Goal: Task Accomplishment & Management: Complete application form

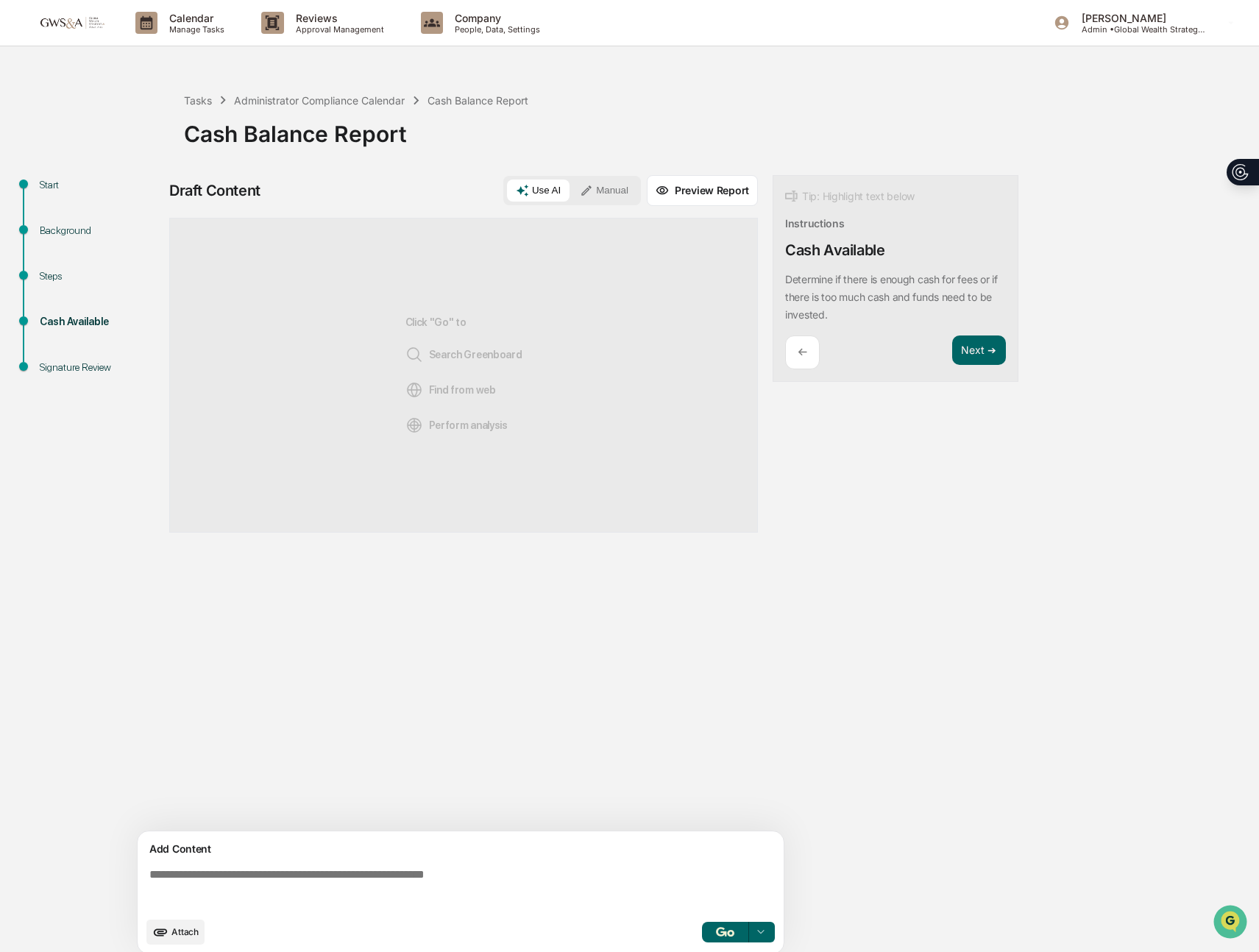
click at [183, 936] on span "Attach" at bounding box center [185, 931] width 27 height 11
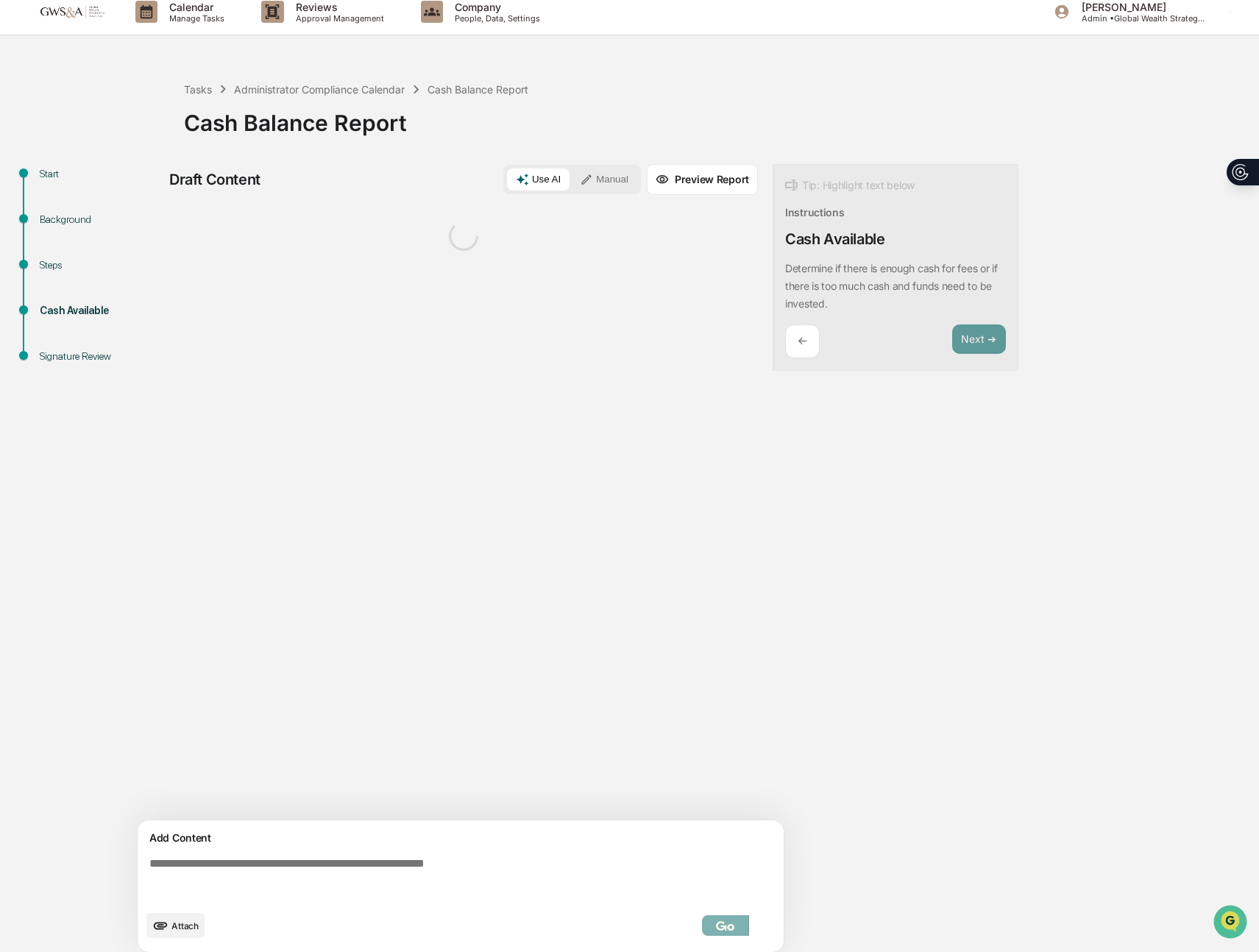
click at [445, 873] on textarea at bounding box center [463, 878] width 641 height 53
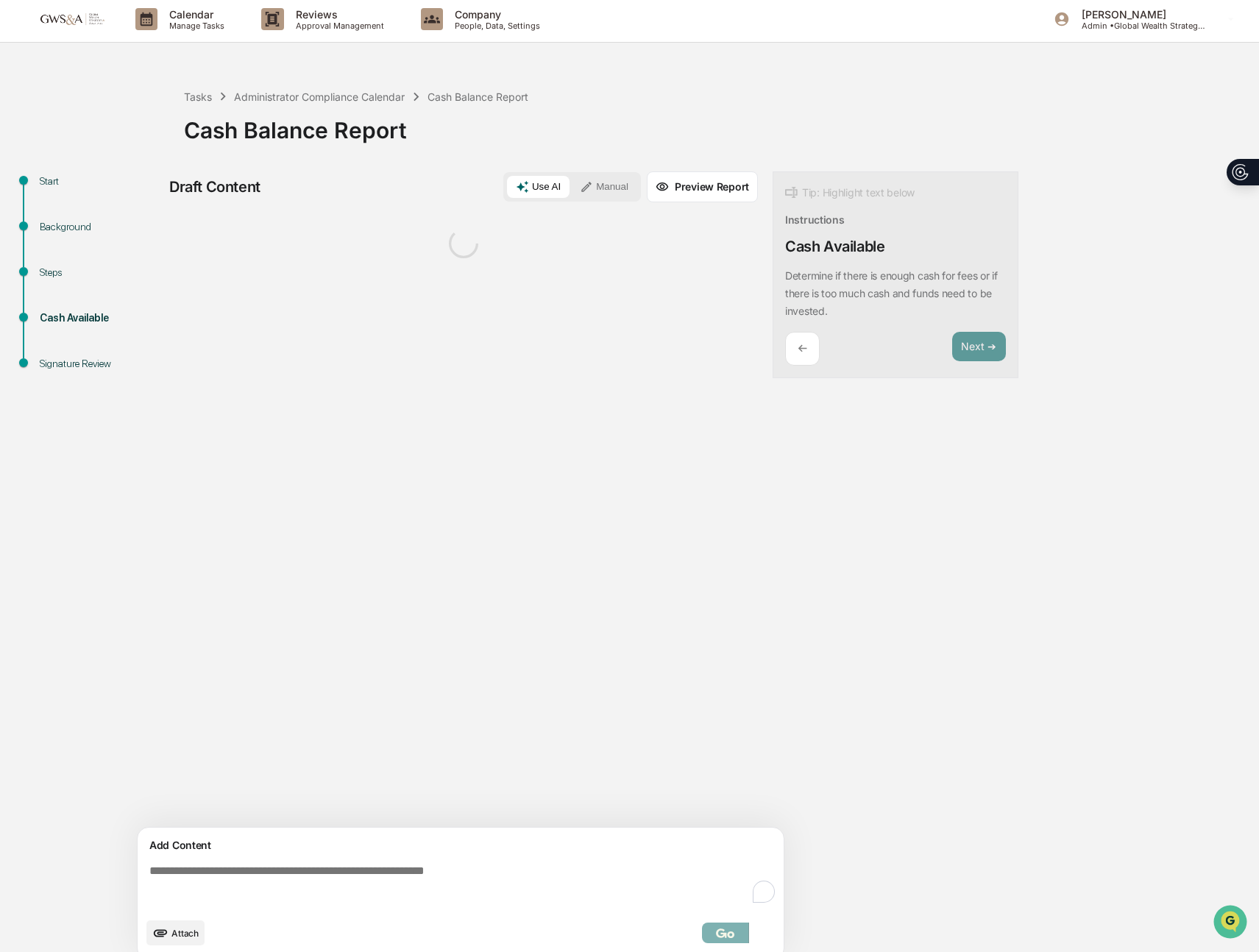
scroll to position [2, 0]
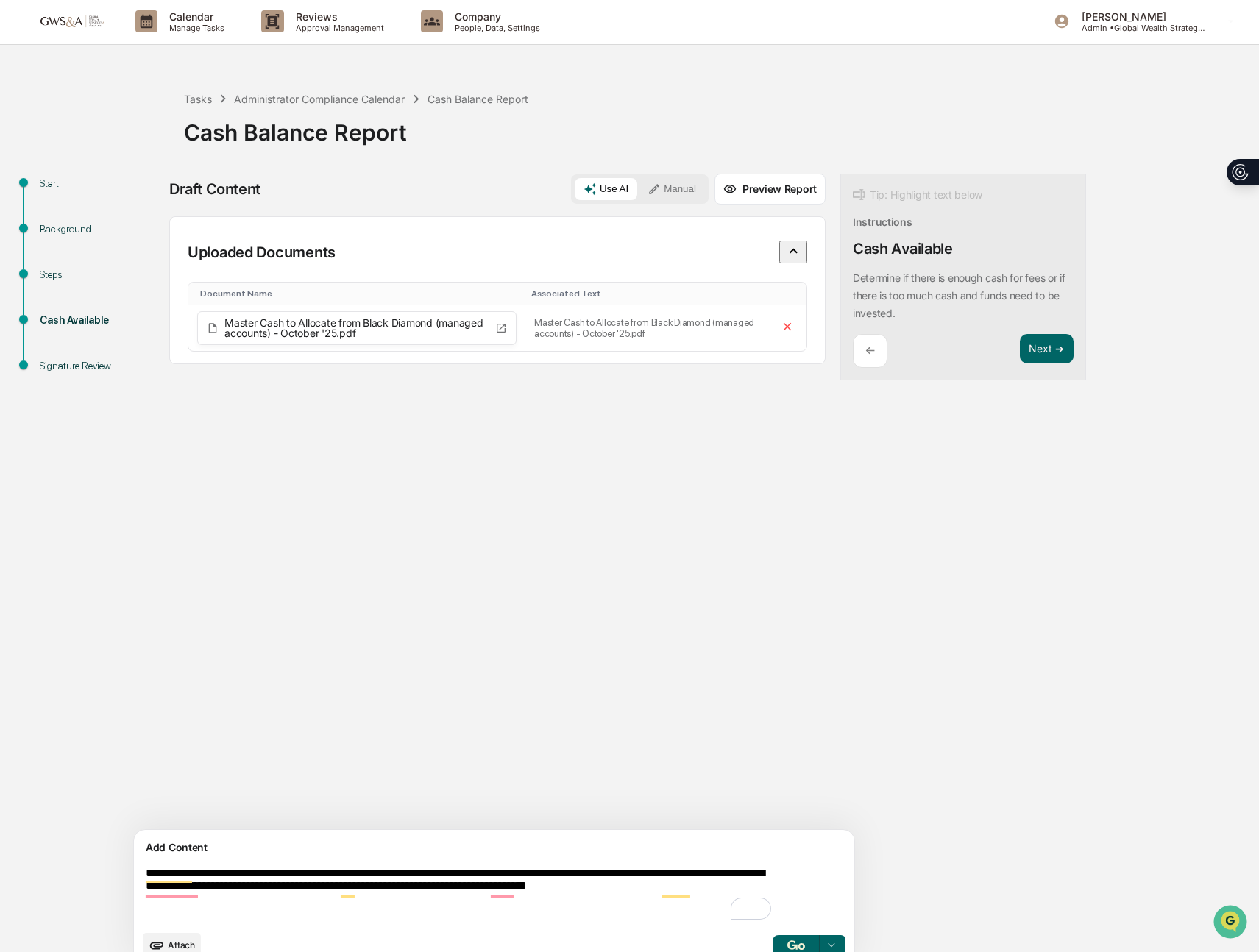
type textarea "**********"
click at [773, 938] on button "button" at bounding box center [796, 946] width 47 height 21
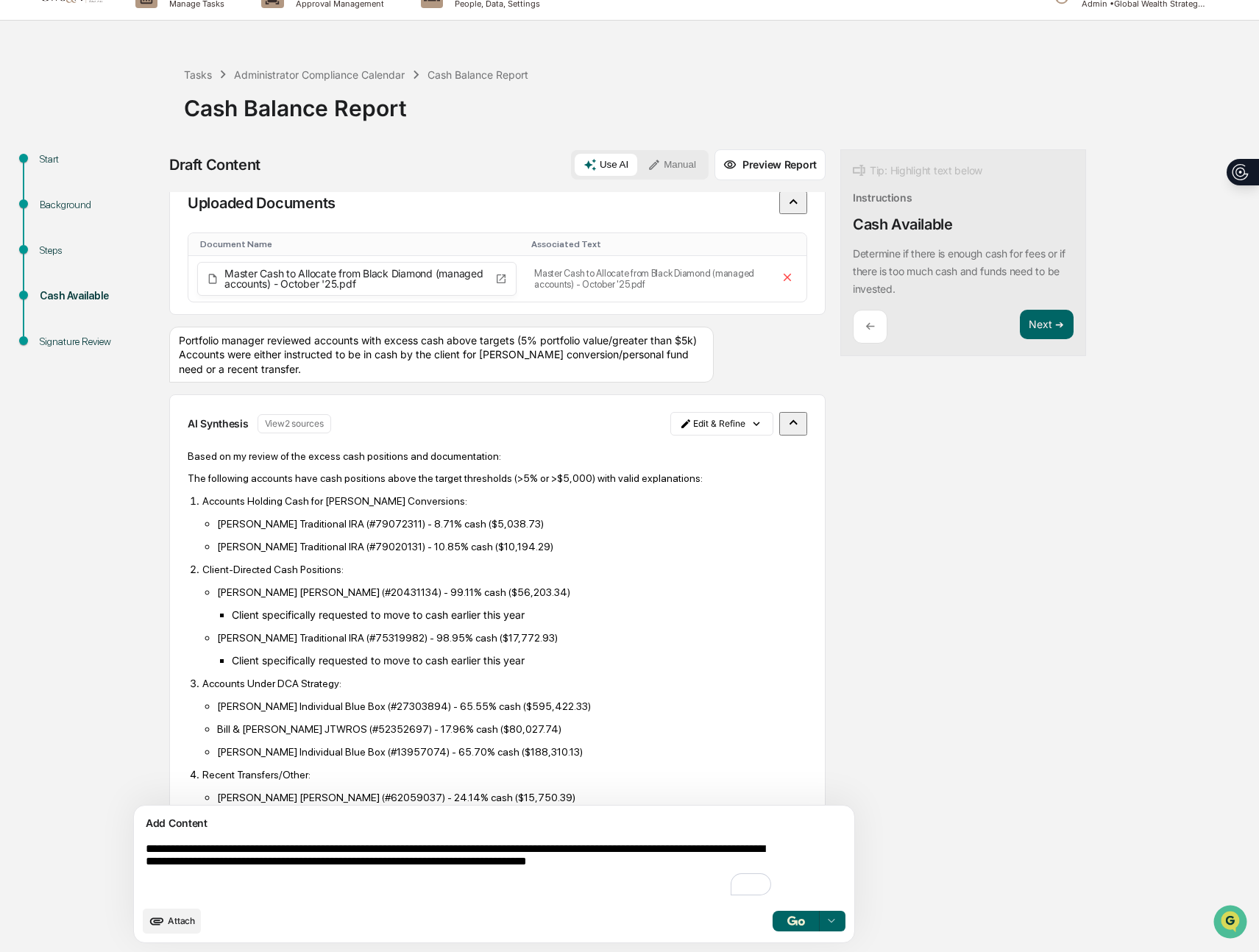
scroll to position [0, 0]
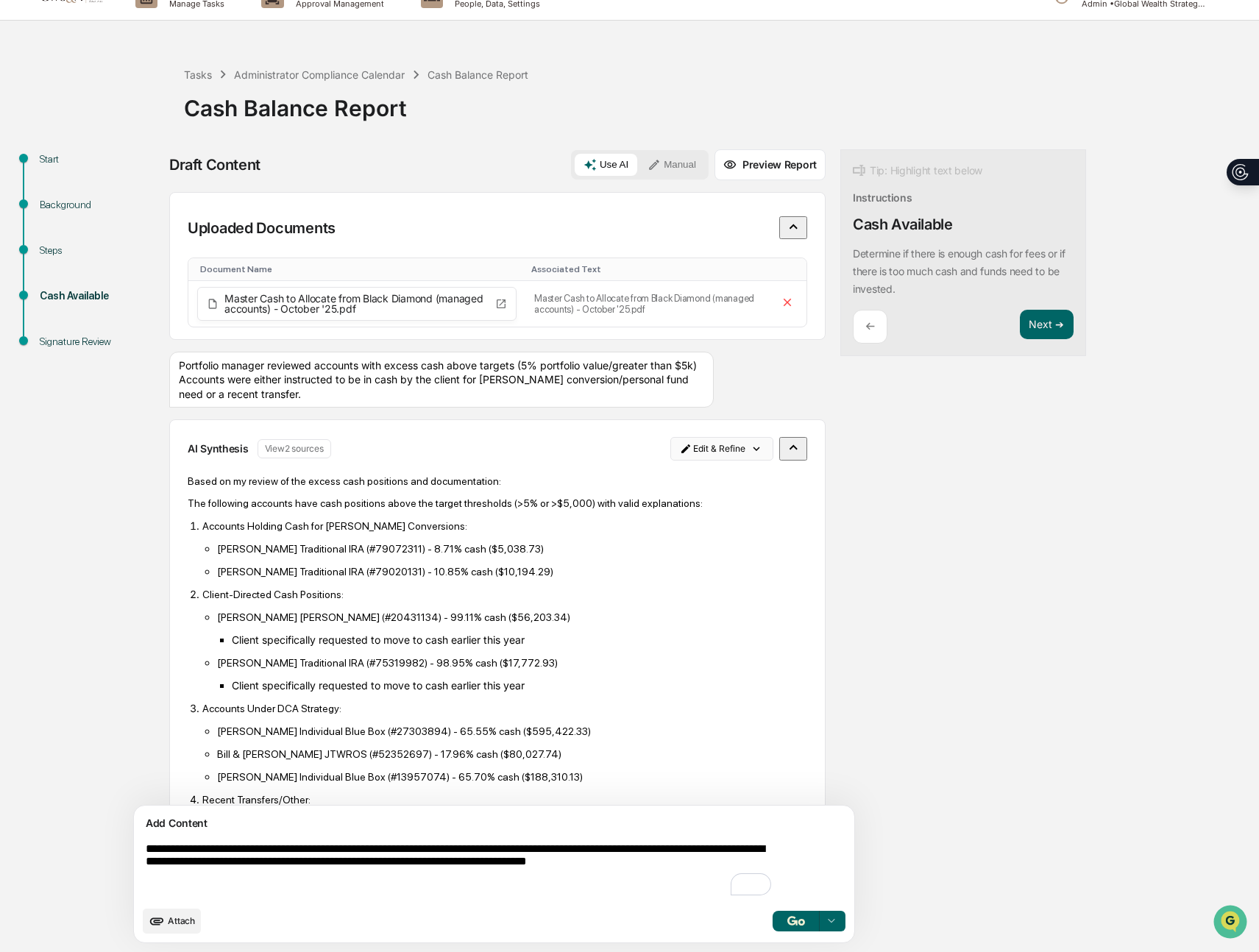
click at [685, 433] on html "Calendar Manage Tasks Reviews Approval Management Company People, Data, Setting…" at bounding box center [630, 450] width 1259 height 952
click at [669, 489] on div "Delete Result" at bounding box center [652, 482] width 108 height 24
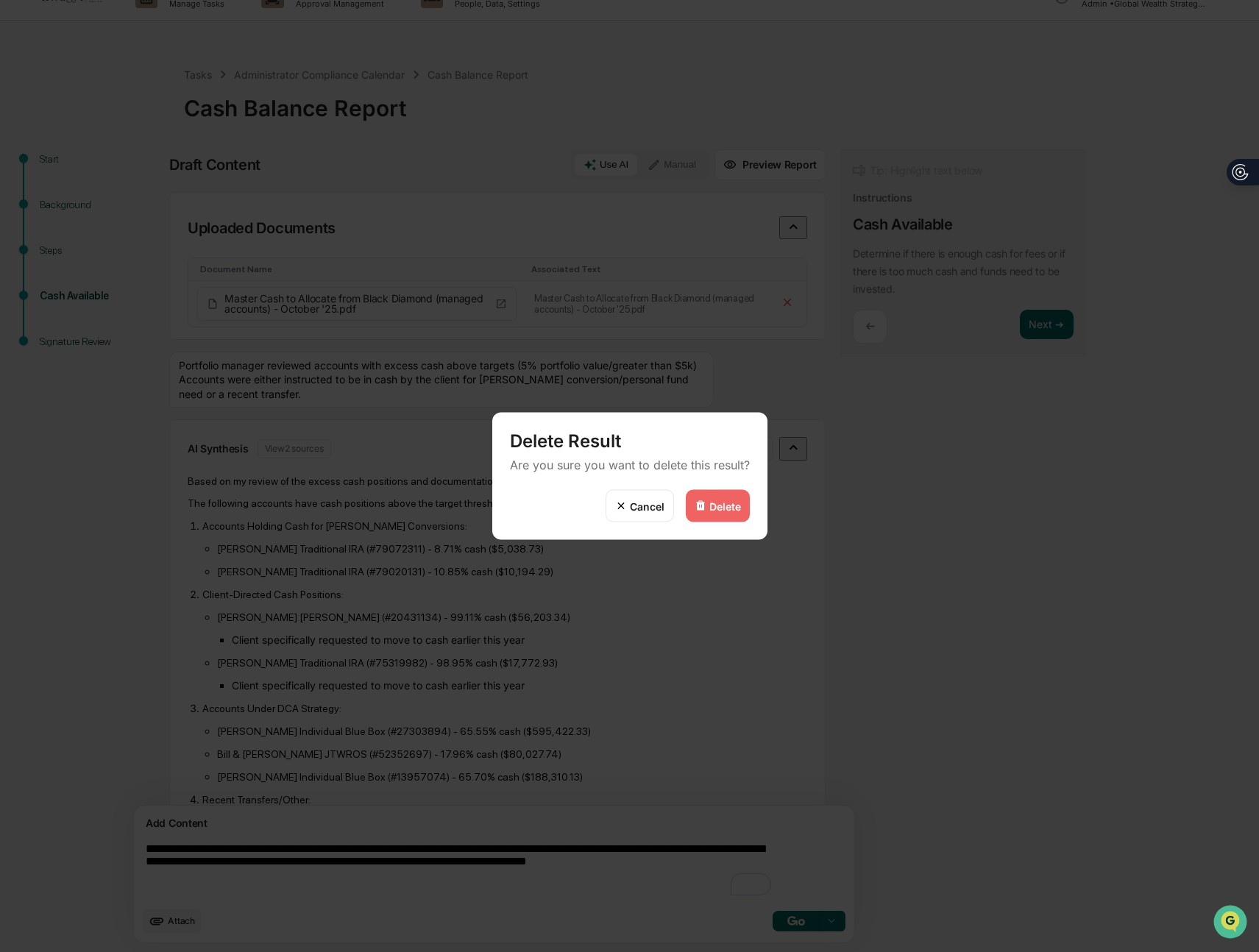
click at [716, 498] on div "Delete" at bounding box center [717, 506] width 64 height 32
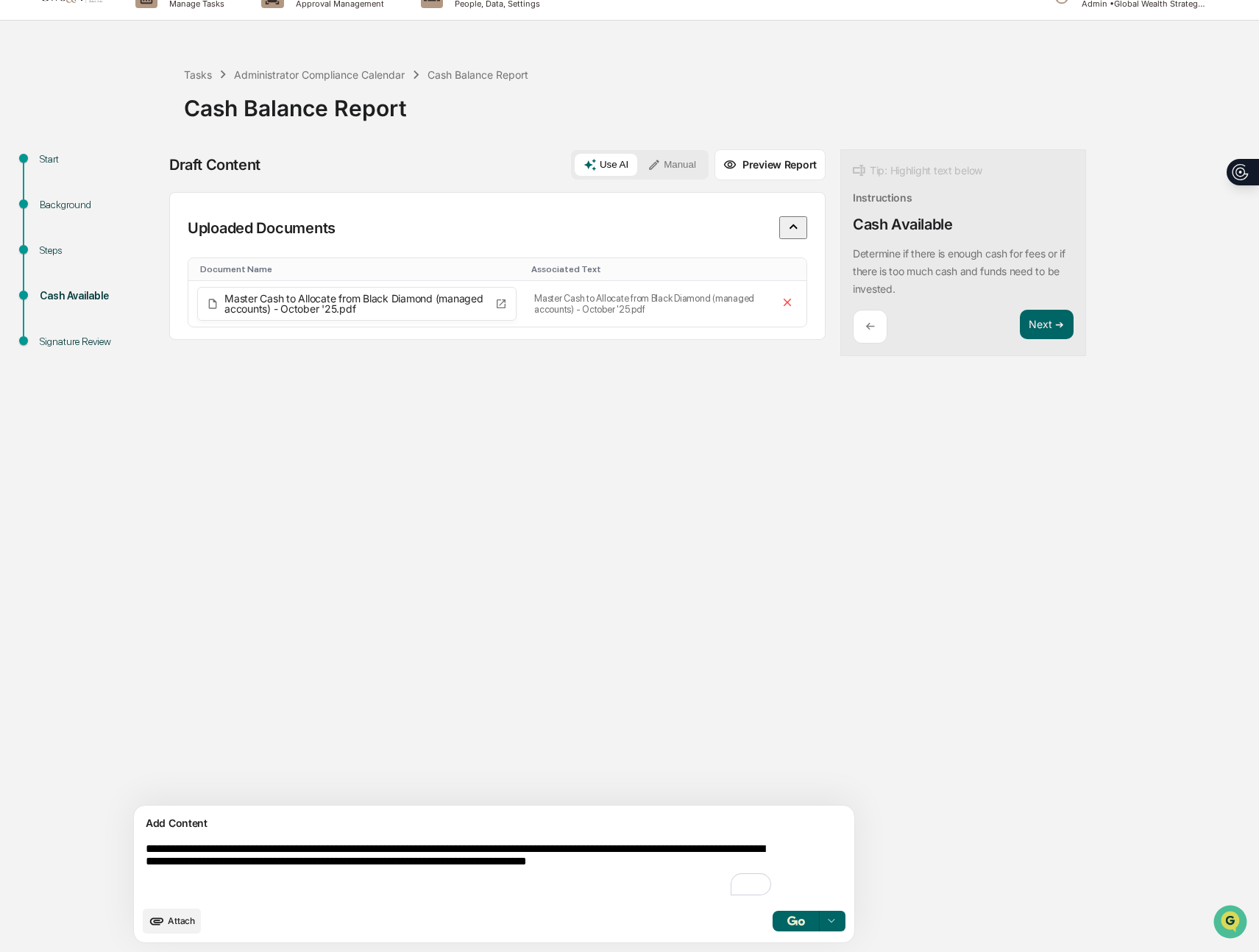
click at [639, 171] on button "Manual" at bounding box center [672, 164] width 66 height 22
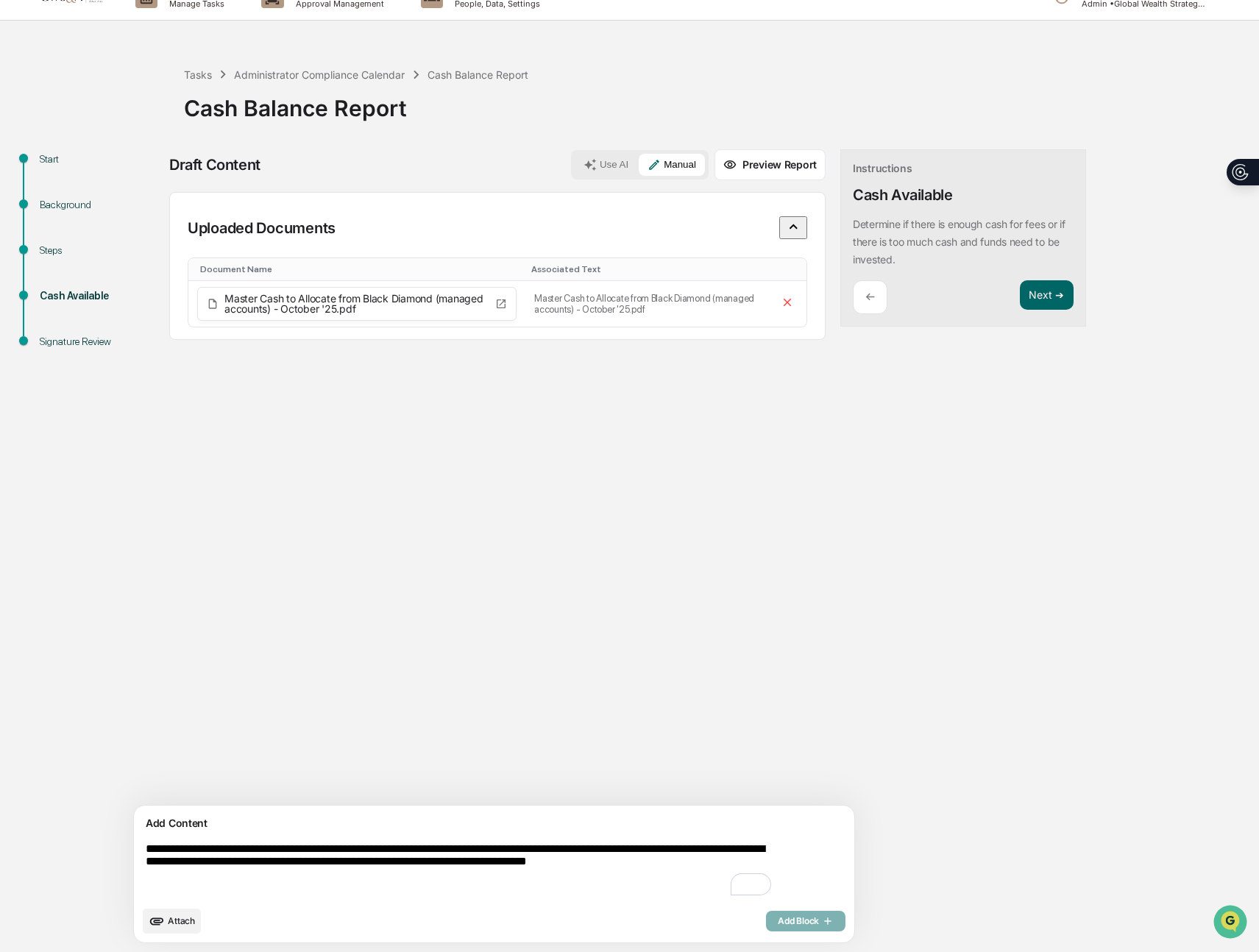
click at [394, 858] on textarea "**********" at bounding box center [460, 871] width 641 height 68
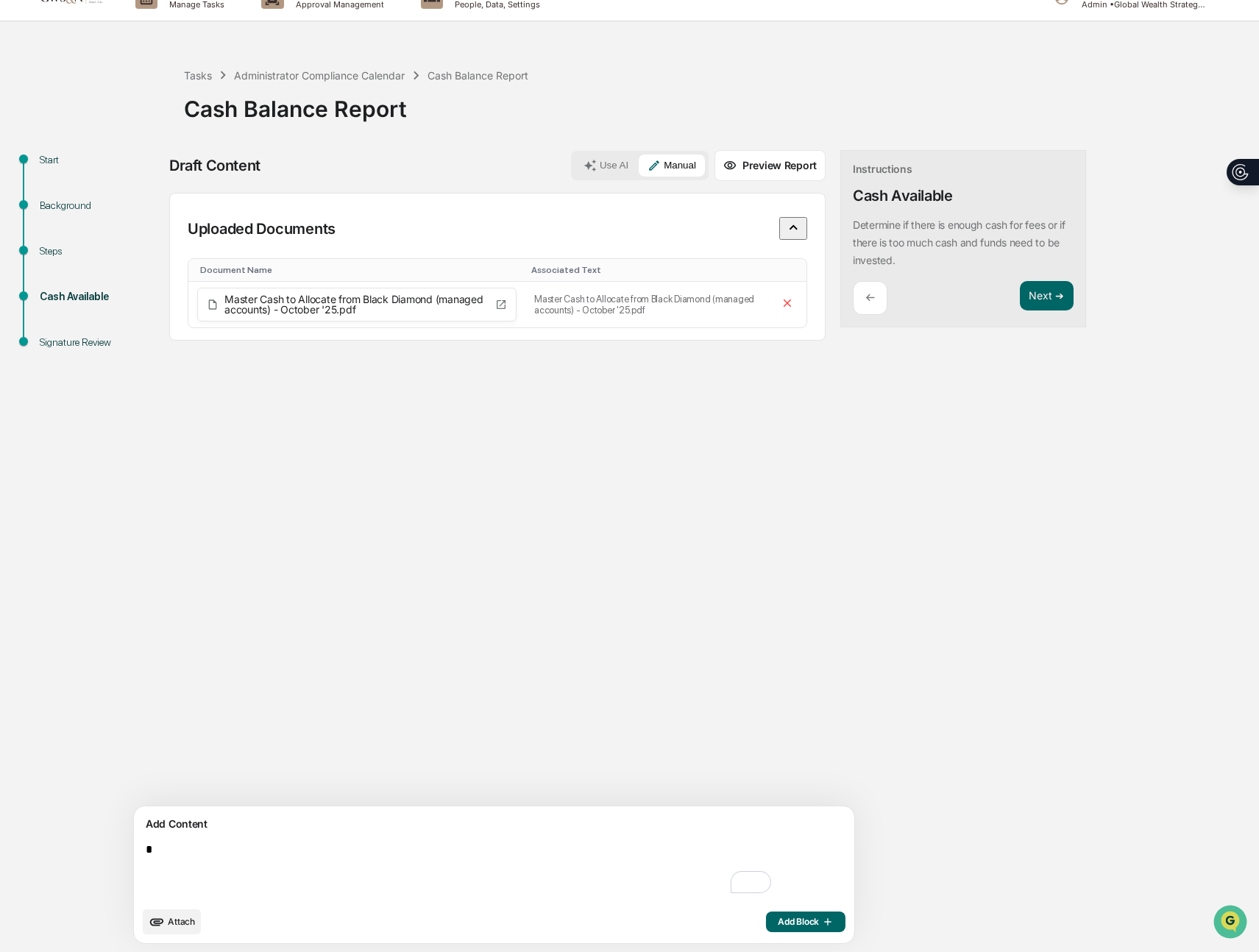
scroll to position [23, 0]
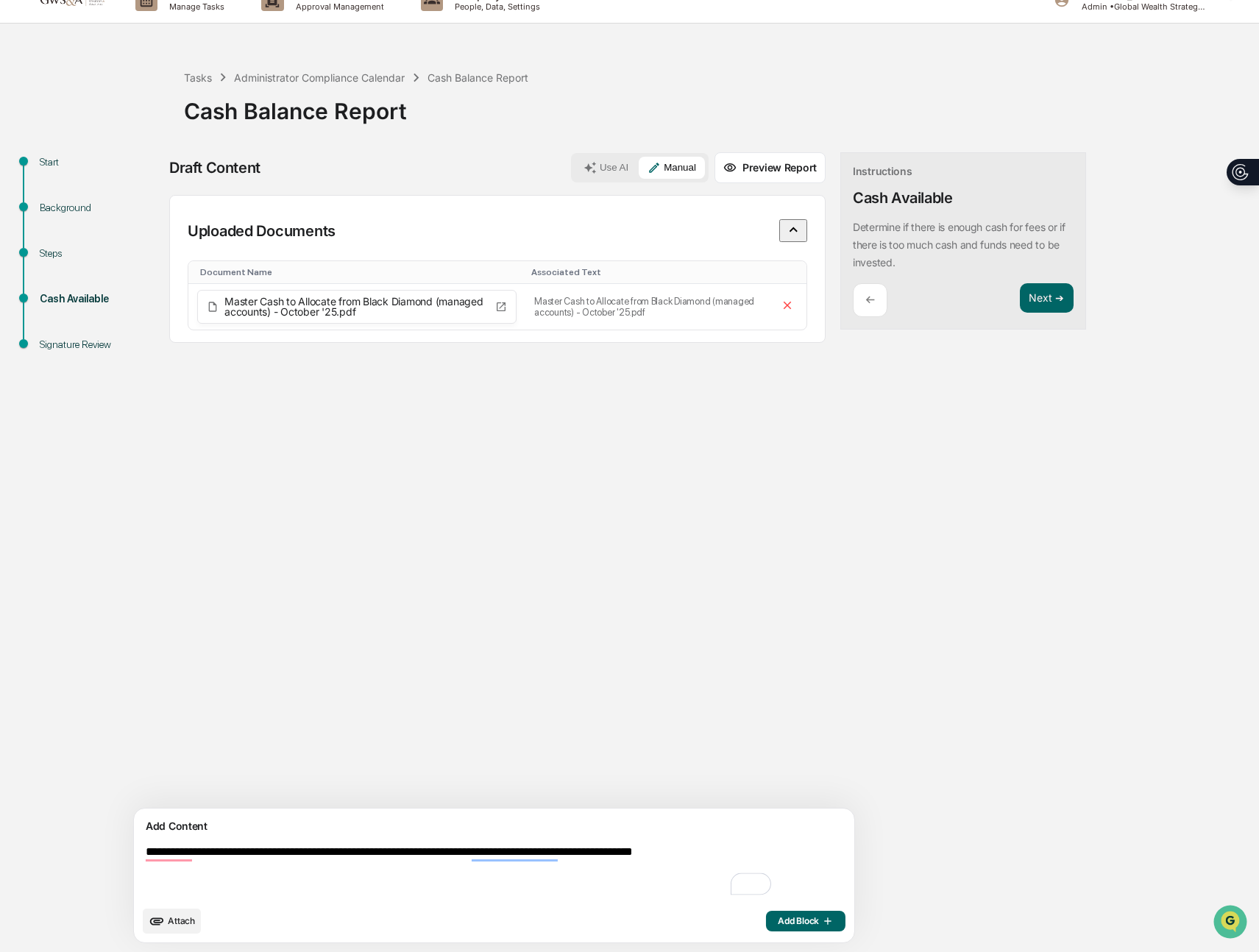
click at [265, 871] on textarea "**********" at bounding box center [460, 872] width 641 height 65
click at [165, 852] on textarea "**********" at bounding box center [460, 872] width 641 height 65
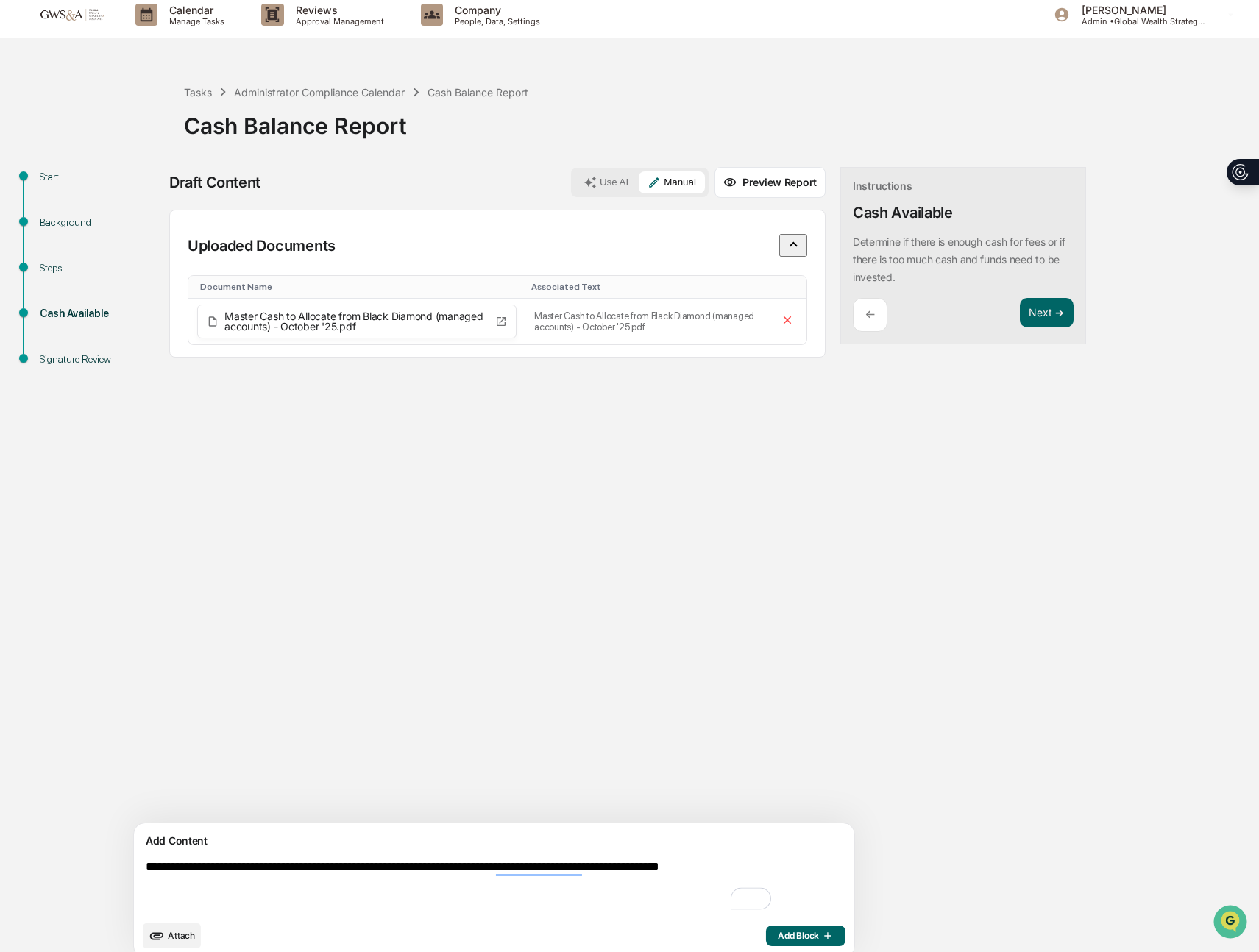
click at [249, 886] on textarea "**********" at bounding box center [460, 886] width 641 height 65
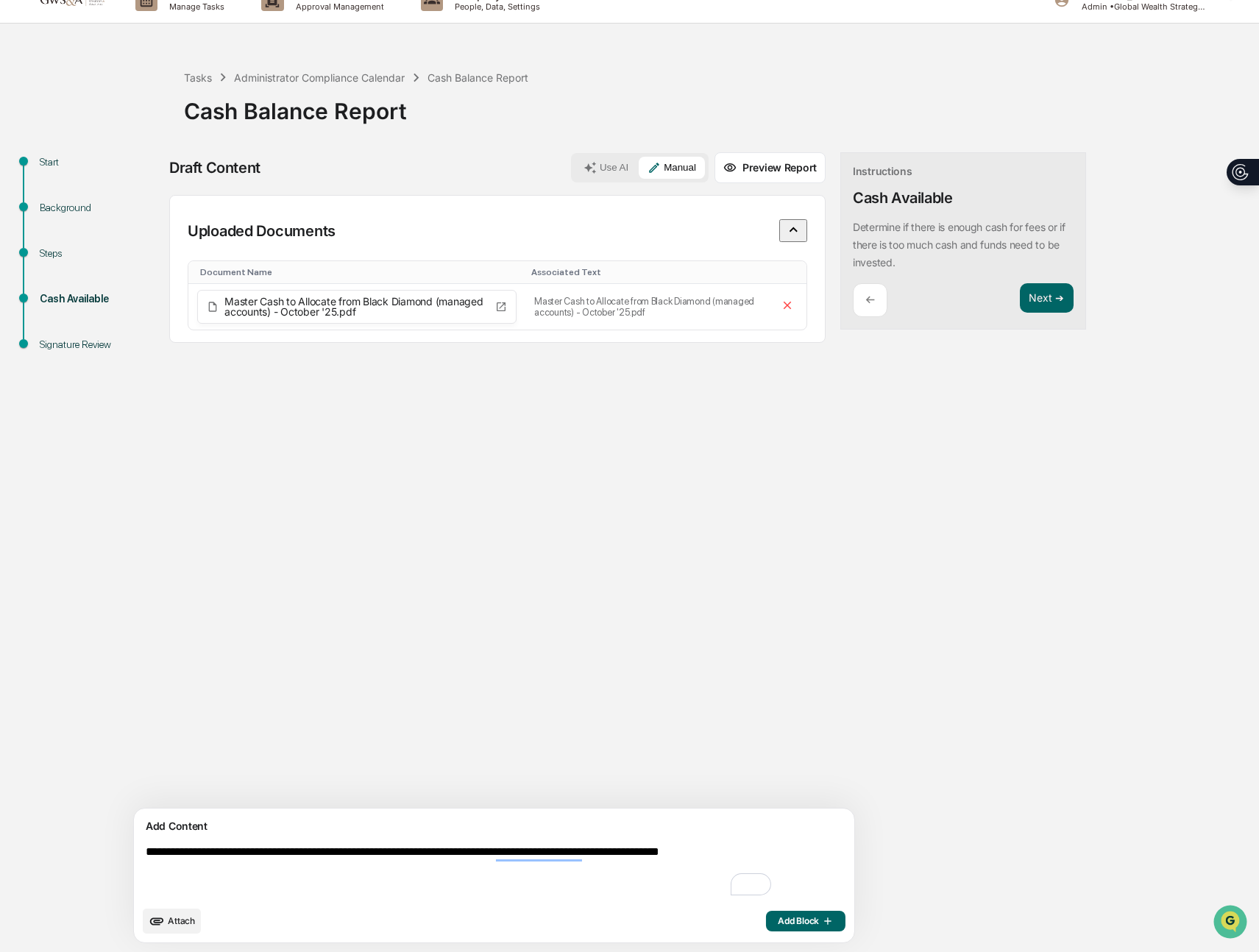
click at [222, 869] on textarea "**********" at bounding box center [460, 872] width 641 height 65
type textarea "**********"
click at [778, 924] on span "Add Block" at bounding box center [806, 921] width 56 height 12
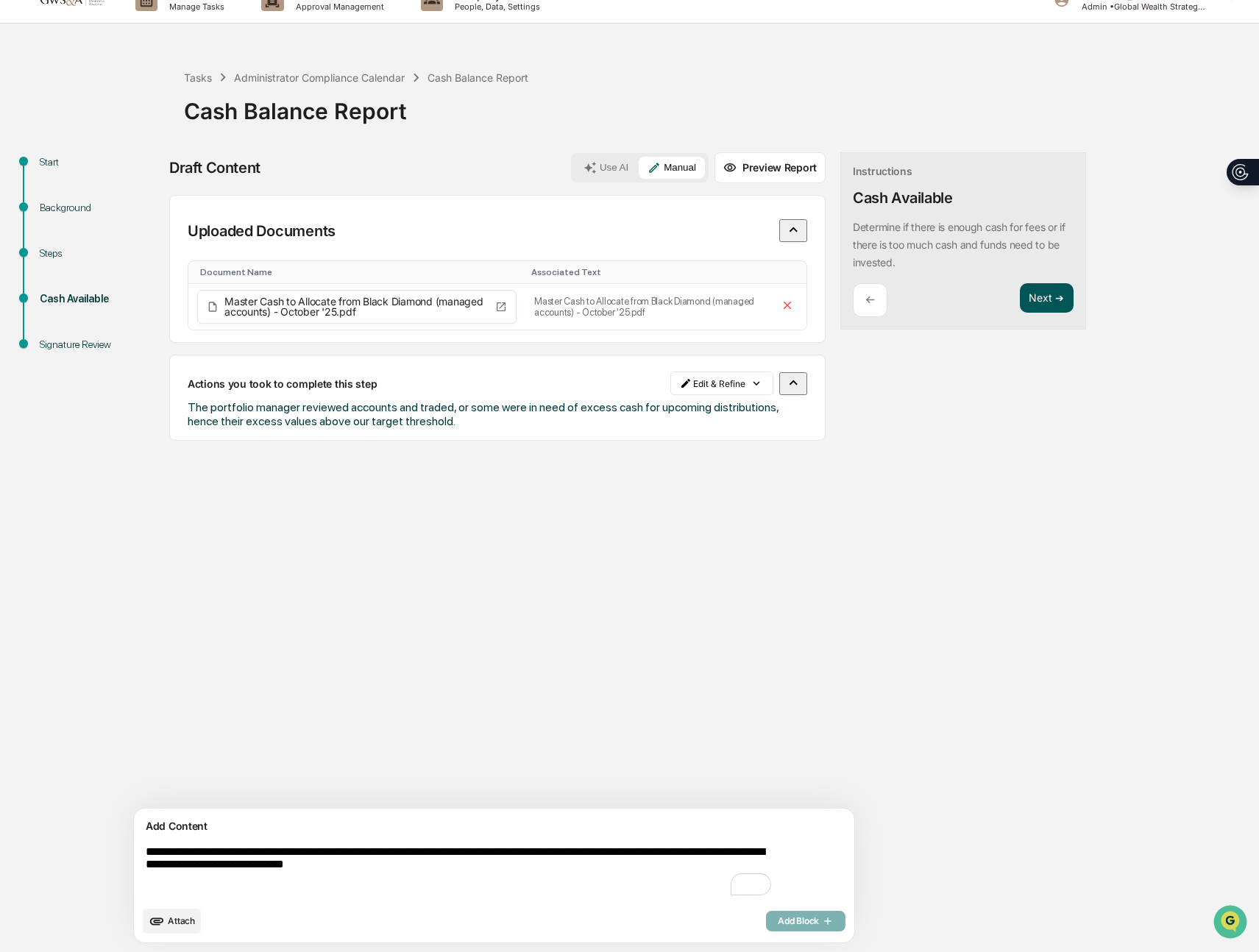
click at [1020, 298] on button "Next ➔" at bounding box center [1047, 298] width 54 height 30
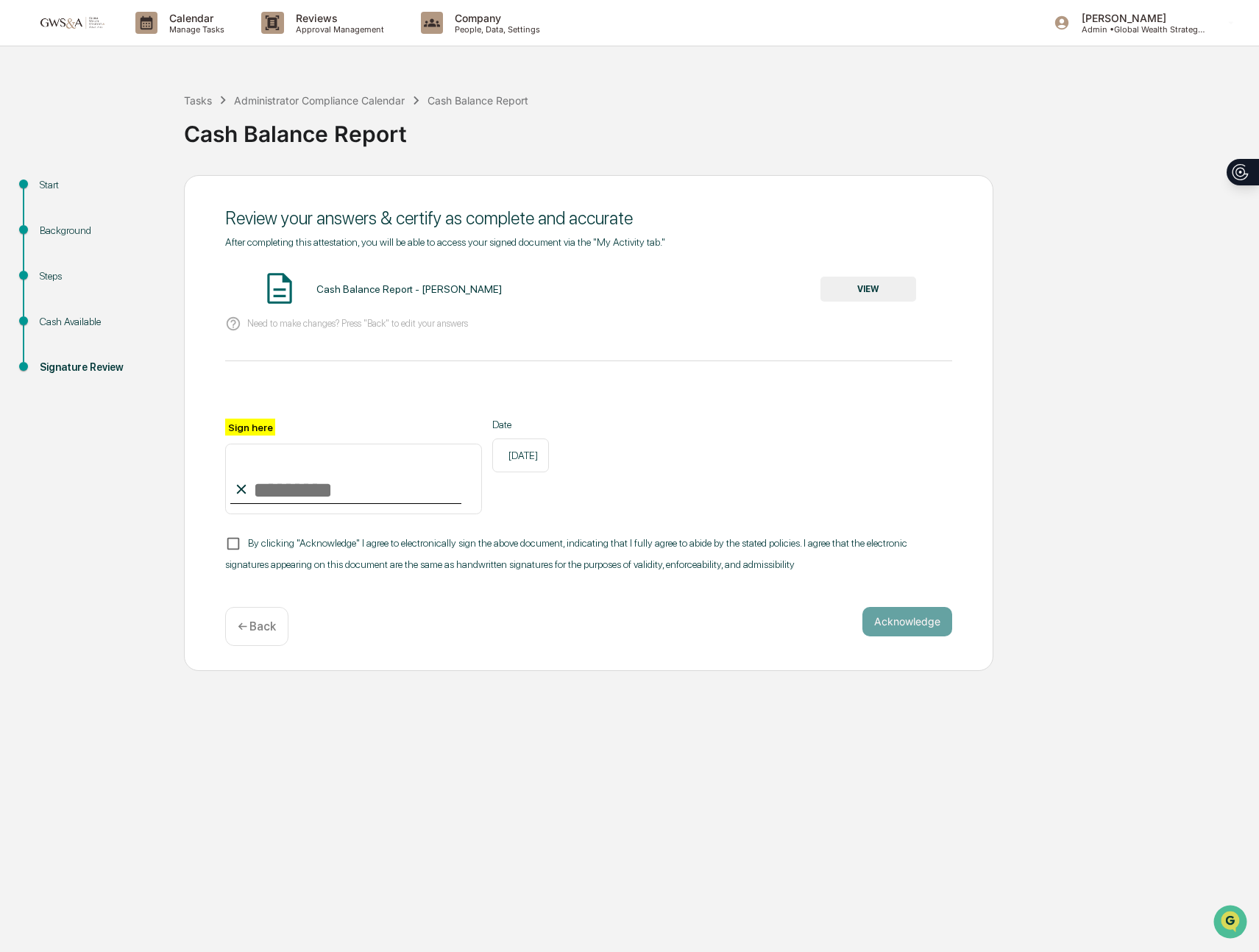
drag, startPoint x: 357, startPoint y: 483, endPoint x: 350, endPoint y: 479, distance: 8.1
click at [357, 482] on input "Sign here" at bounding box center [354, 478] width 257 height 70
type input "**********"
click at [885, 290] on button "VIEW" at bounding box center [868, 289] width 96 height 25
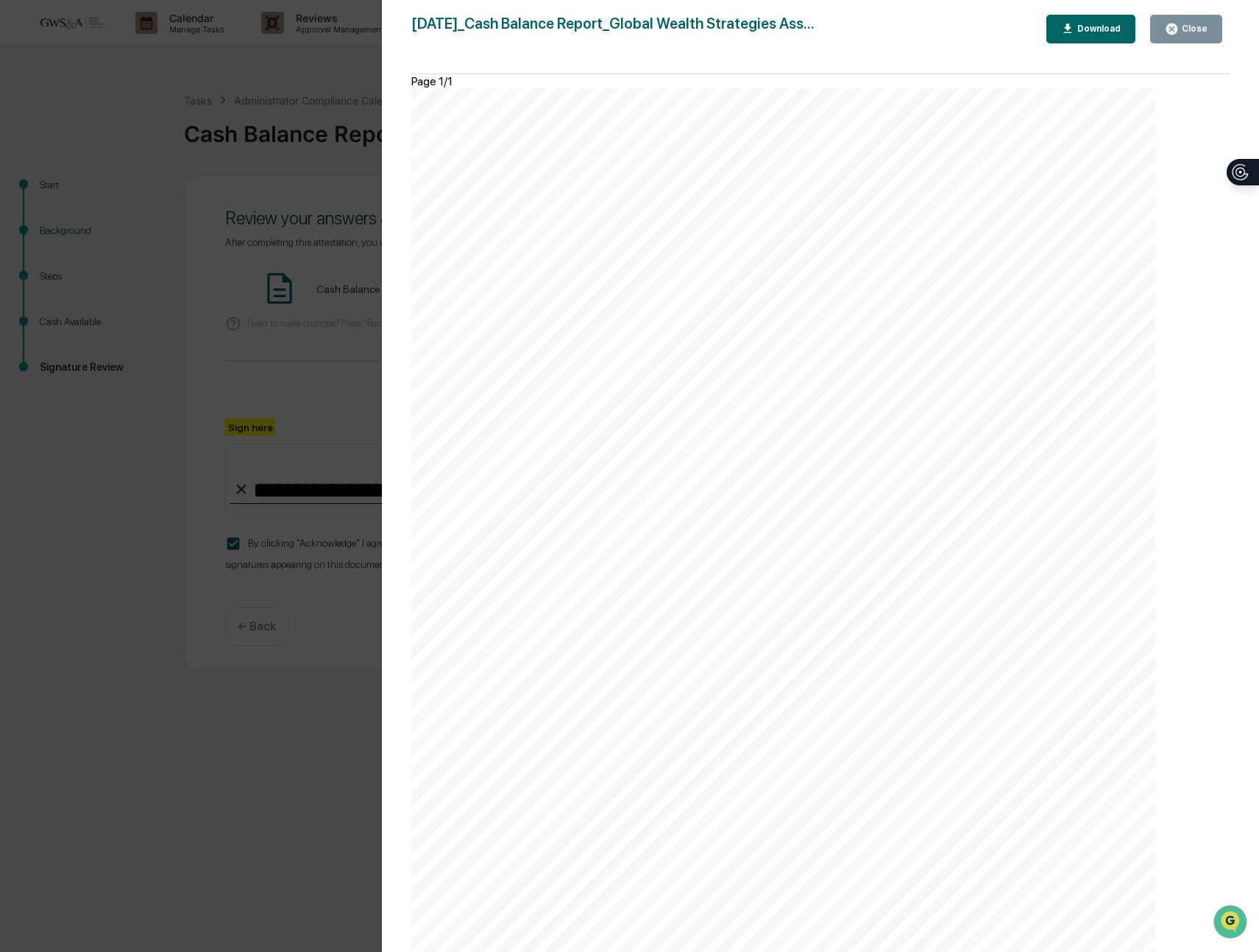
click at [1209, 36] on button "Close" at bounding box center [1185, 29] width 72 height 28
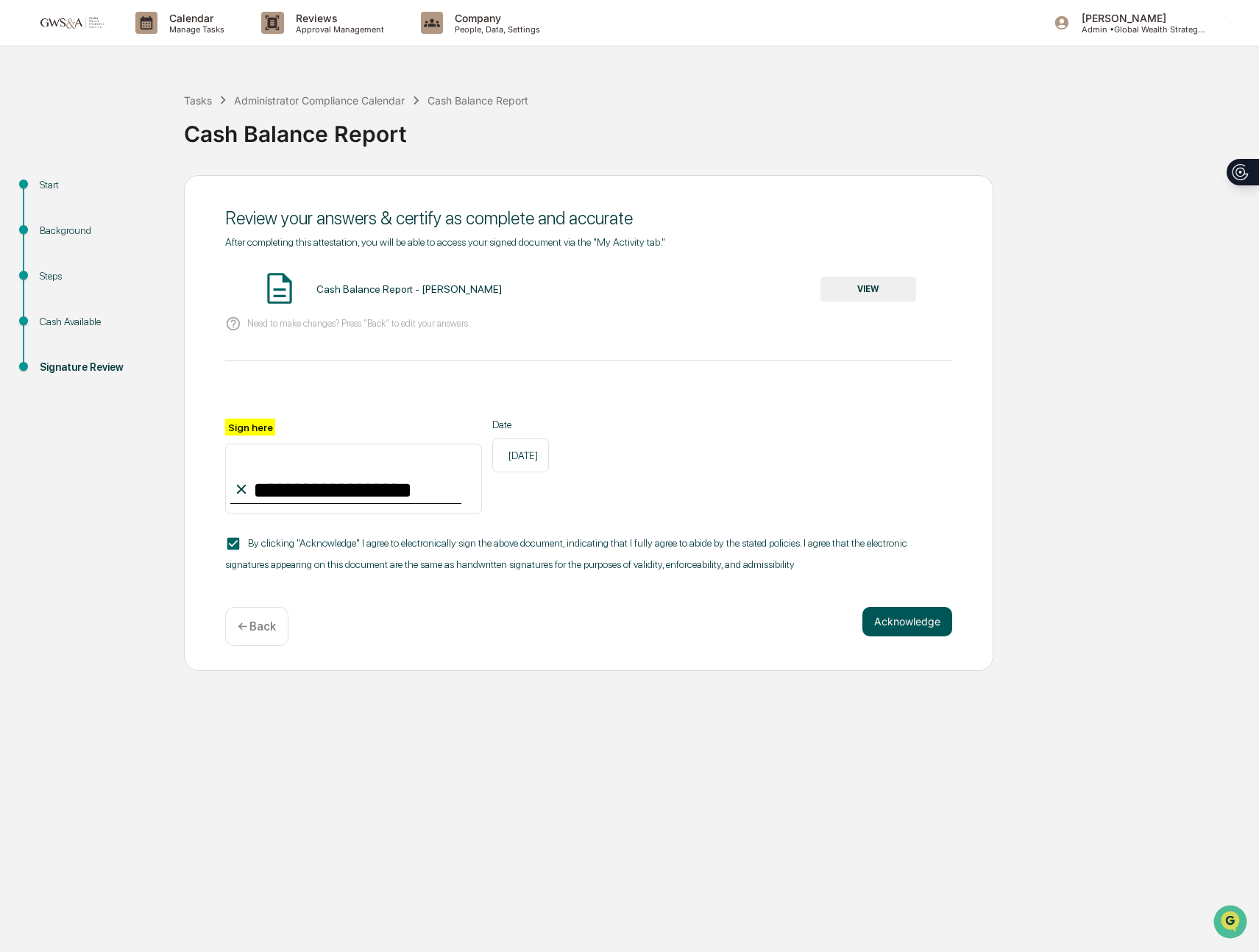
click at [921, 625] on button "Acknowledge" at bounding box center [908, 621] width 90 height 29
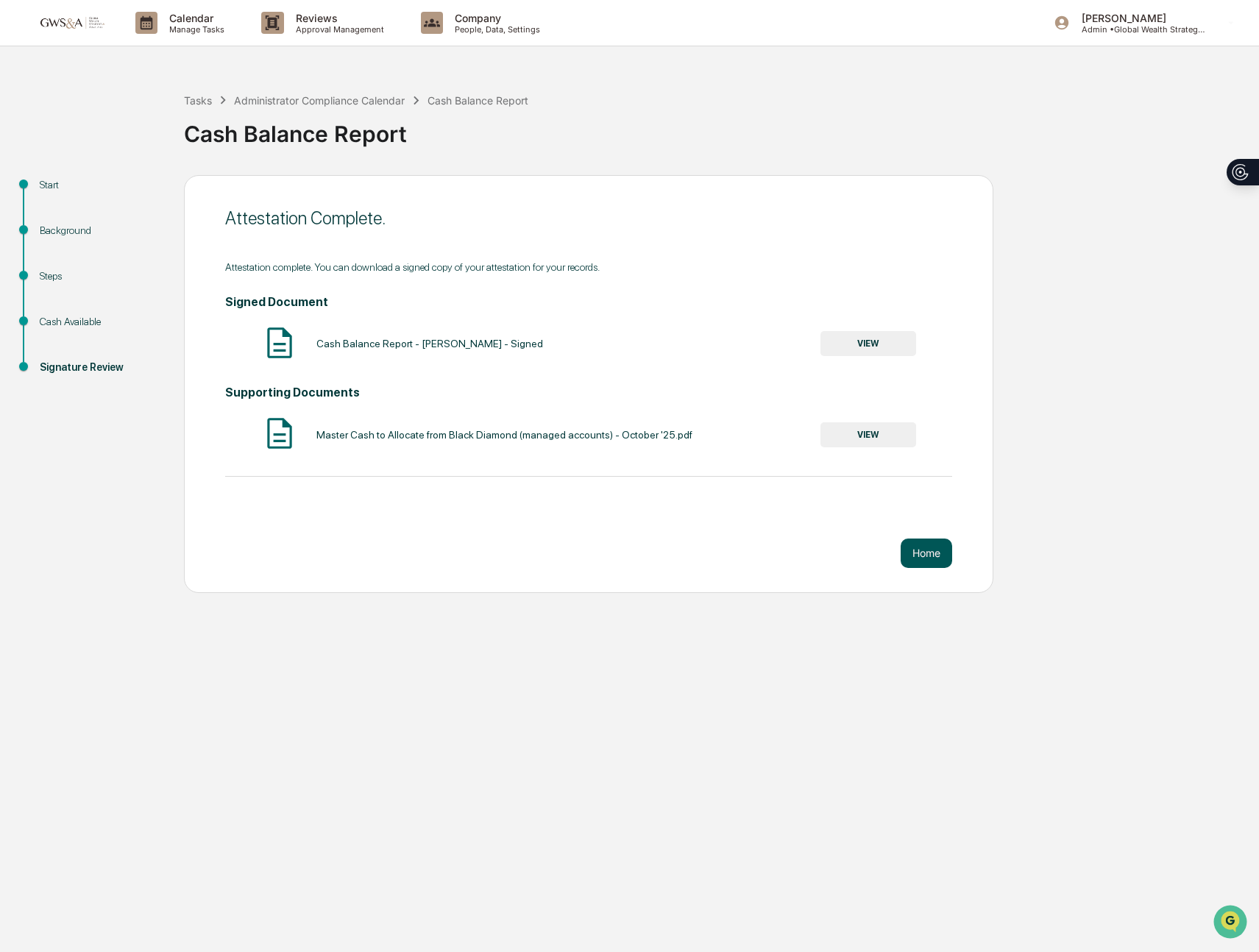
click at [940, 547] on button "Home" at bounding box center [926, 553] width 51 height 29
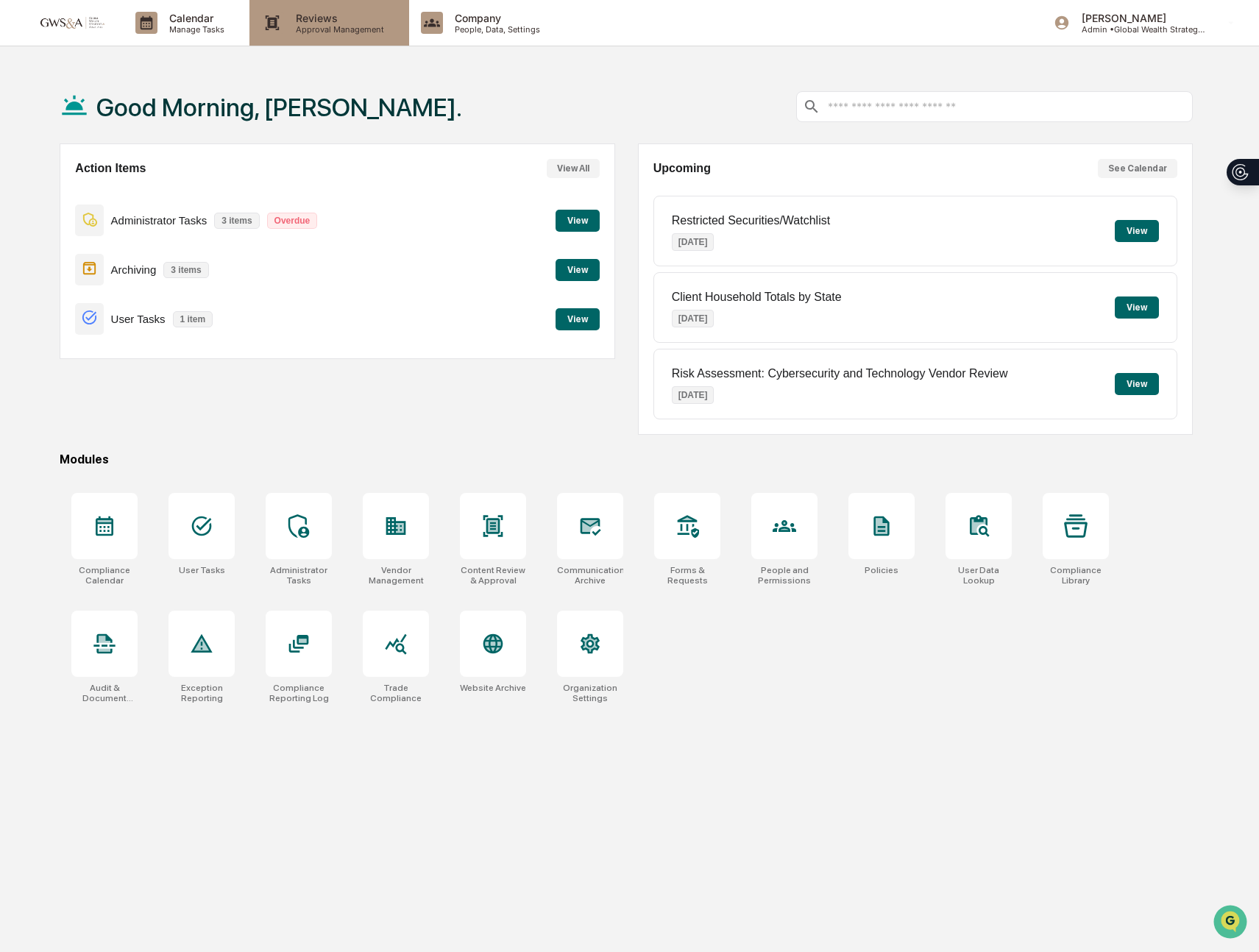
click at [383, 17] on p "Reviews" at bounding box center [338, 18] width 108 height 13
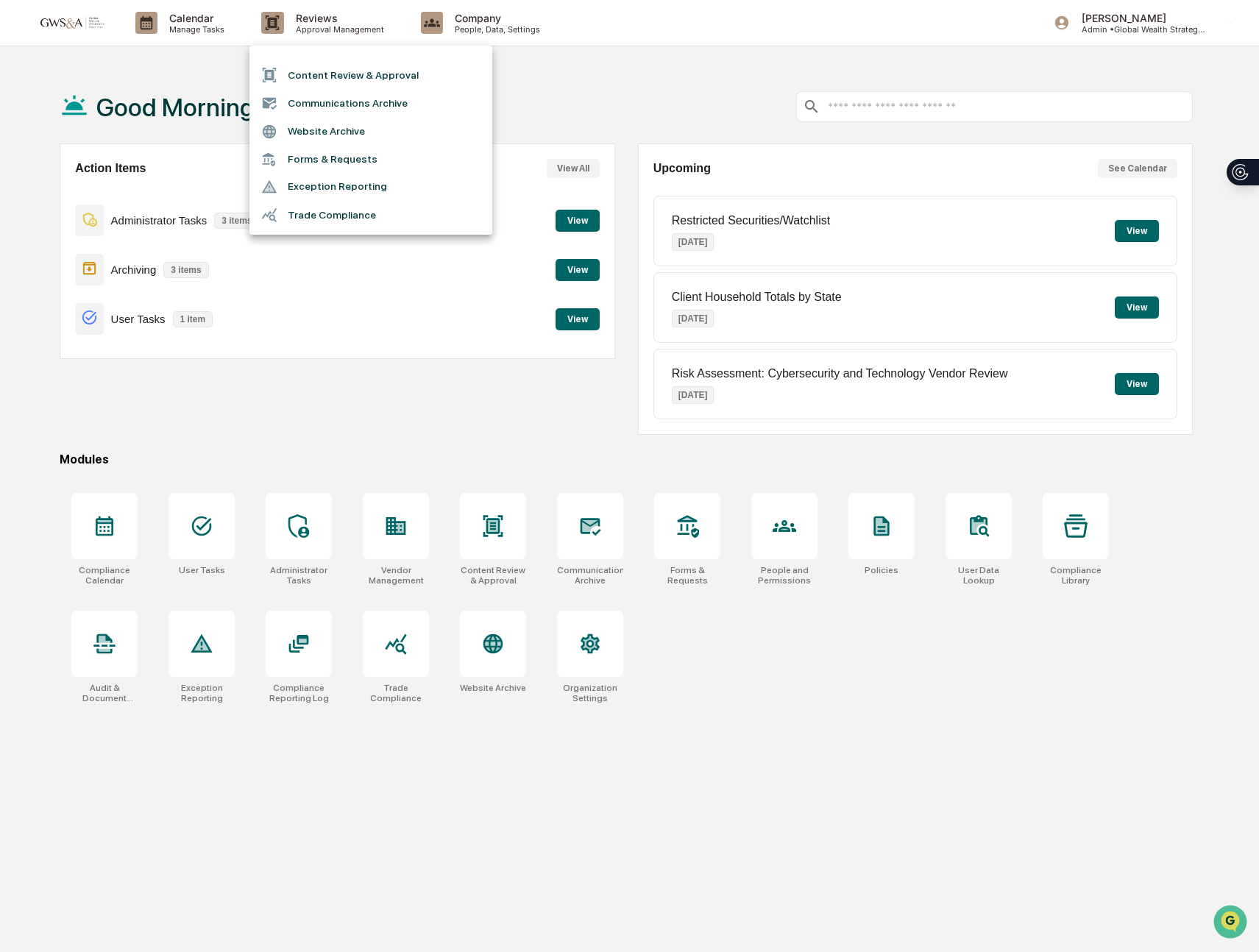
click at [354, 109] on li "Communications Archive" at bounding box center [370, 103] width 243 height 28
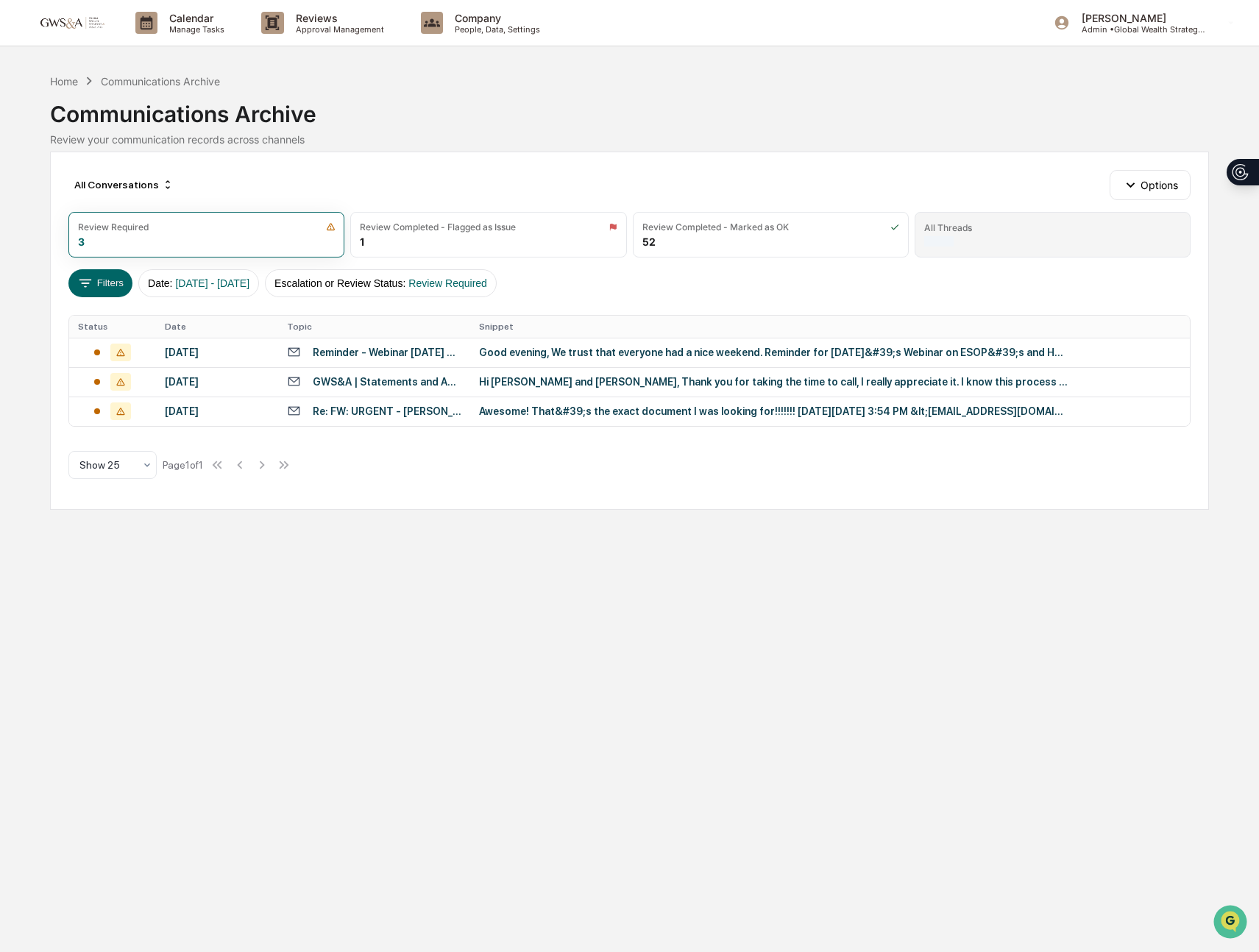
click at [951, 243] on div at bounding box center [939, 241] width 29 height 10
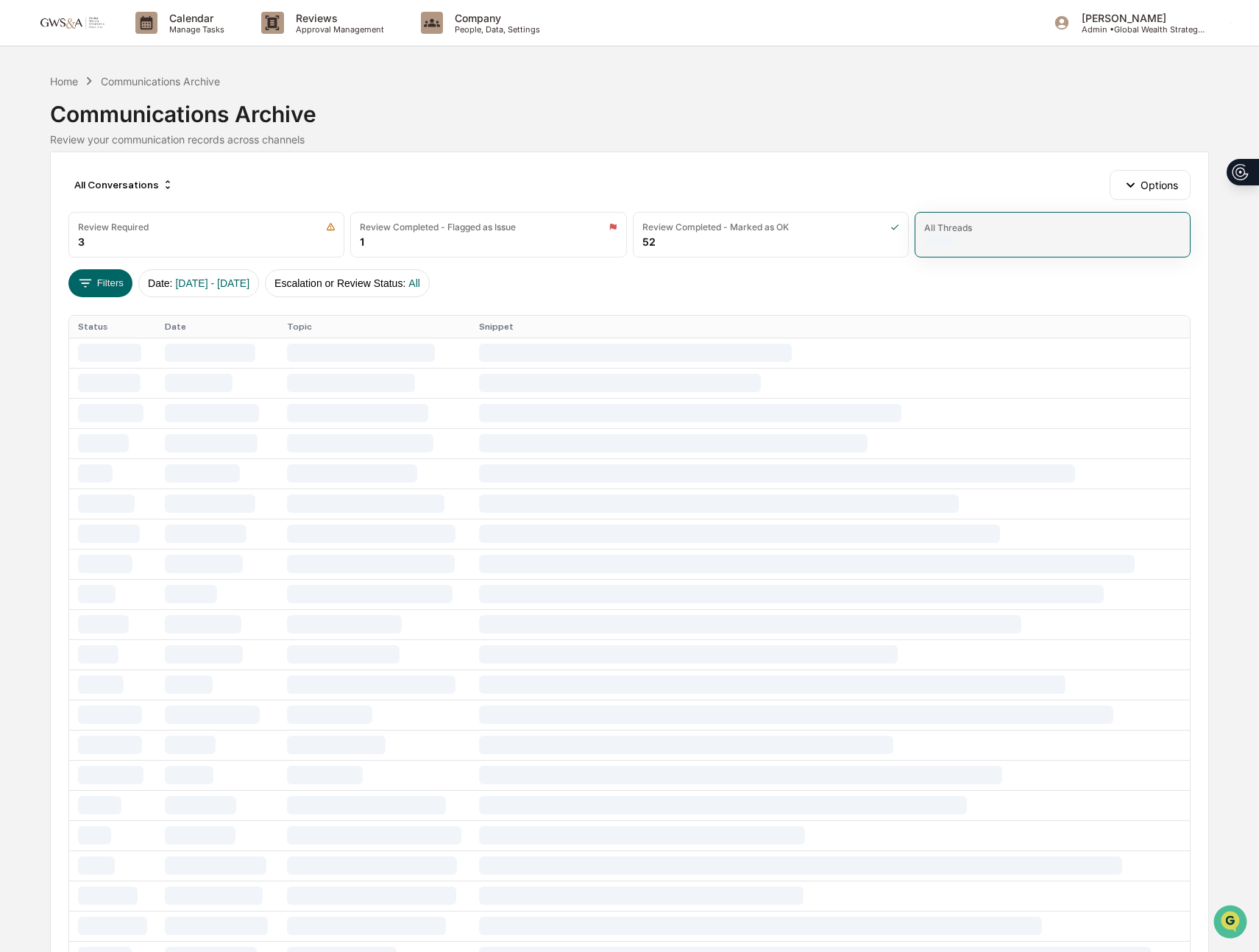
scroll to position [2, 0]
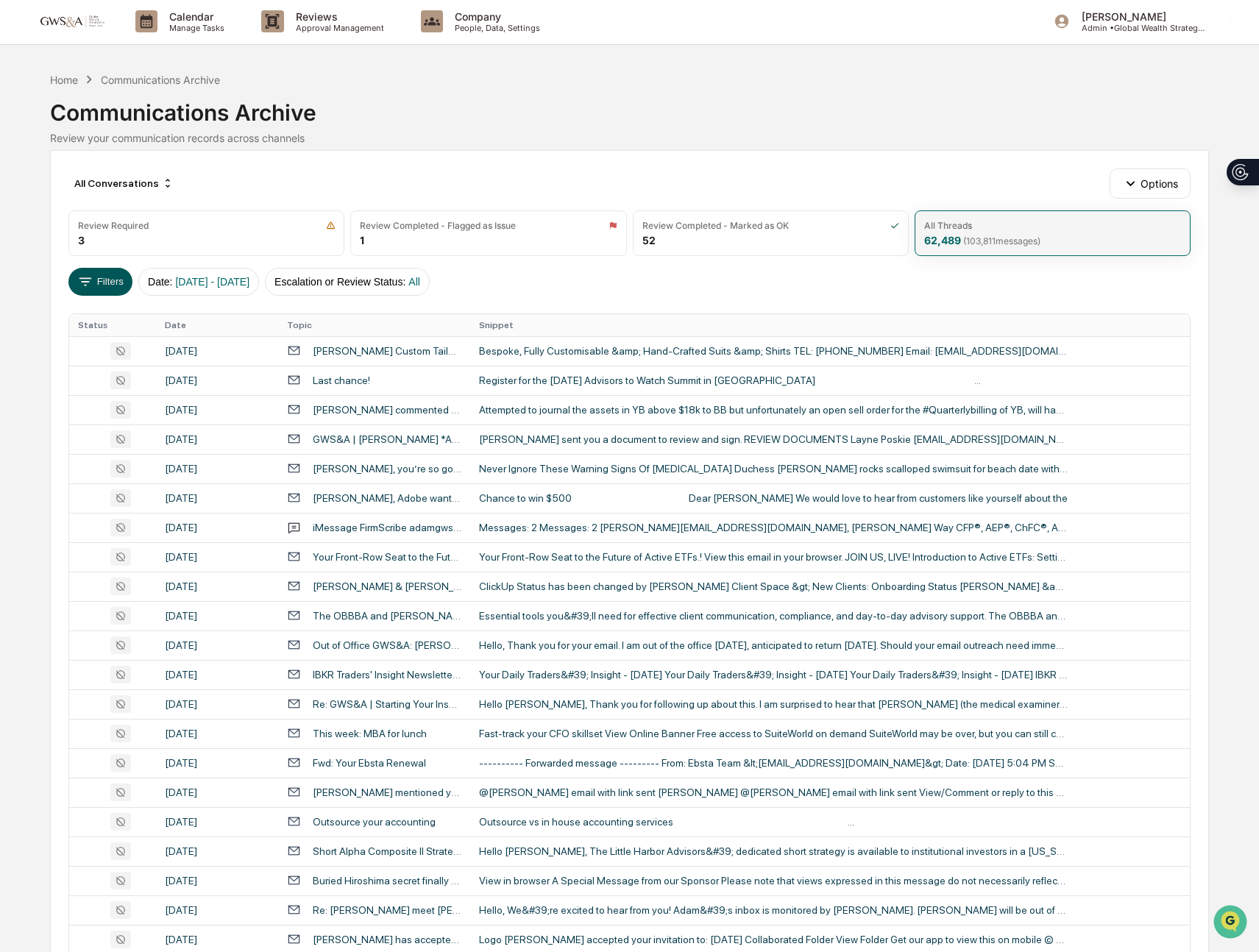
click at [101, 285] on button "Filters" at bounding box center [100, 281] width 64 height 28
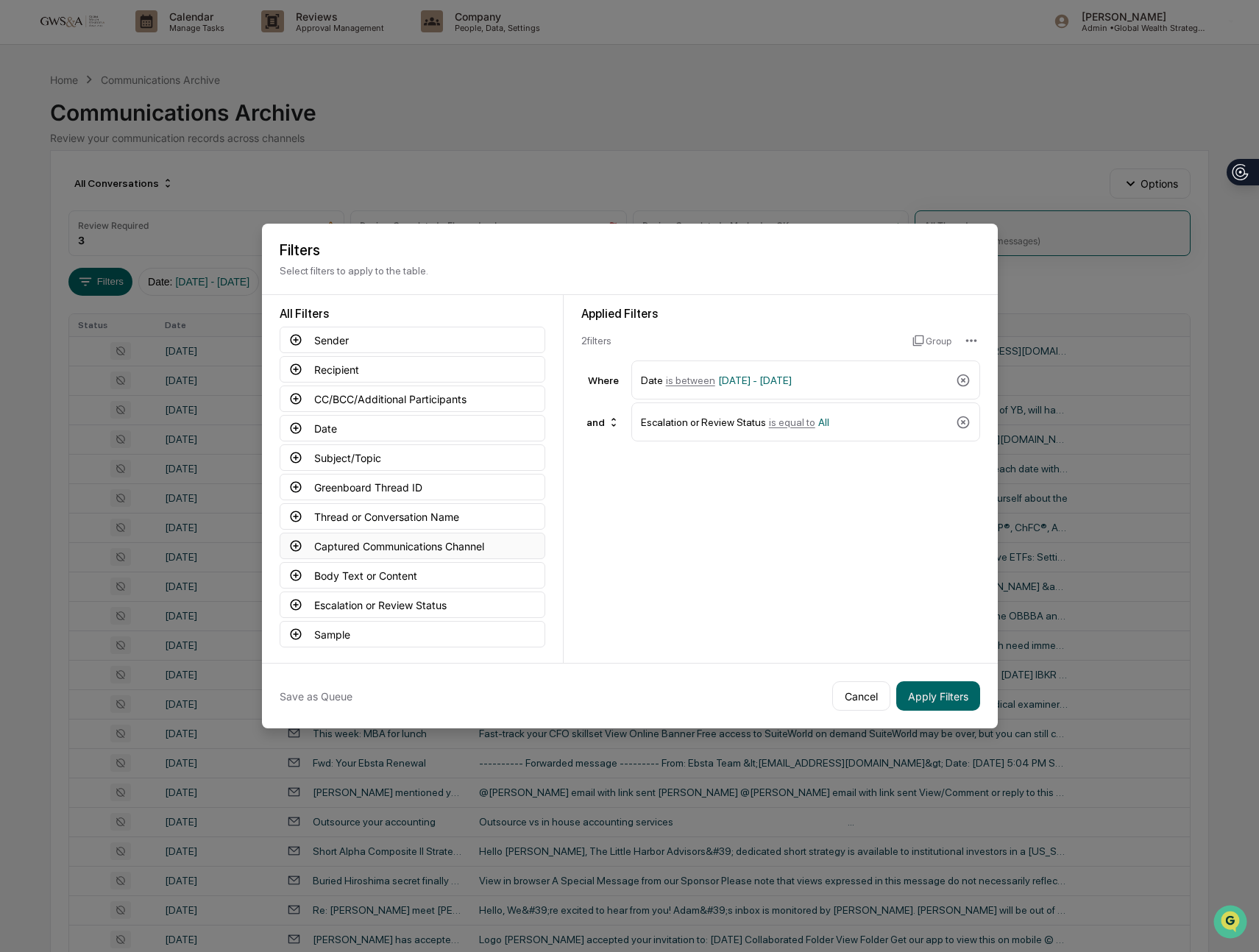
click at [419, 547] on button "Captured Communications Channel" at bounding box center [413, 546] width 266 height 26
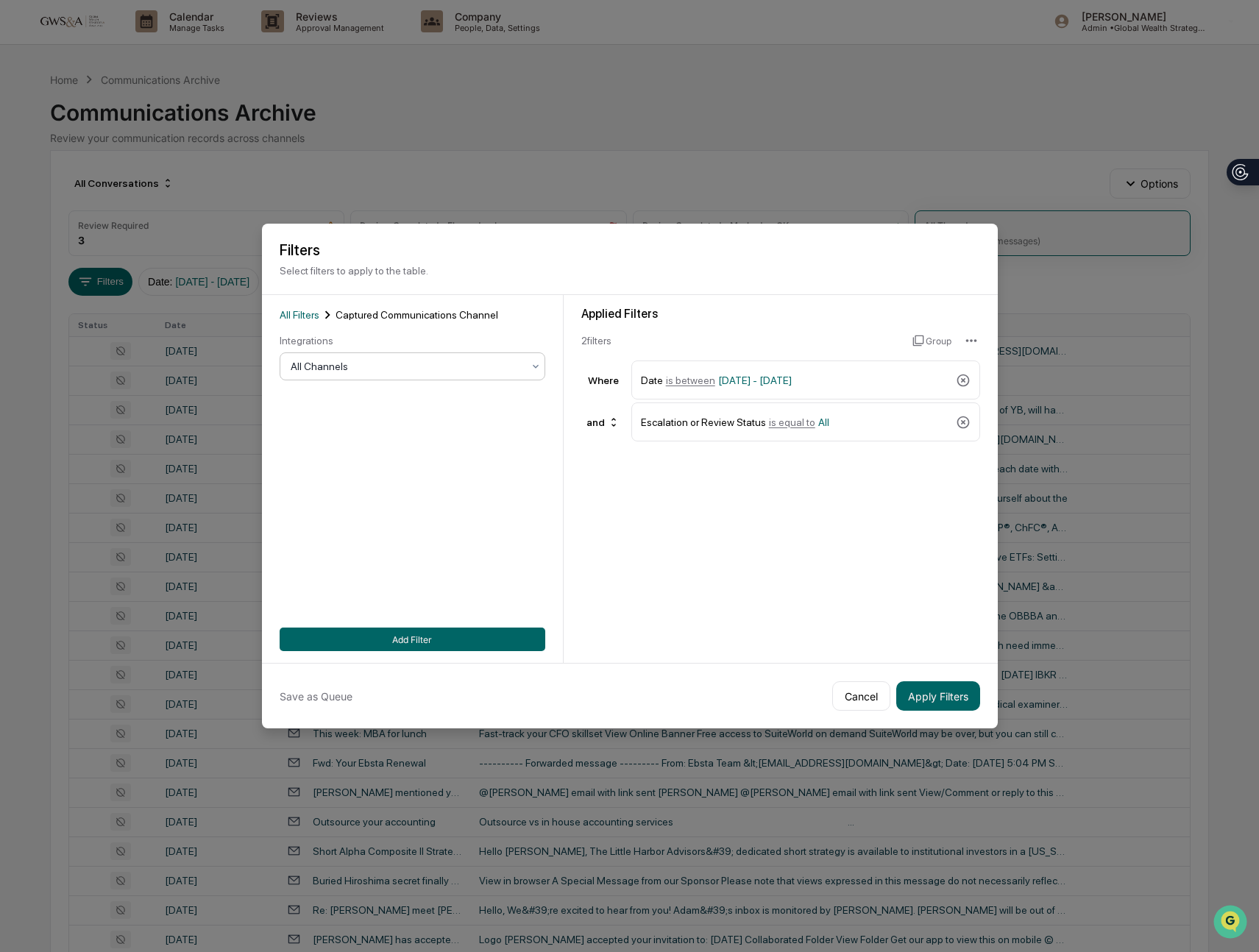
click at [348, 365] on div at bounding box center [406, 366] width 232 height 15
click at [934, 703] on button "Apply Filters" at bounding box center [938, 696] width 84 height 29
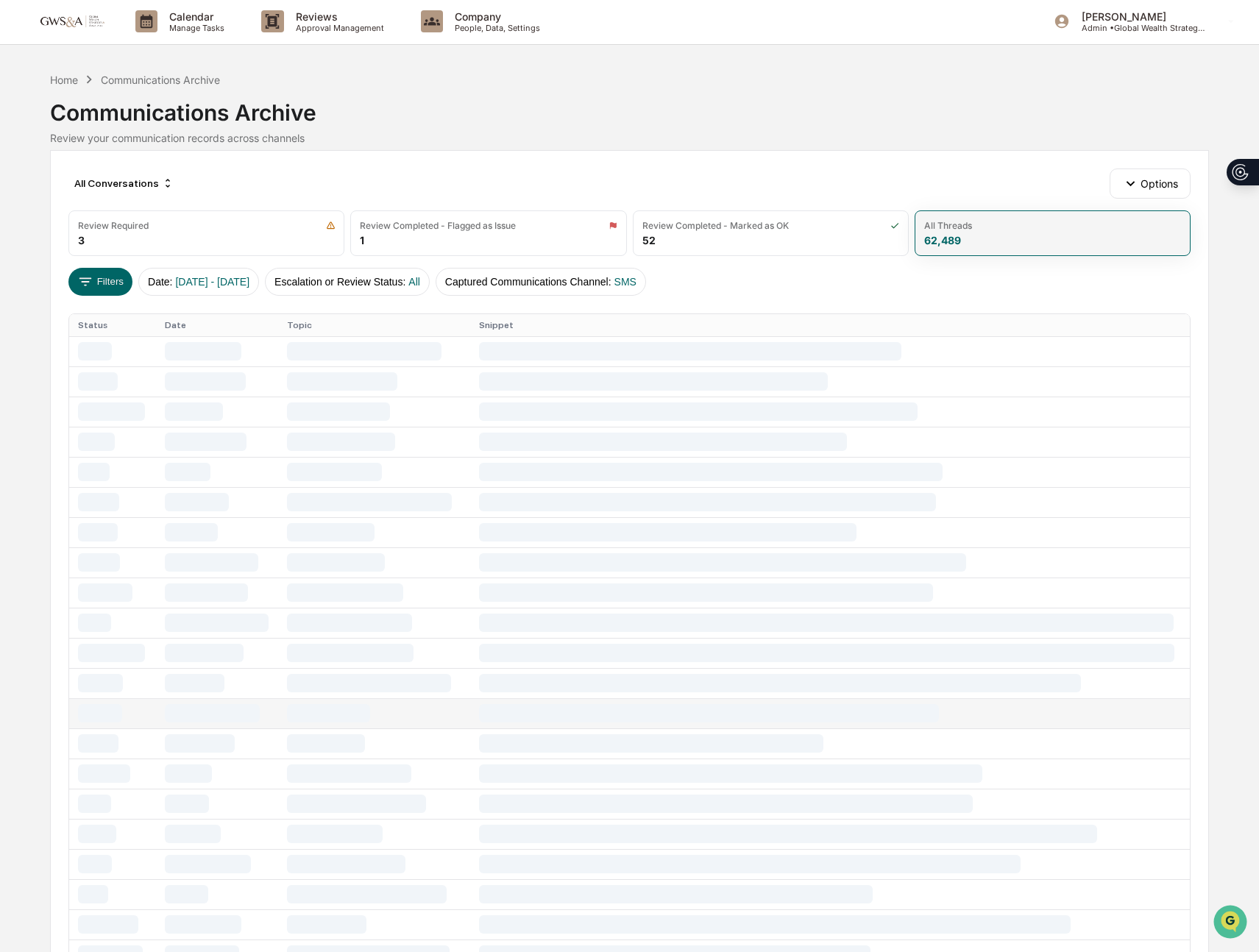
scroll to position [4, 0]
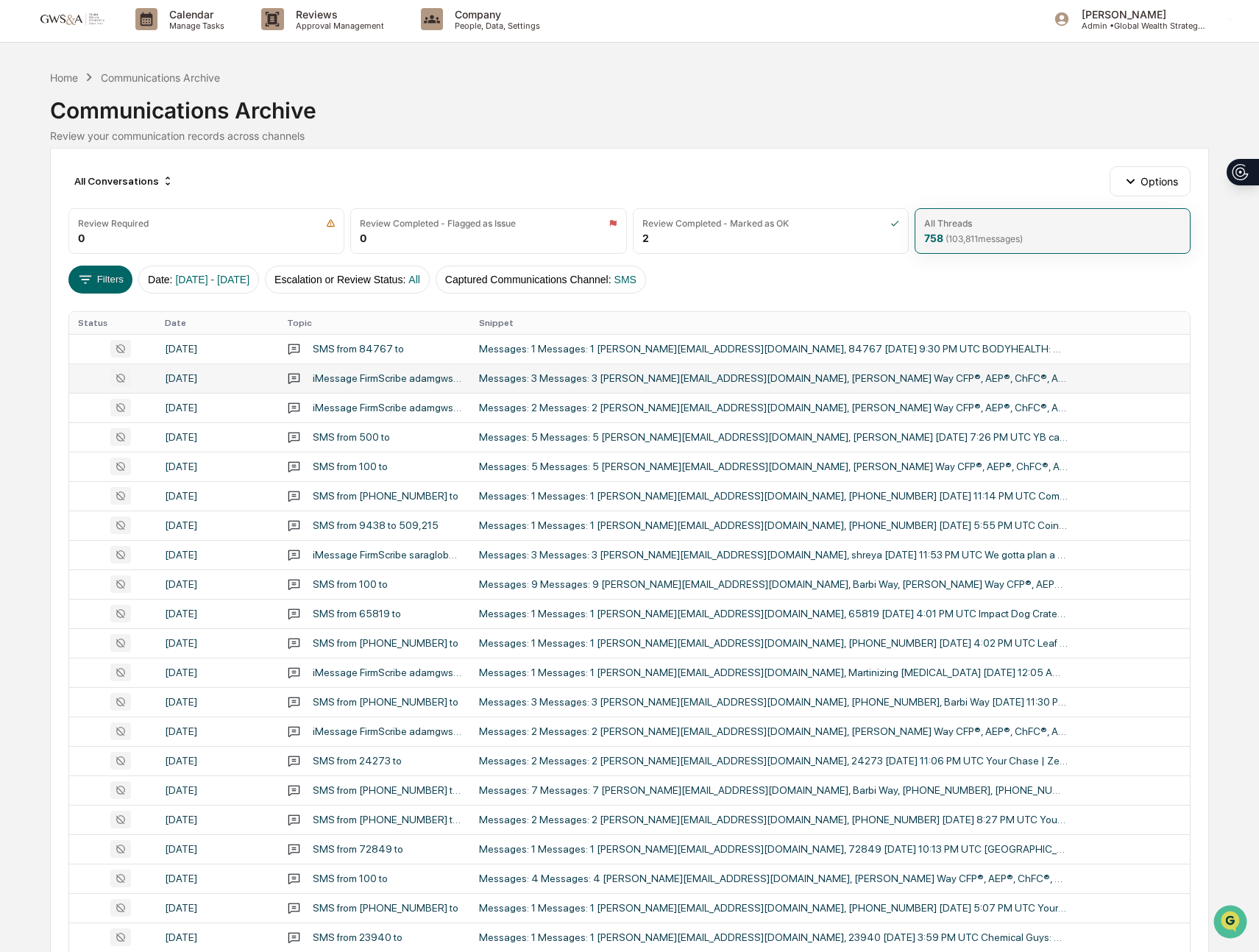
click at [503, 370] on td "Messages: 3 Messages: 3 [PERSON_NAME][EMAIL_ADDRESS][DOMAIN_NAME], [PERSON_NAME…" at bounding box center [830, 378] width 719 height 29
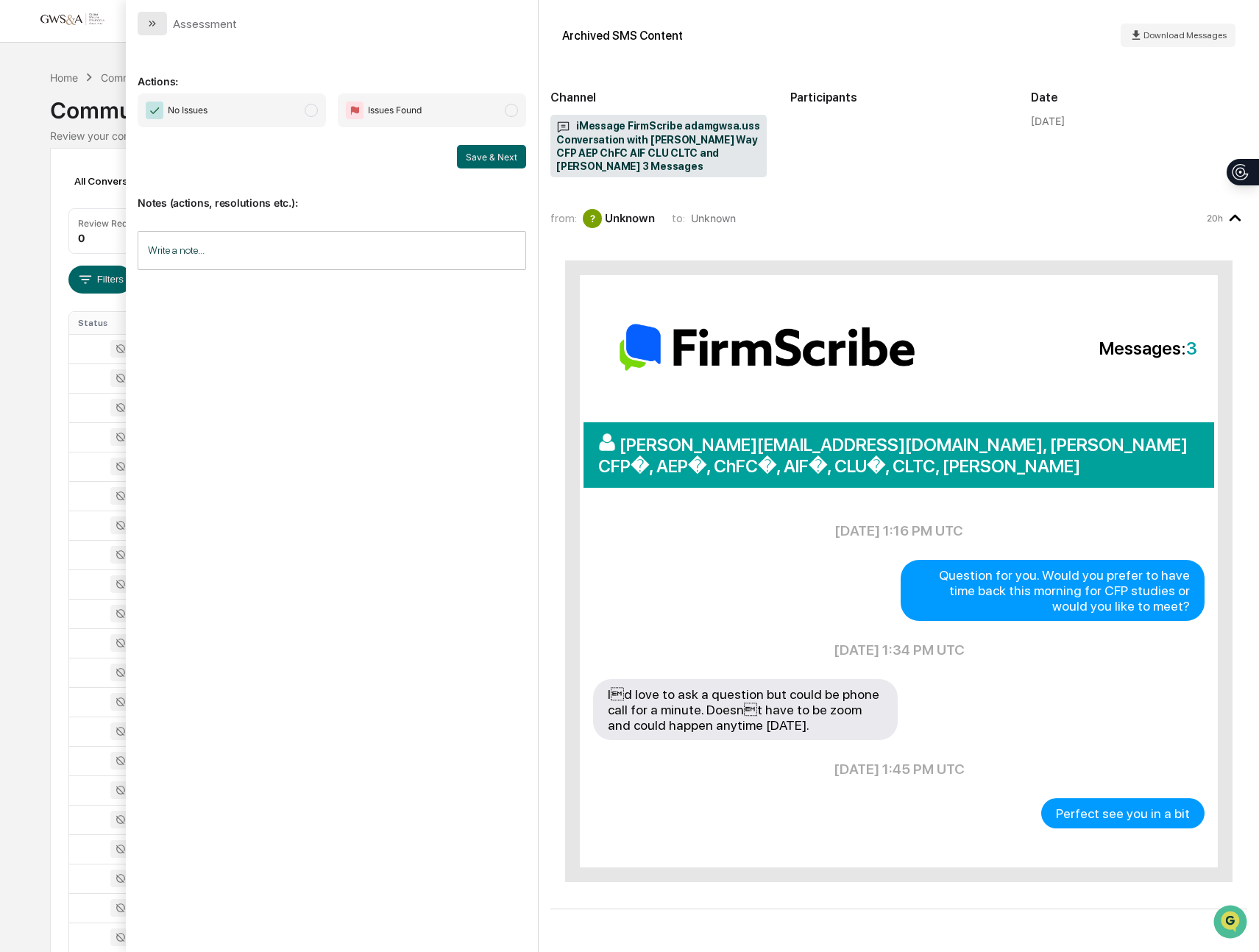
click at [159, 27] on button "modal" at bounding box center [152, 24] width 29 height 24
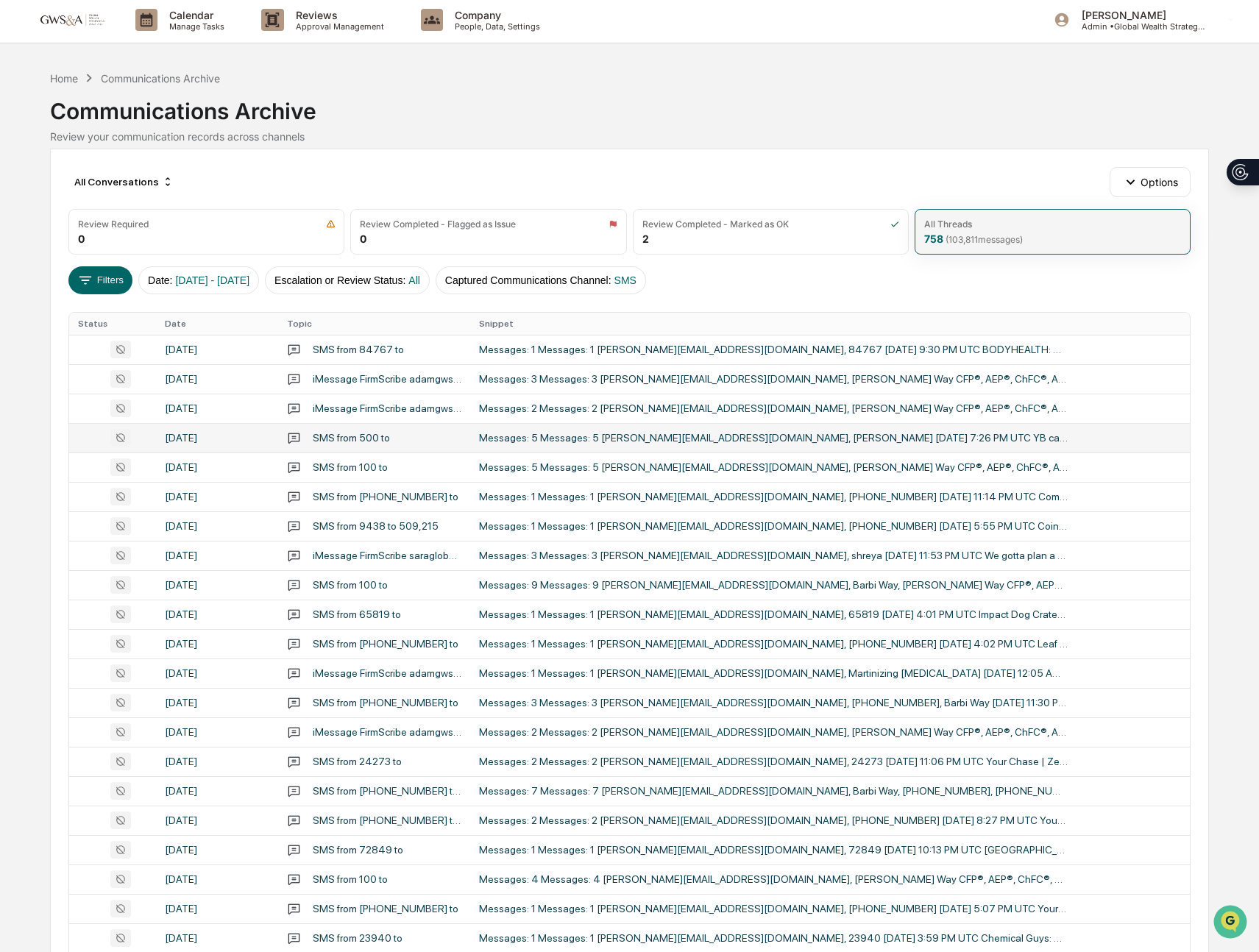
scroll to position [4, 0]
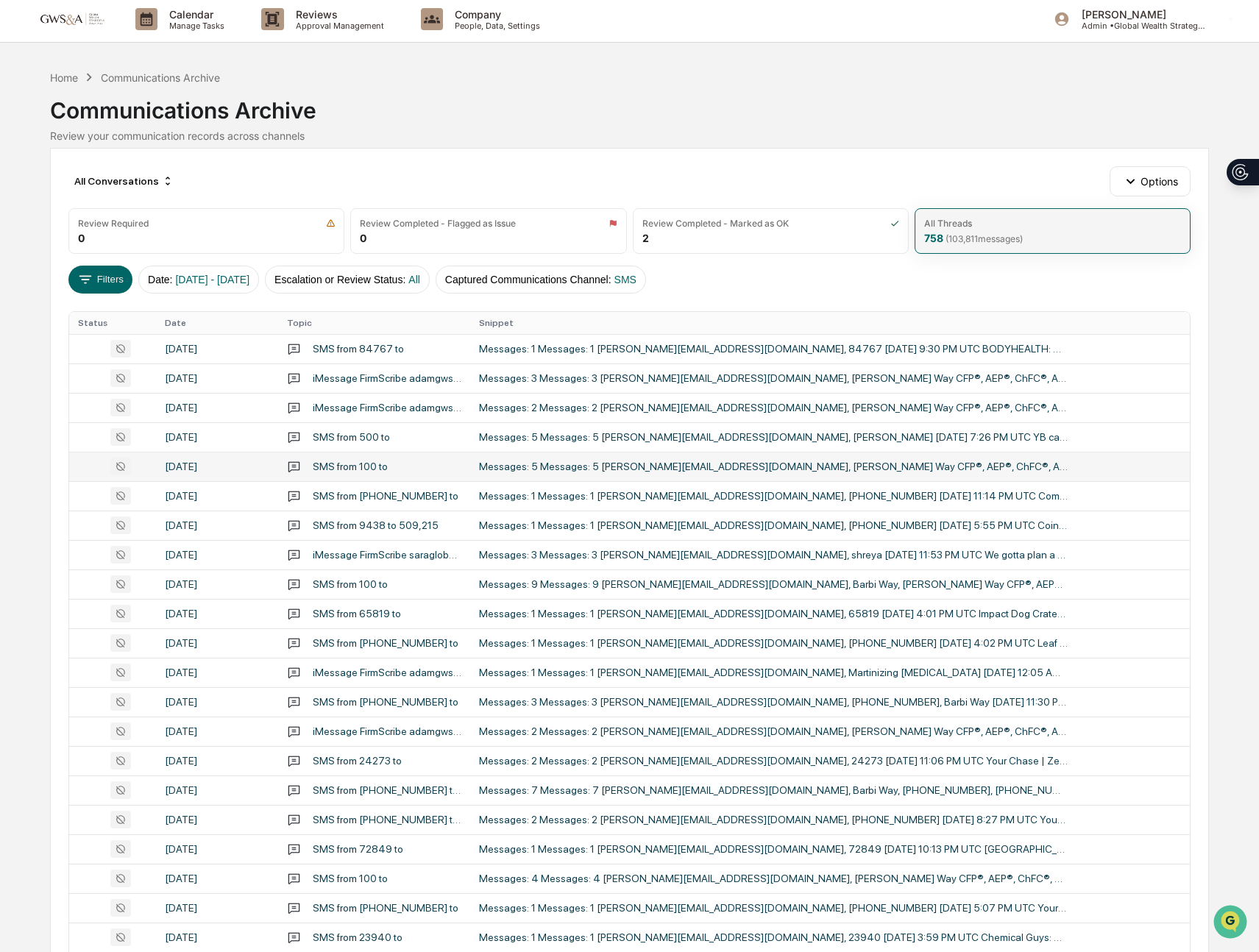
click at [641, 474] on td "Messages: 5 Messages: 5 [PERSON_NAME][EMAIL_ADDRESS][DOMAIN_NAME], [PERSON_NAME…" at bounding box center [830, 466] width 719 height 29
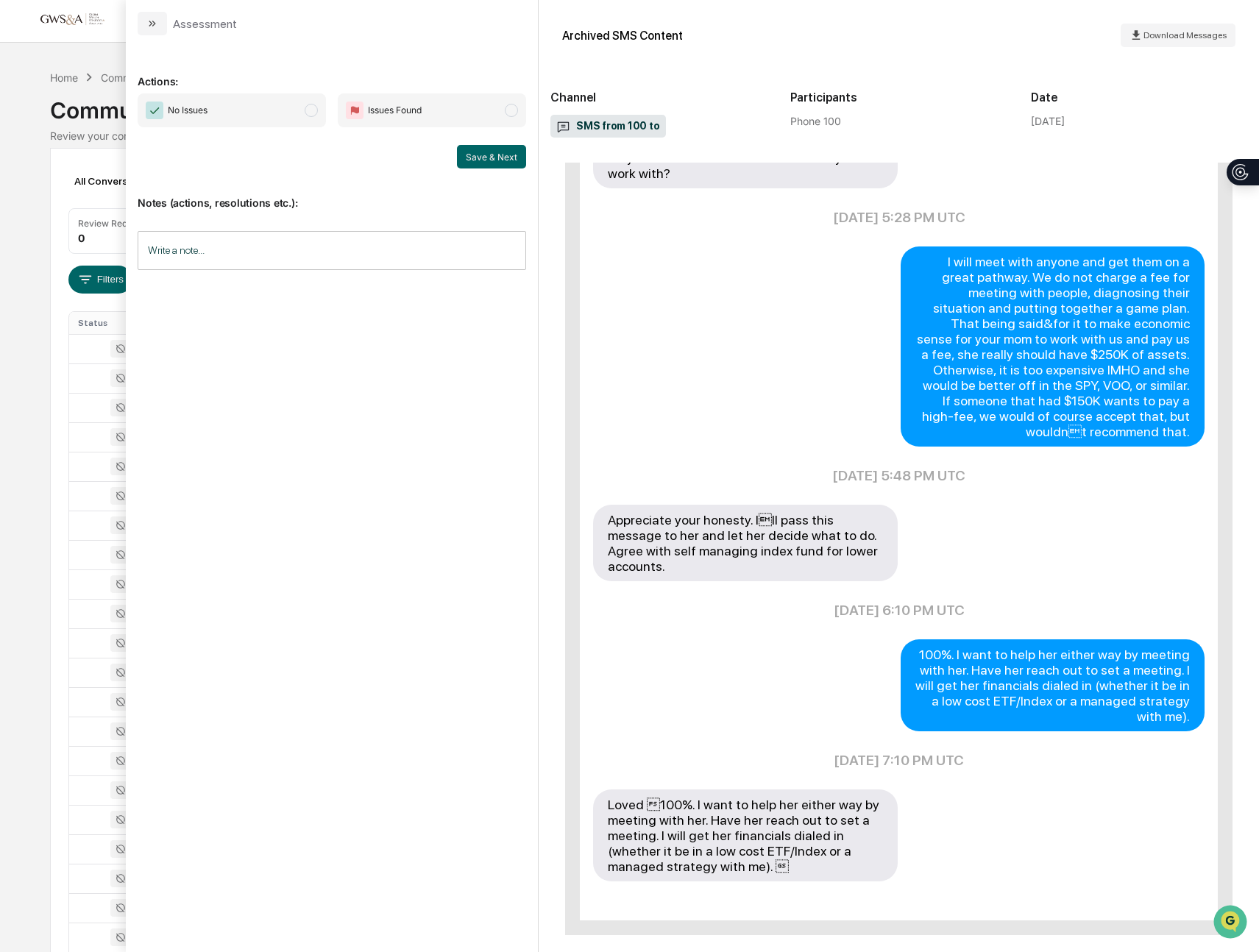
scroll to position [417, 0]
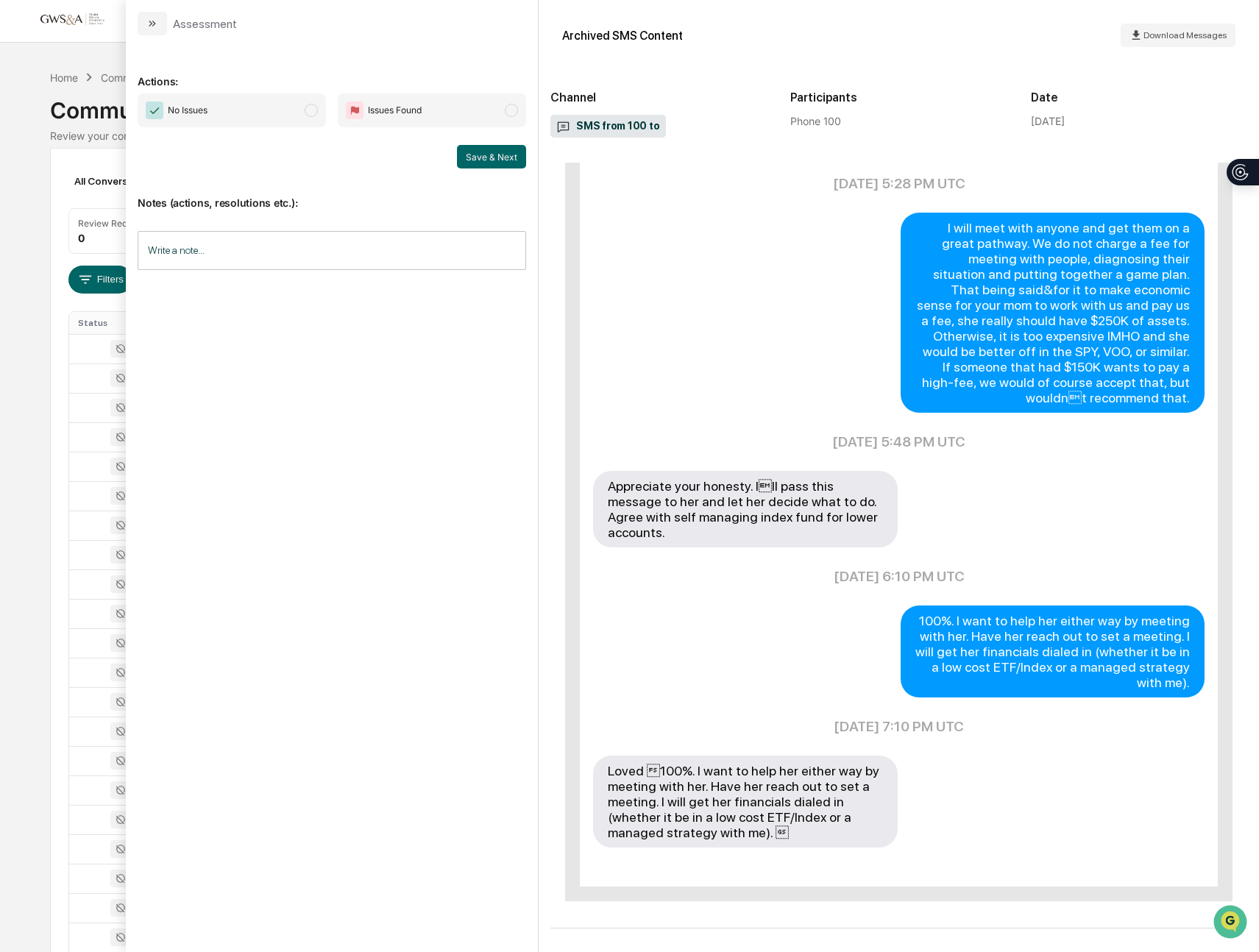
click at [147, 26] on icon "modal" at bounding box center [152, 23] width 12 height 12
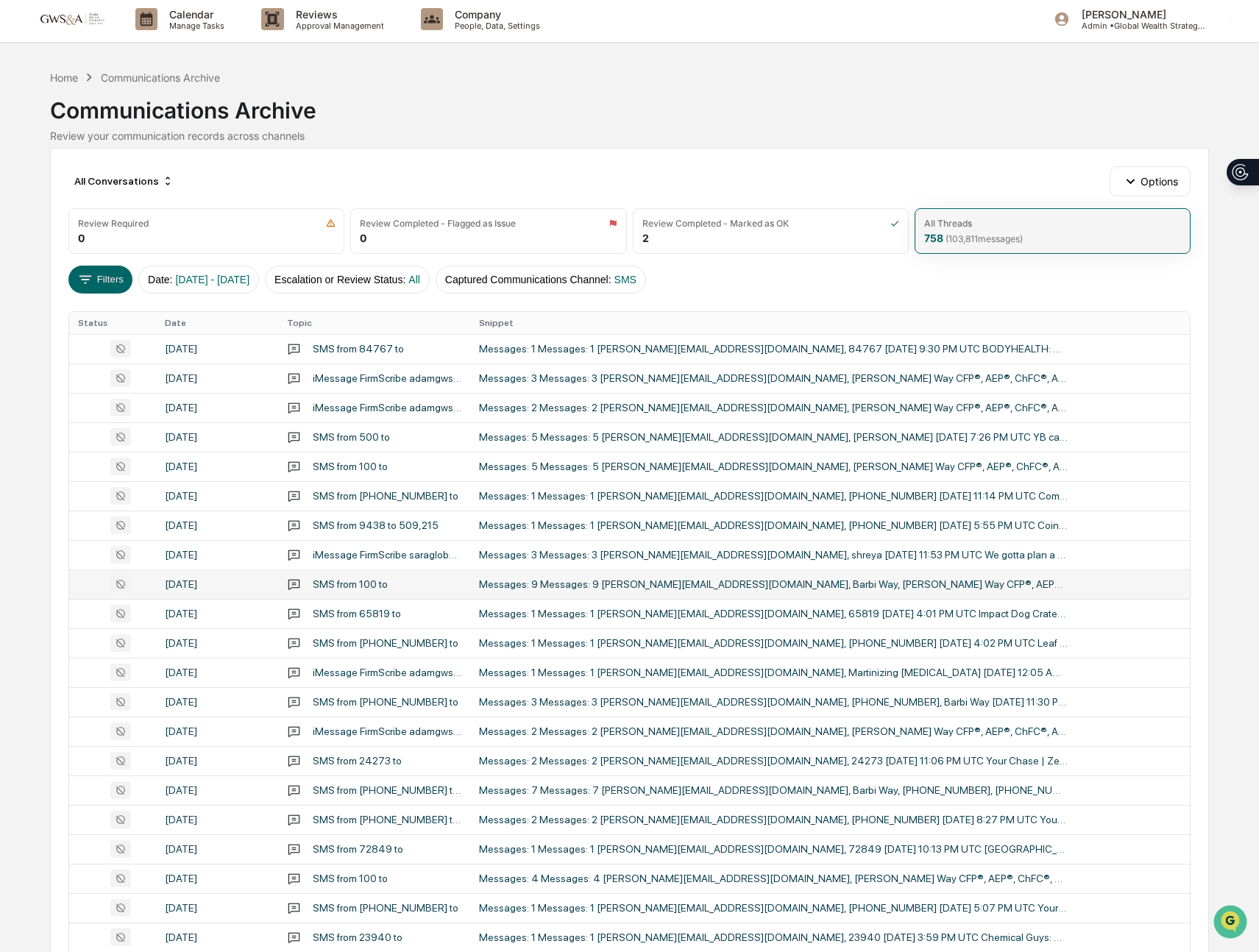
click at [797, 577] on td "Messages: 9 Messages: 9 [PERSON_NAME][EMAIL_ADDRESS][DOMAIN_NAME], Barbi Way, […" at bounding box center [830, 584] width 719 height 29
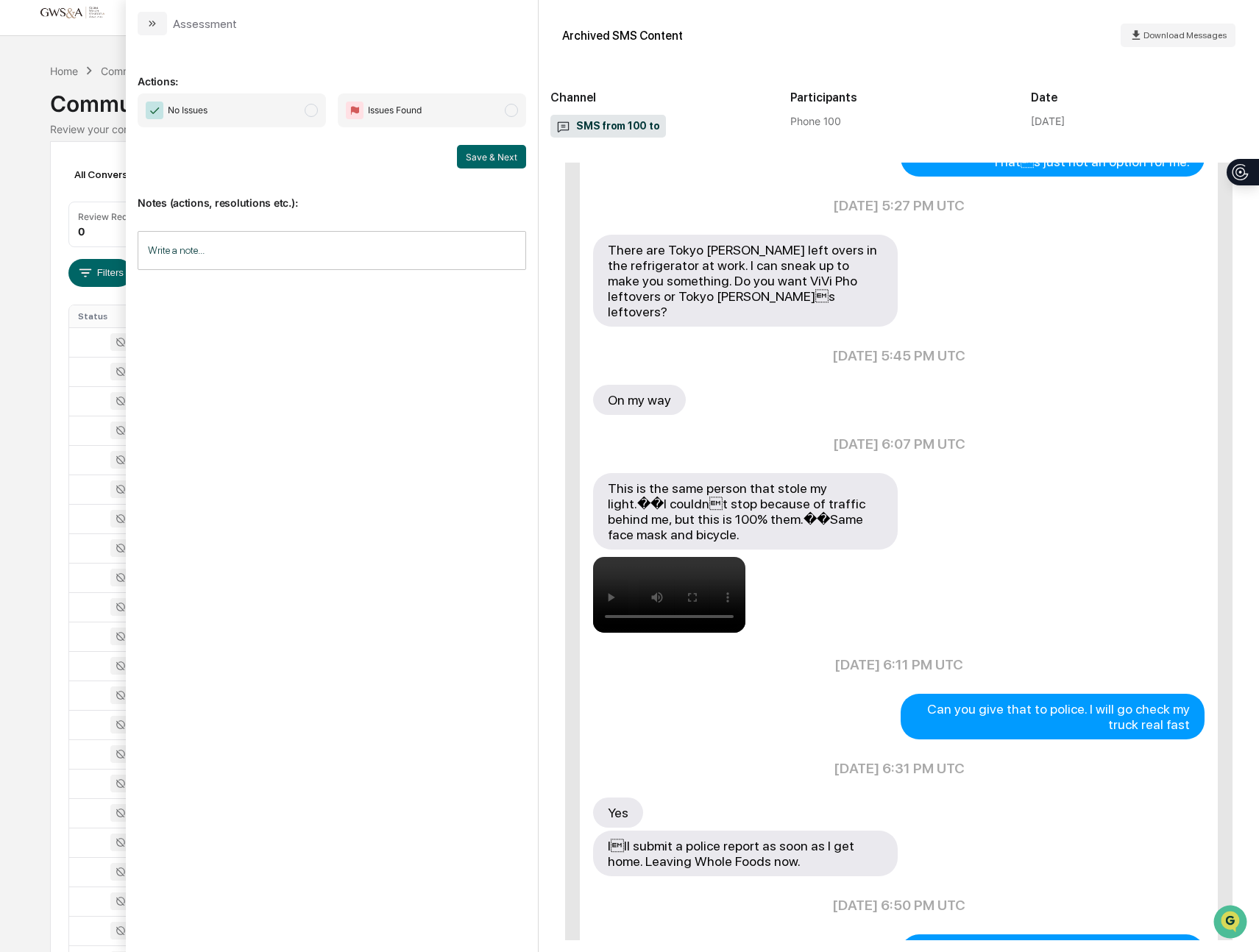
scroll to position [724, 0]
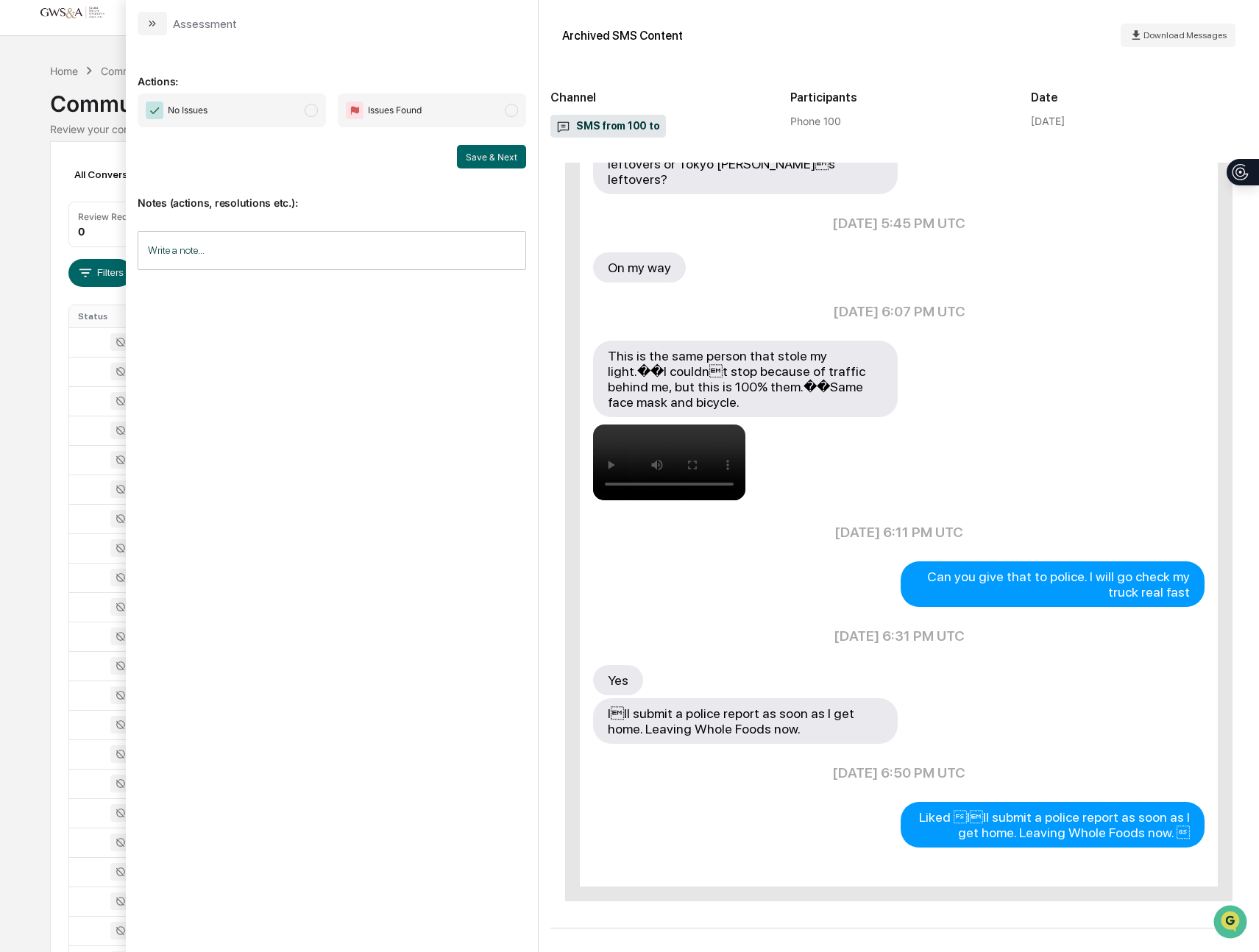
click at [607, 425] on video "[Video Crop_20251013120313.mov] (see attached below)" at bounding box center [669, 463] width 153 height 76
click at [662, 429] on video "[Video Crop_20251013120313.mov] (see attached below)" at bounding box center [669, 463] width 153 height 76
click at [153, 21] on icon "modal" at bounding box center [152, 23] width 12 height 12
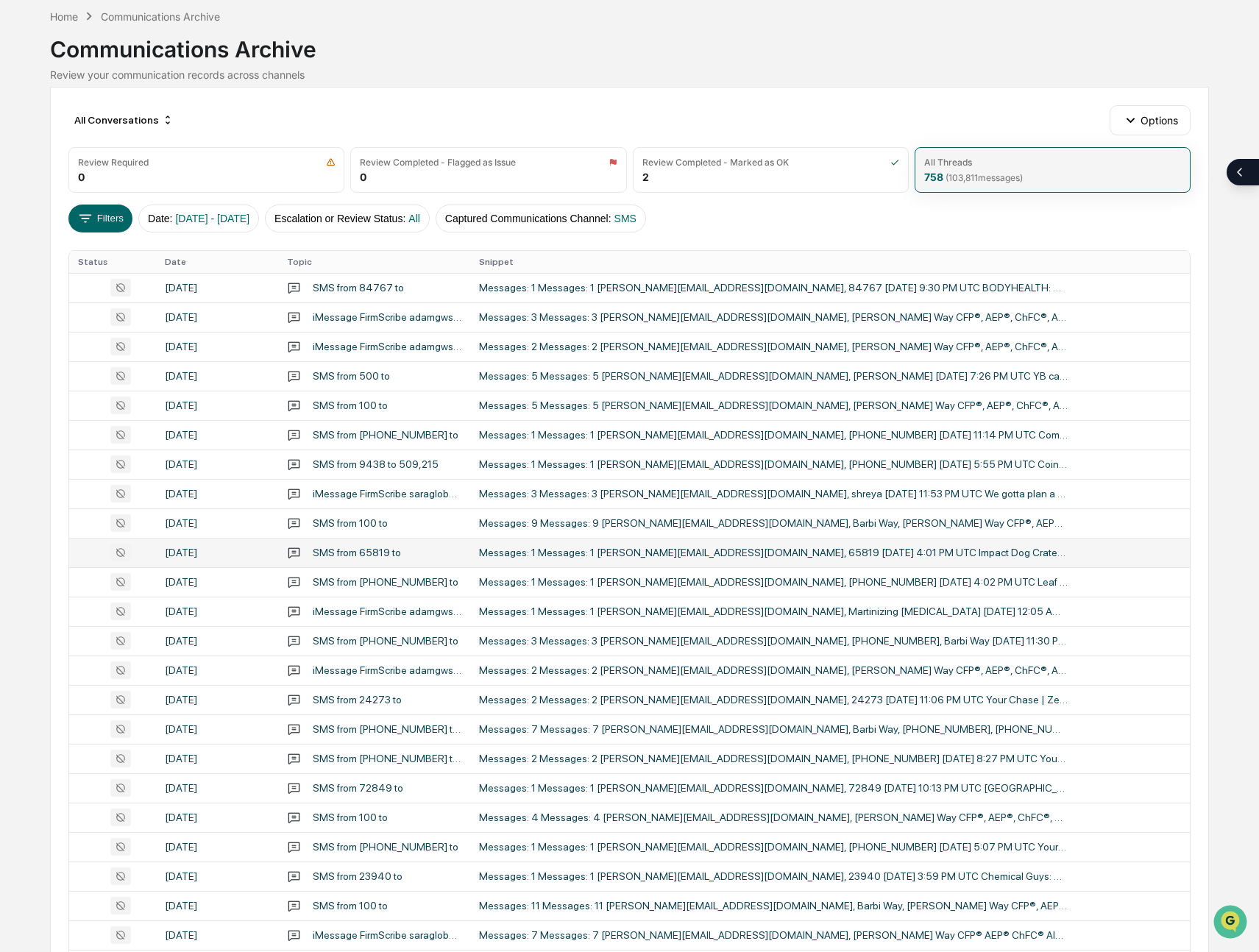
scroll to position [68, 0]
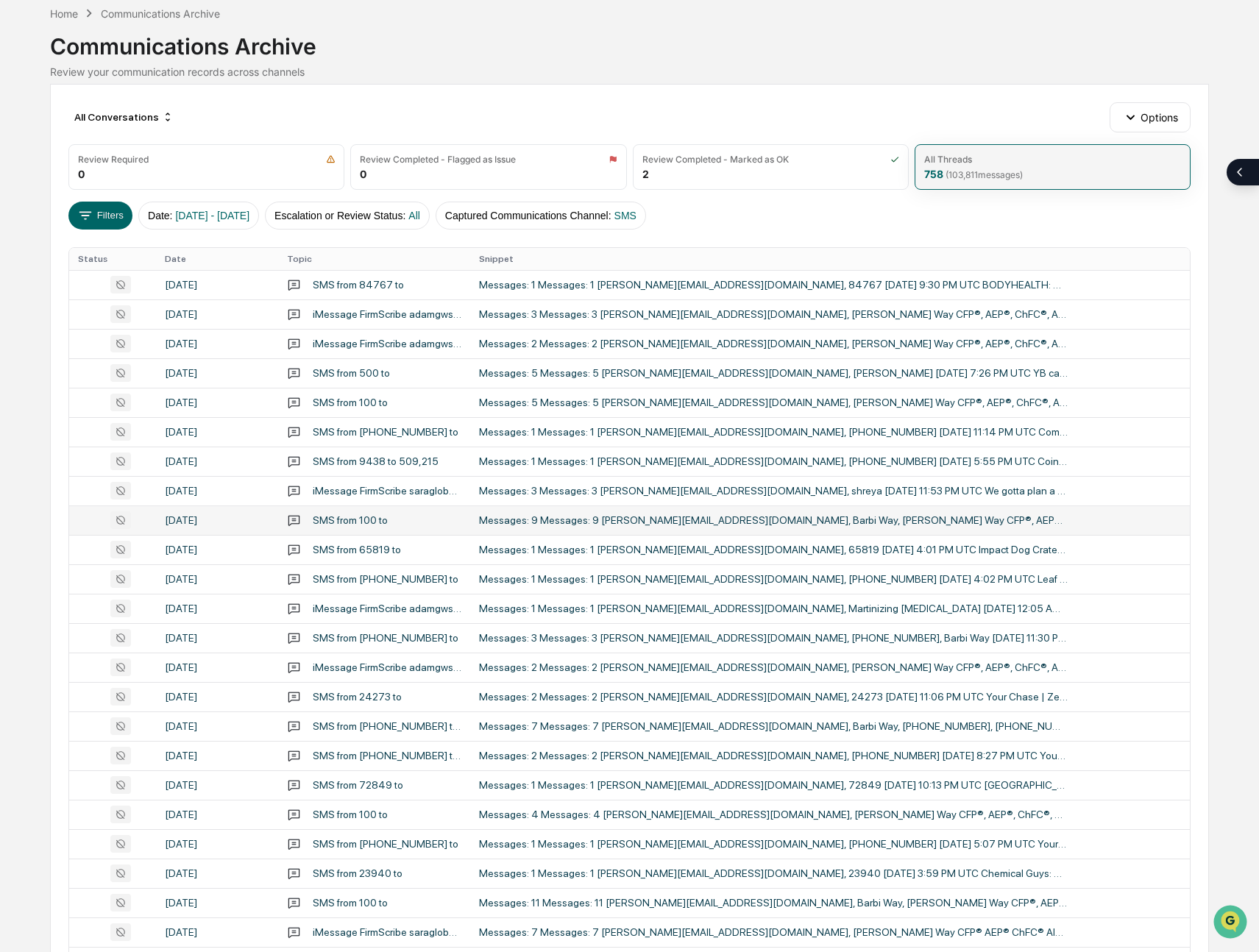
click at [821, 516] on div "Messages: 9 Messages: 9 [PERSON_NAME][EMAIL_ADDRESS][DOMAIN_NAME], Barbi Way, […" at bounding box center [773, 519] width 588 height 12
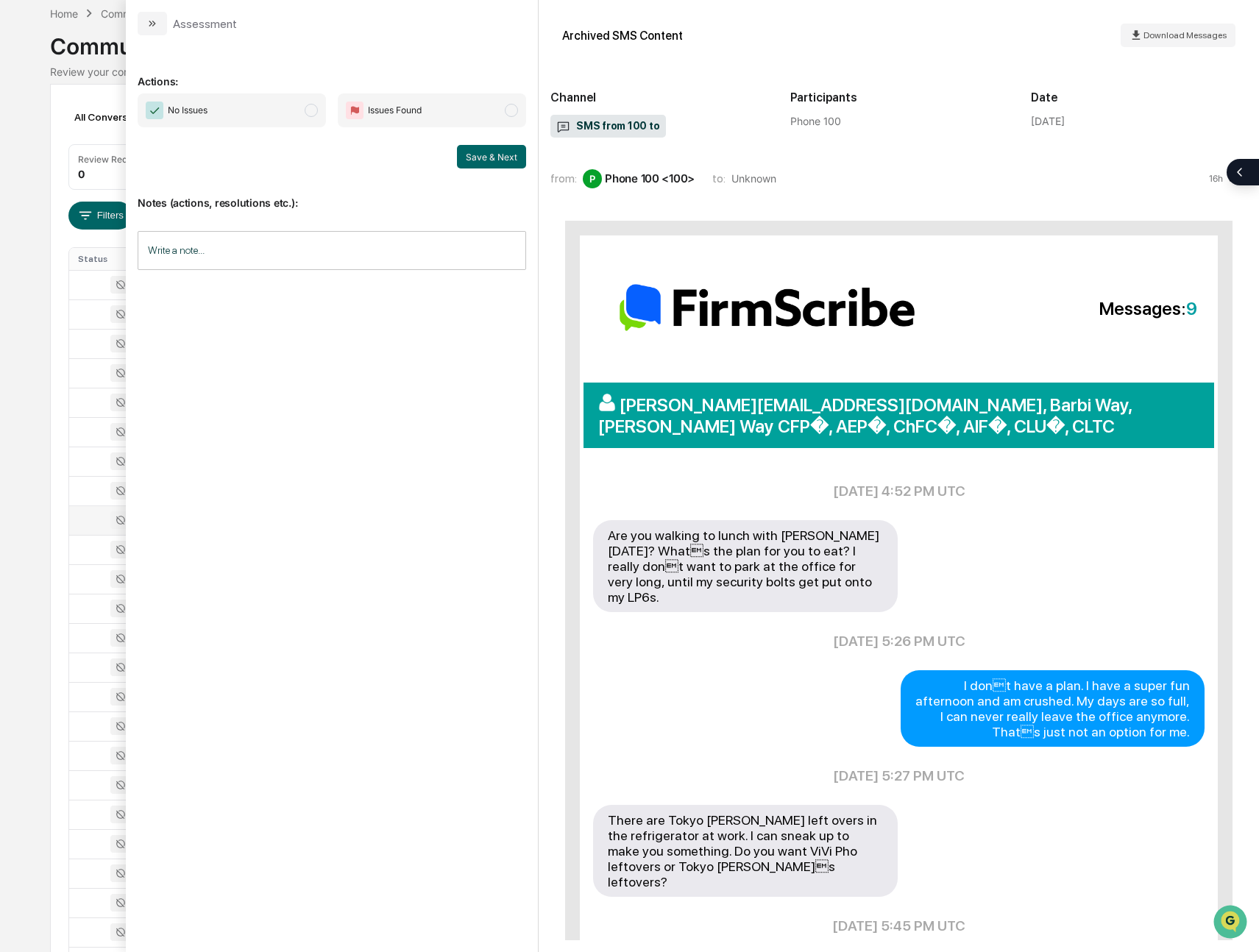
scroll to position [70, 0]
click at [150, 24] on icon "modal" at bounding box center [150, 23] width 4 height 6
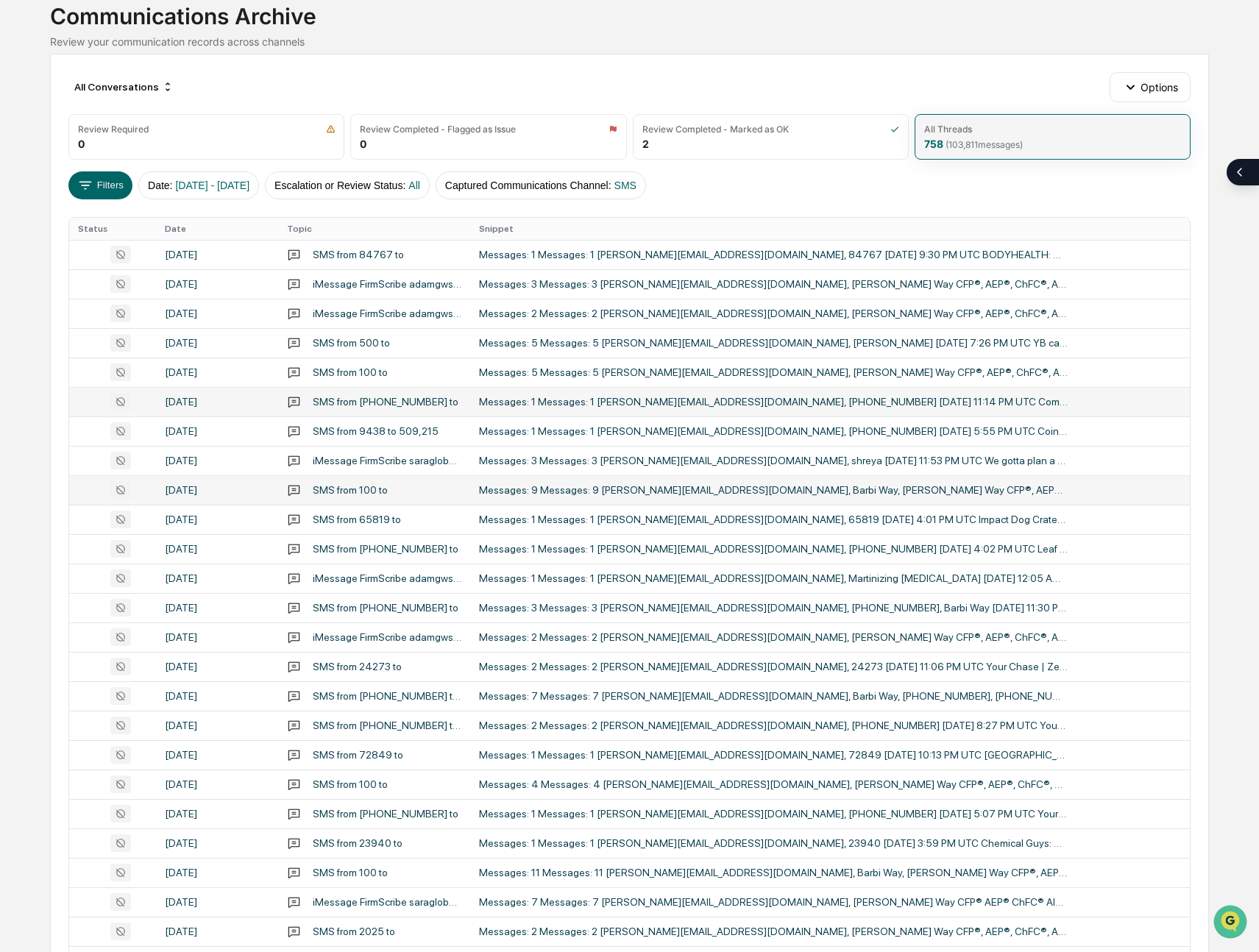
scroll to position [103, 0]
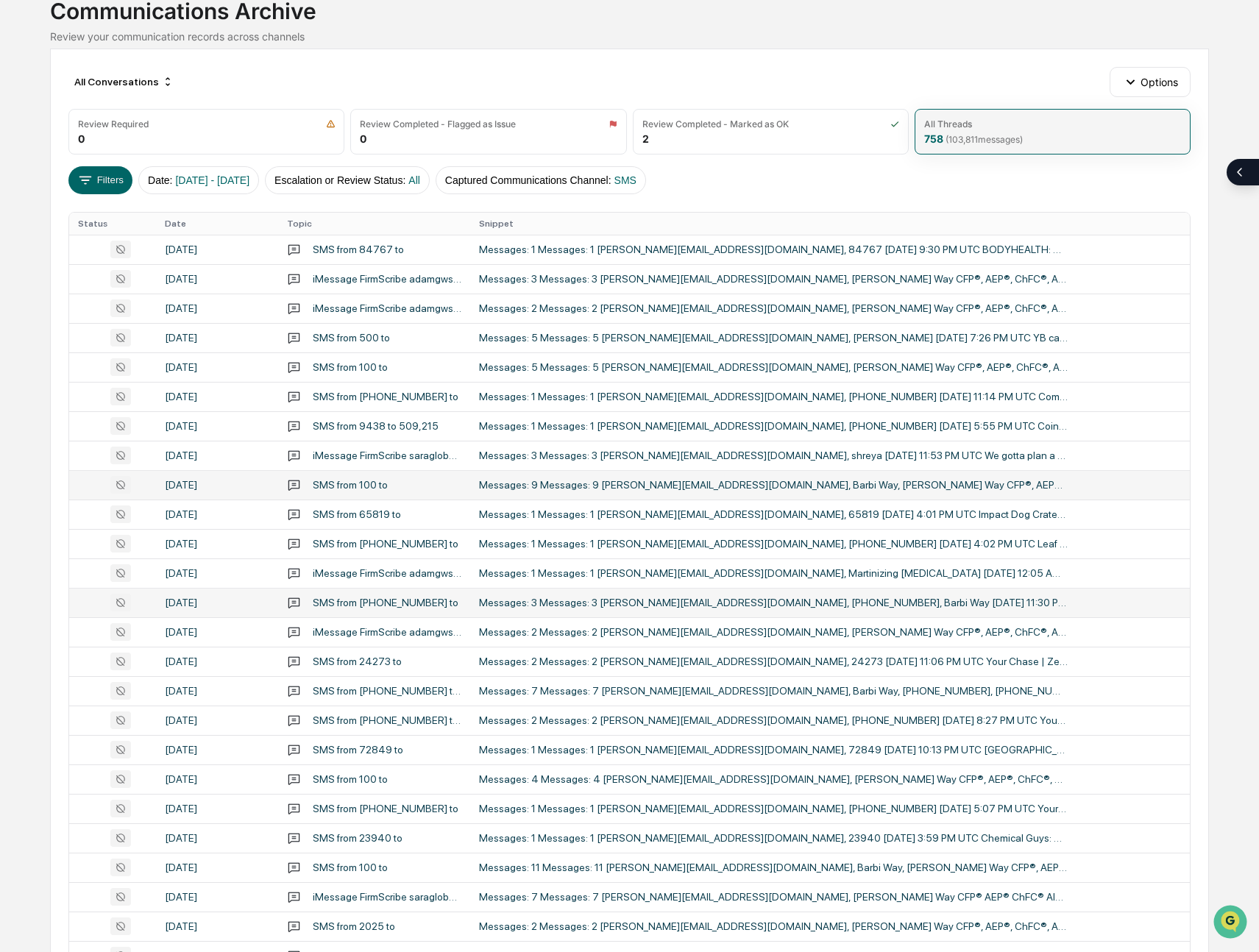
click at [875, 605] on div "Messages: 3 Messages: 3 [PERSON_NAME][EMAIL_ADDRESS][DOMAIN_NAME], [PHONE_NUMBE…" at bounding box center [773, 603] width 588 height 12
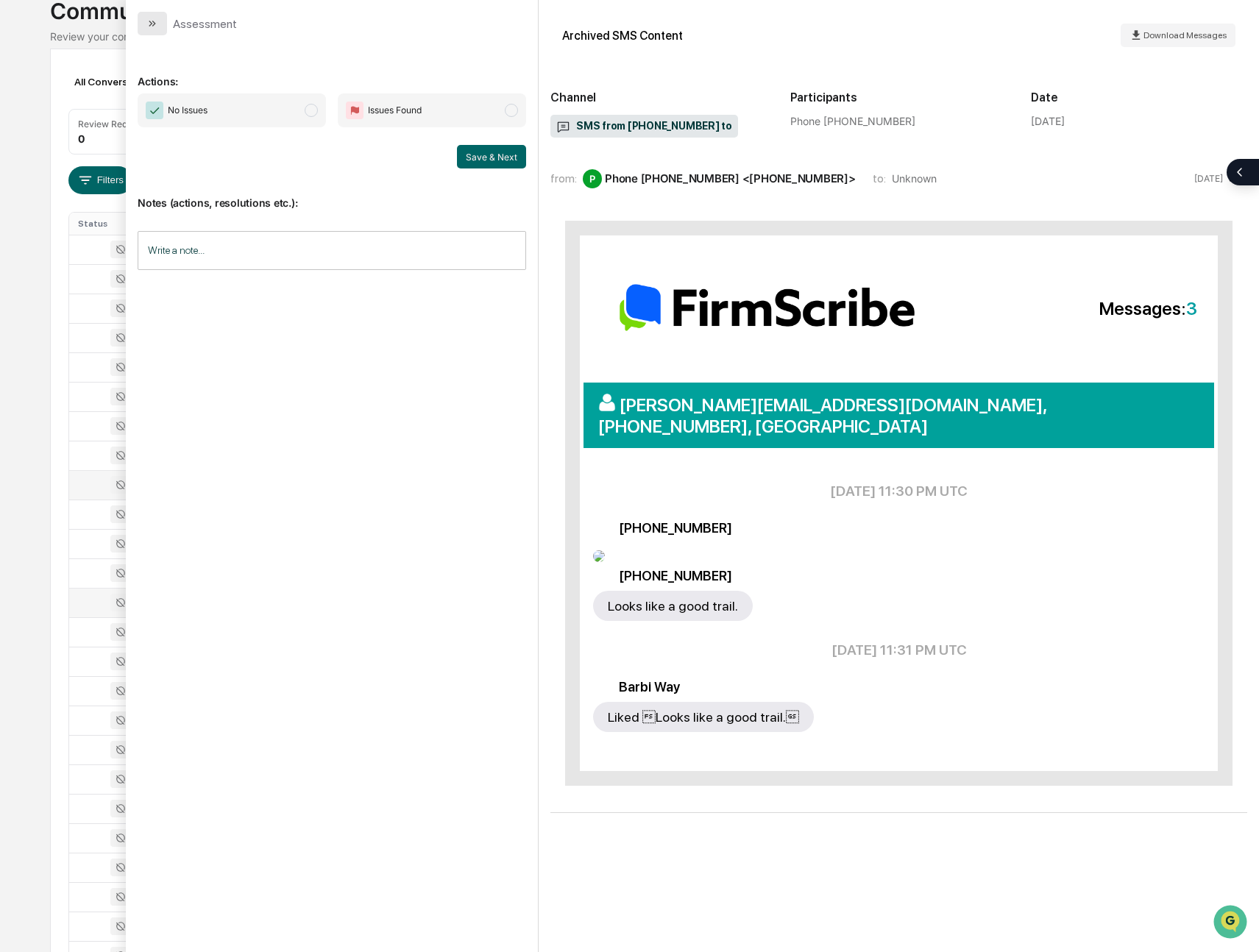
click at [139, 25] on button "modal" at bounding box center [152, 24] width 29 height 24
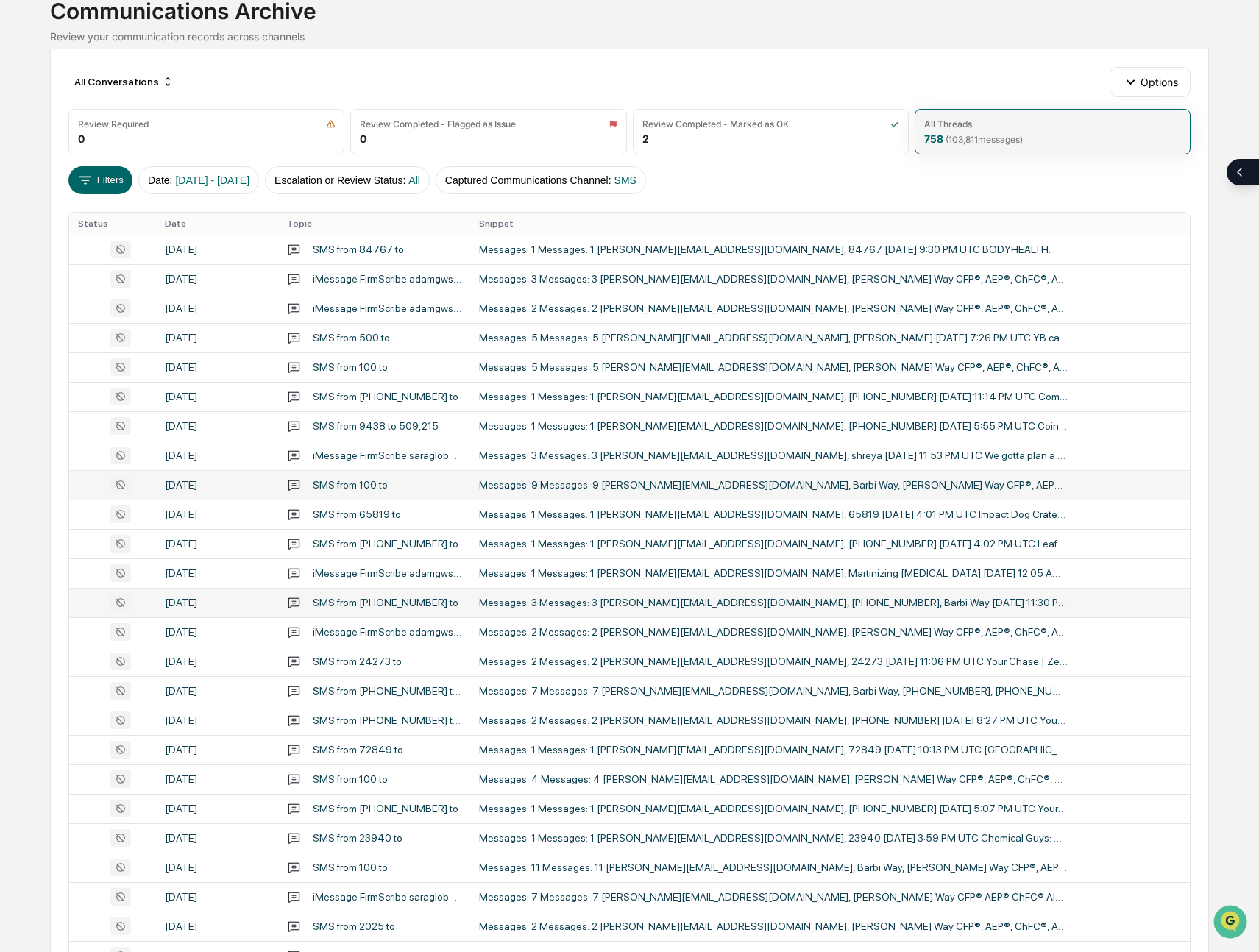
scroll to position [206, 0]
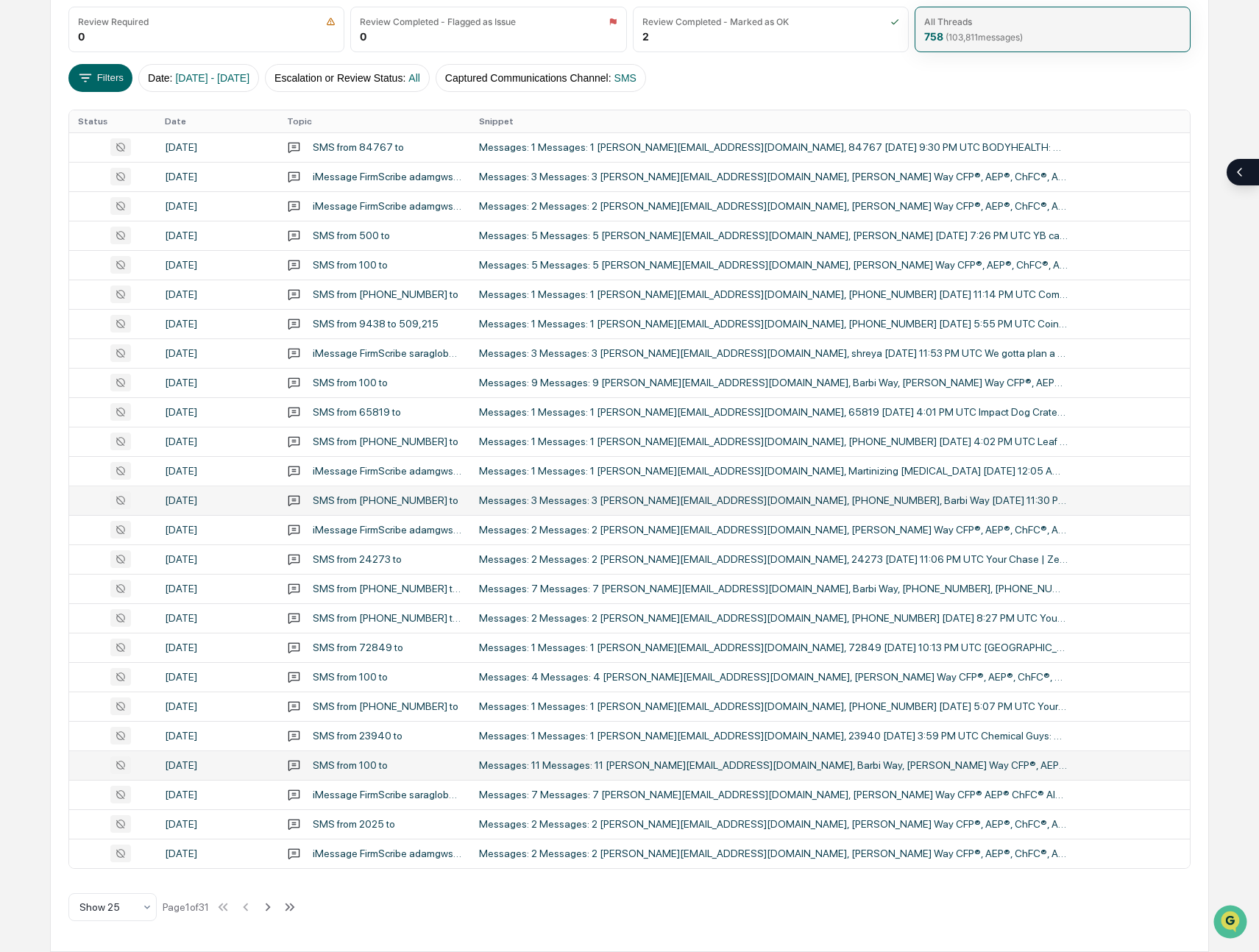
click at [890, 773] on td "Messages: 11 Messages: 11 [PERSON_NAME][EMAIL_ADDRESS][DOMAIN_NAME], Barbi Way,…" at bounding box center [830, 765] width 719 height 29
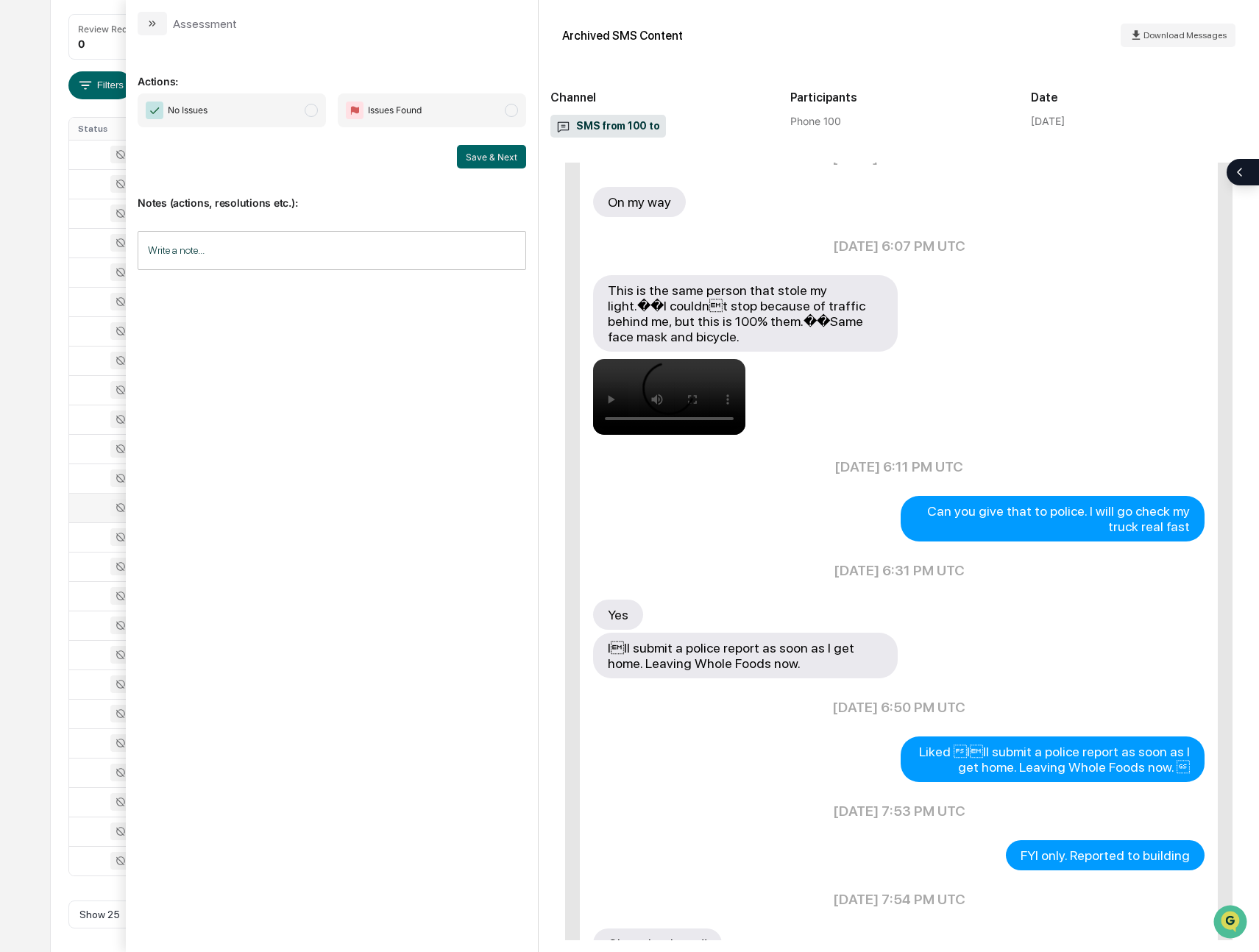
scroll to position [901, 0]
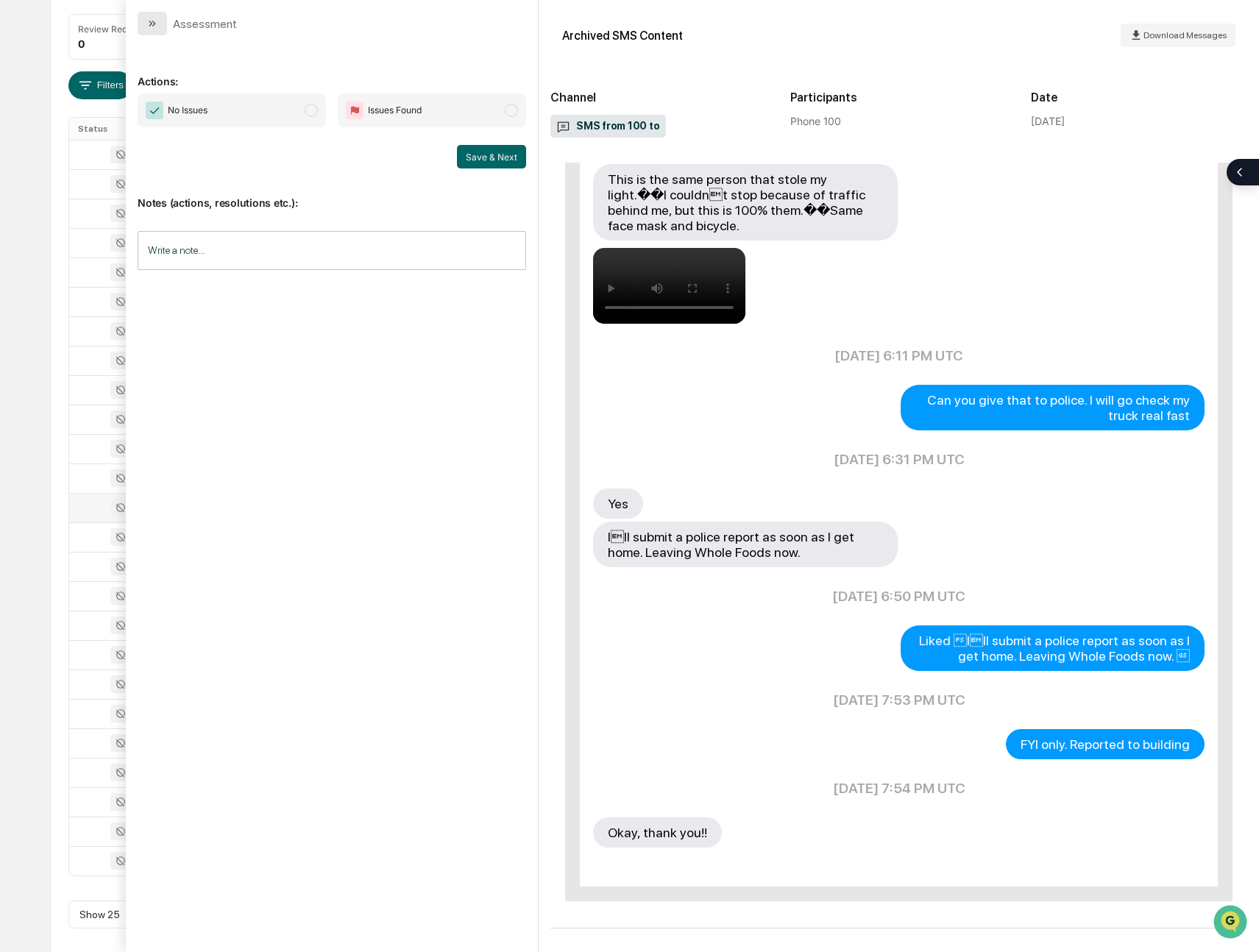
click at [153, 23] on icon "modal" at bounding box center [152, 23] width 12 height 12
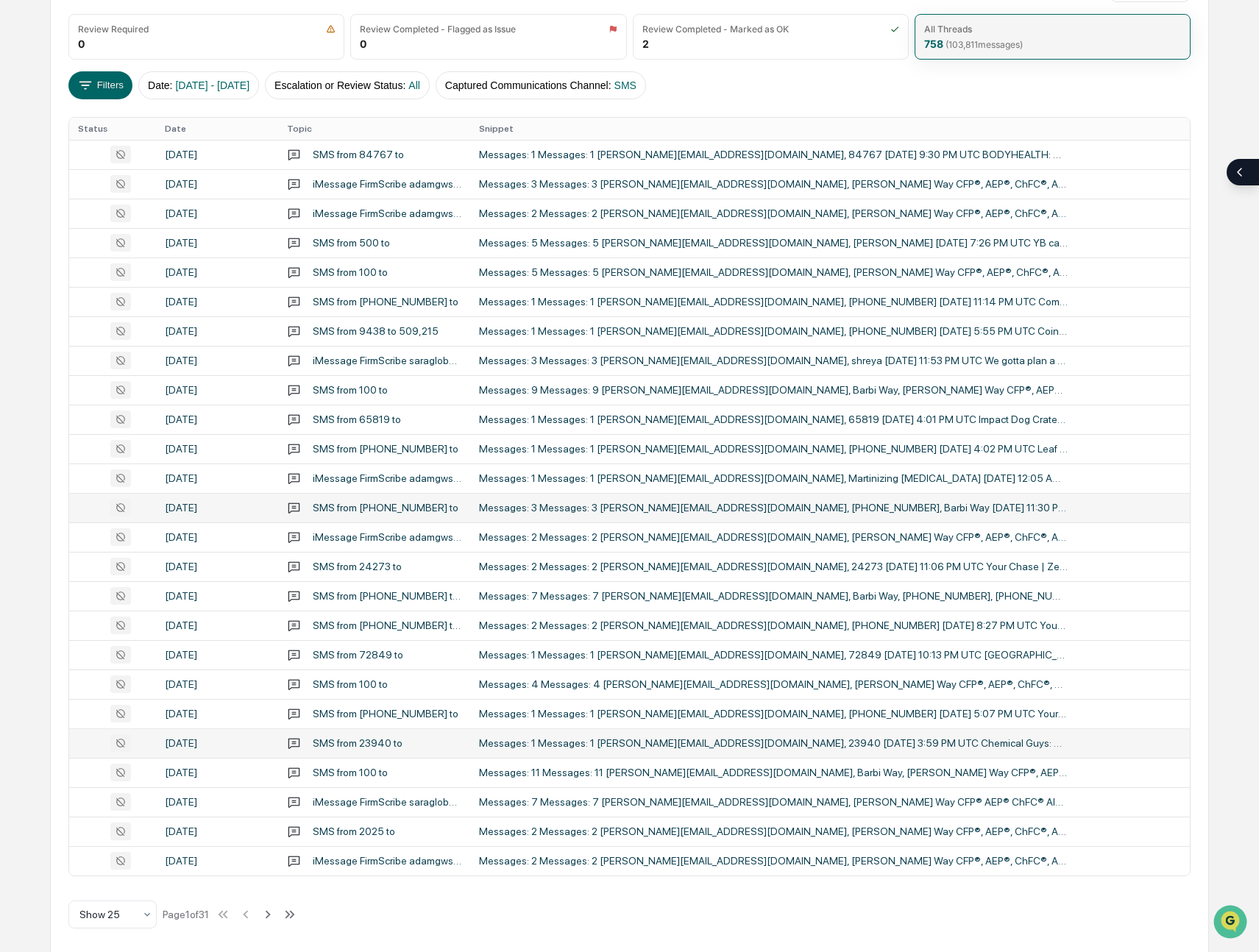
scroll to position [206, 0]
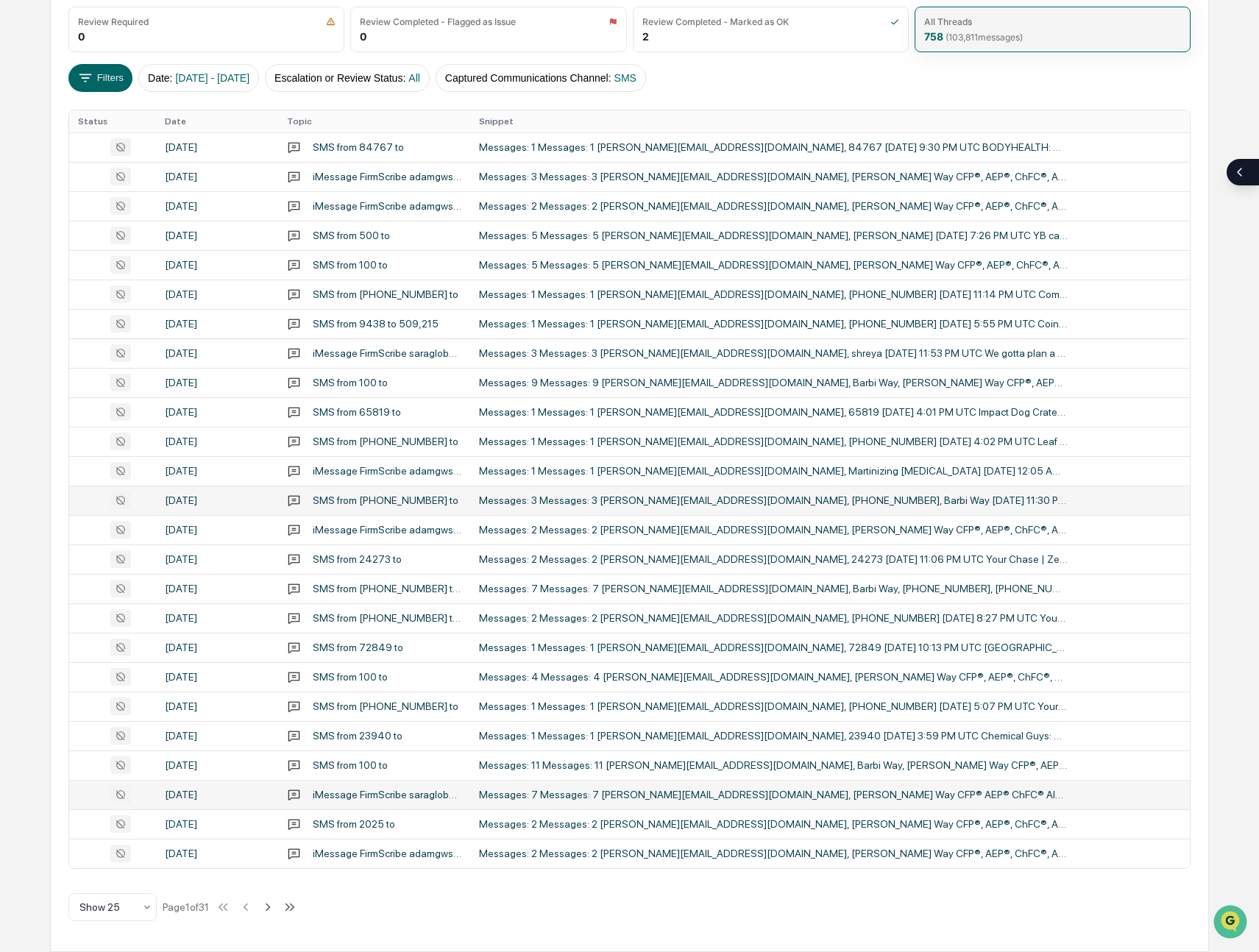
click at [962, 800] on div "Messages: 7 Messages: 7 [PERSON_NAME][EMAIL_ADDRESS][DOMAIN_NAME], [PERSON_NAME…" at bounding box center [773, 794] width 588 height 12
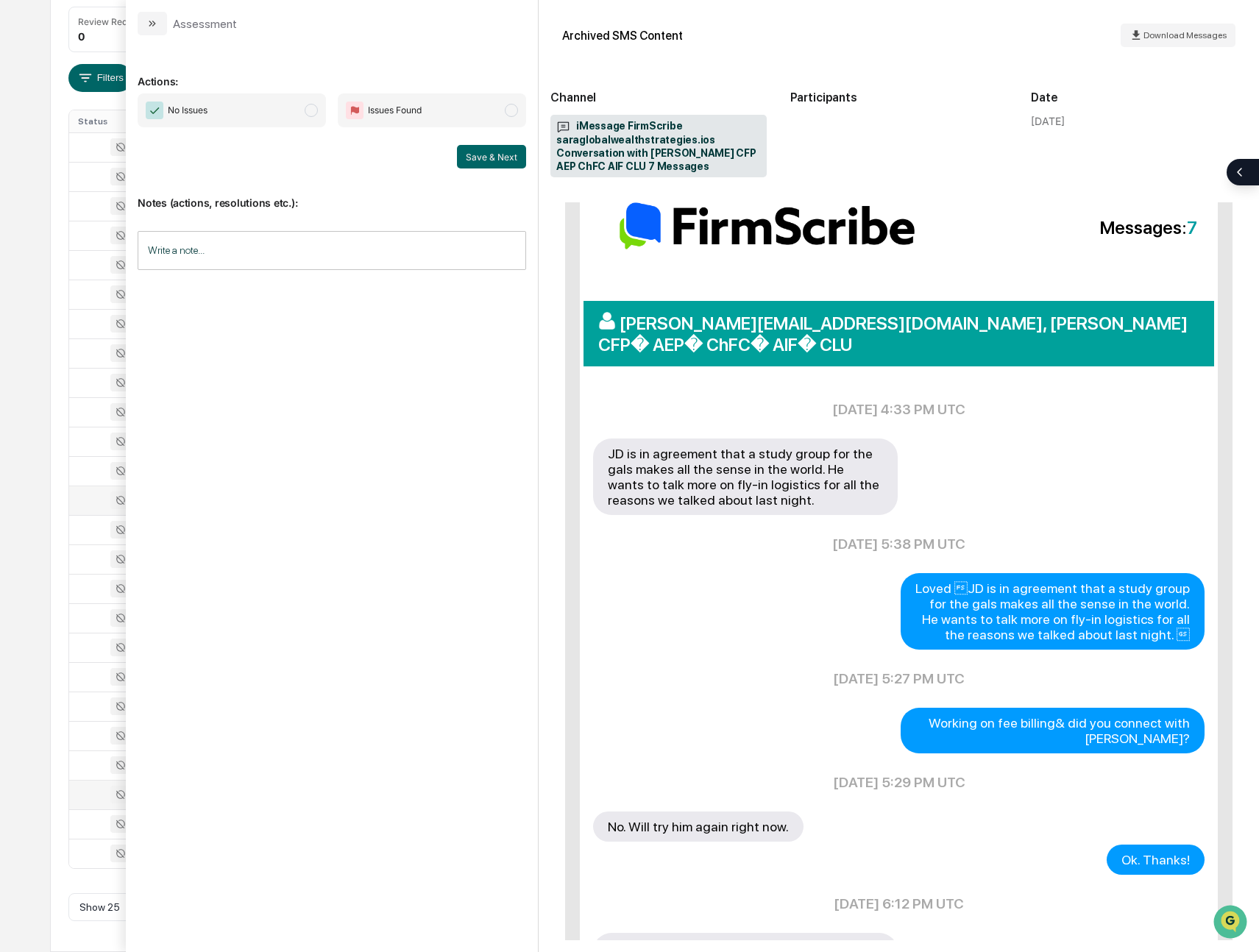
scroll to position [175, 0]
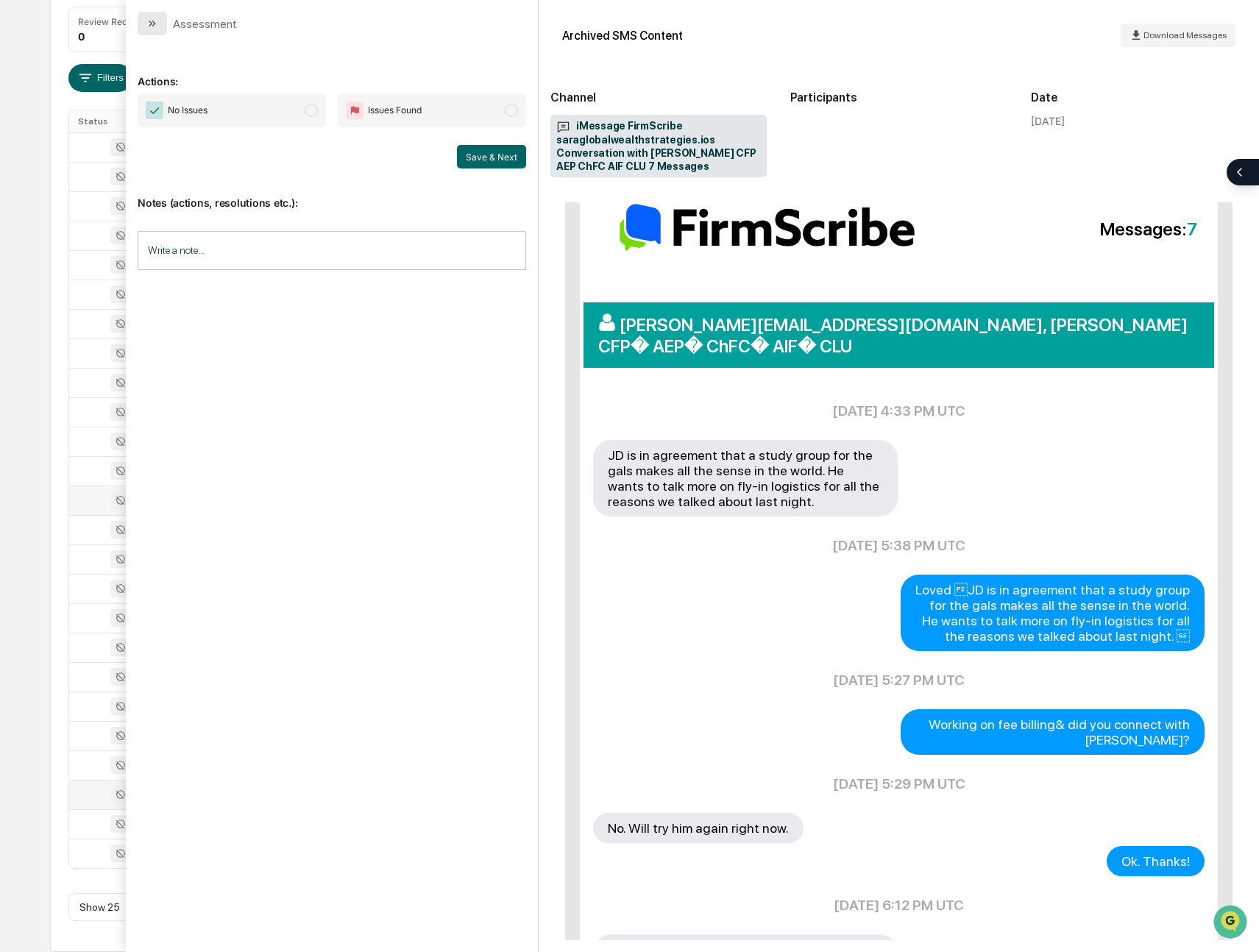
click at [147, 19] on icon "modal" at bounding box center [152, 23] width 12 height 12
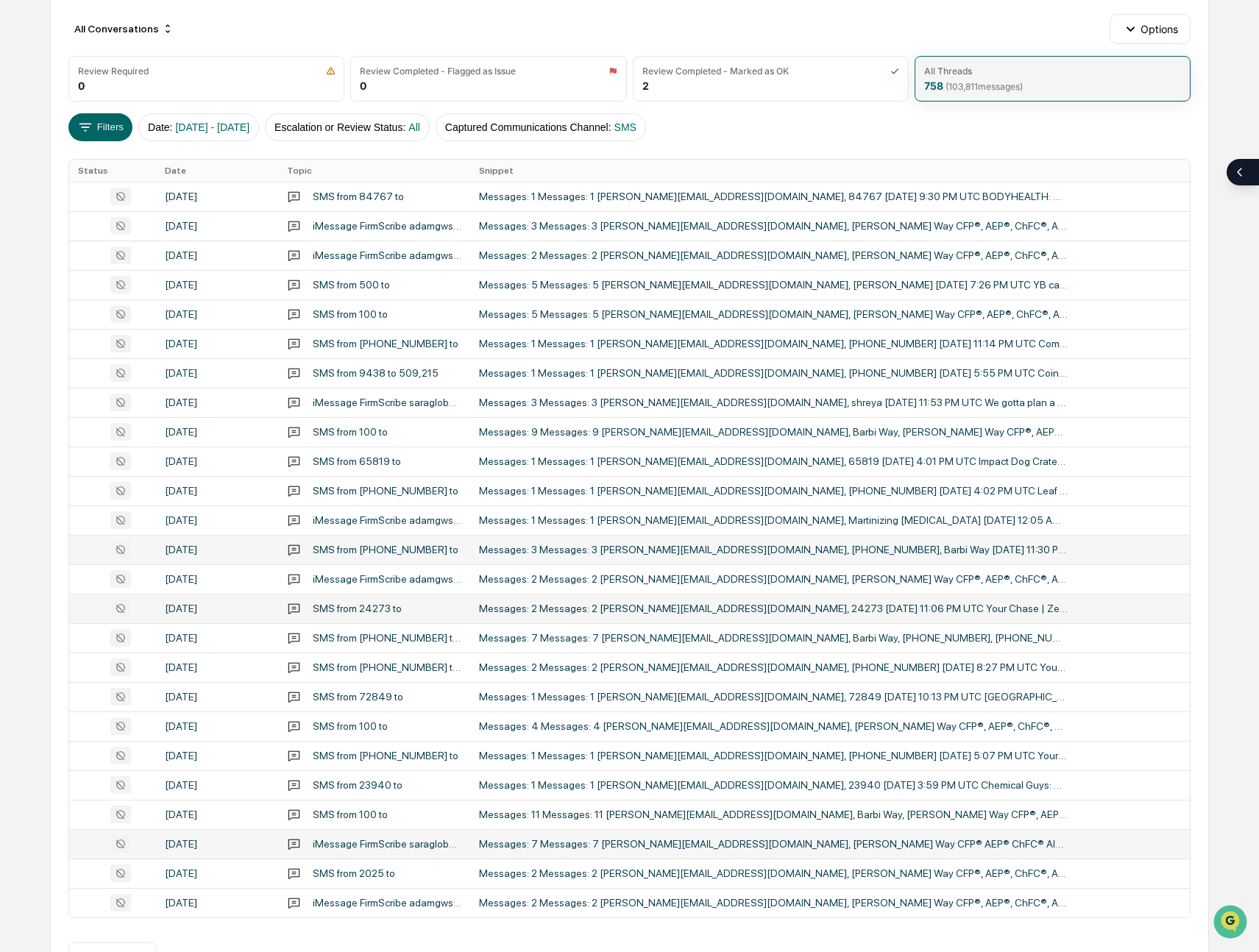
scroll to position [149, 0]
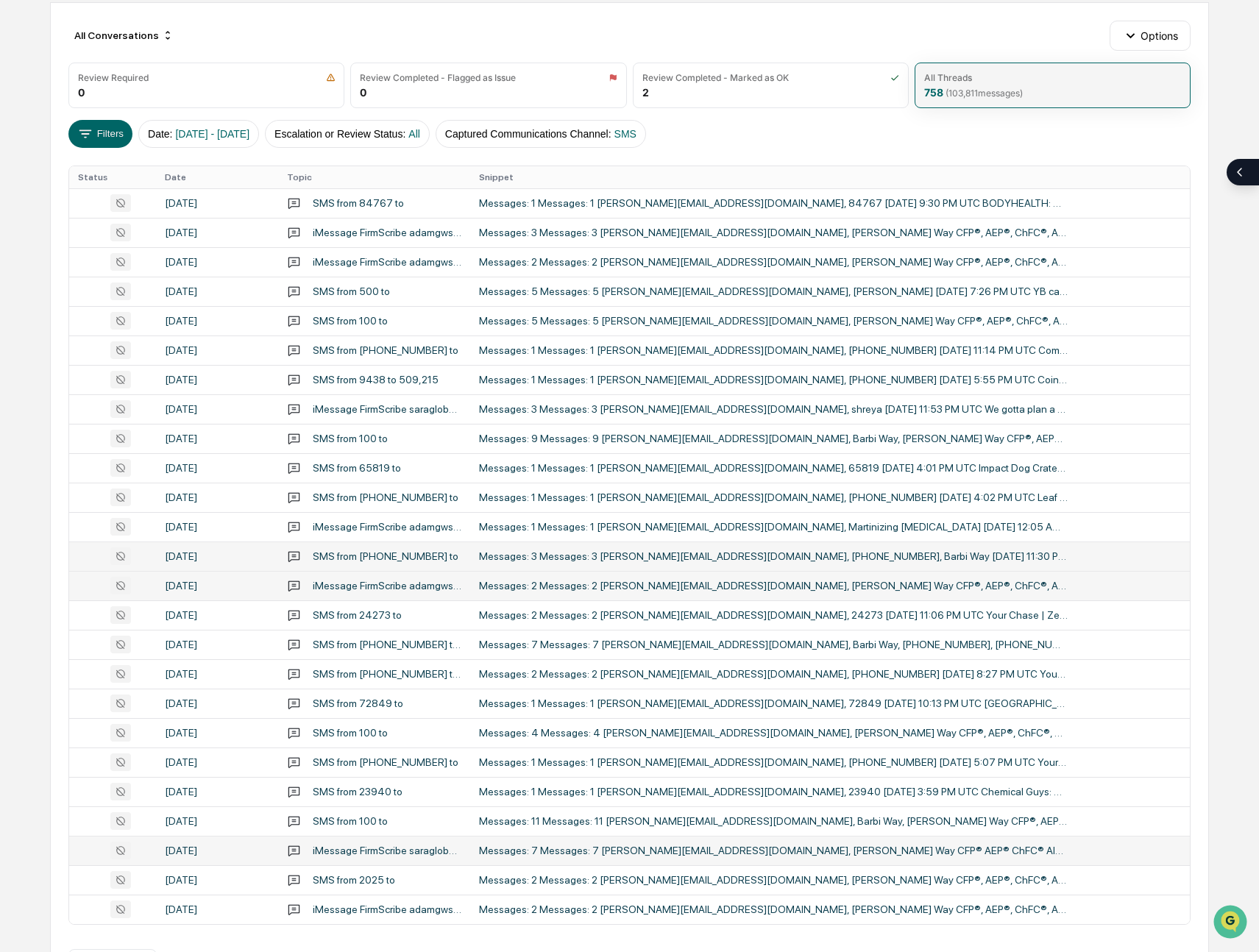
click at [773, 590] on div "Messages: 2 Messages: 2 [PERSON_NAME][EMAIL_ADDRESS][DOMAIN_NAME], [PERSON_NAME…" at bounding box center [773, 585] width 588 height 12
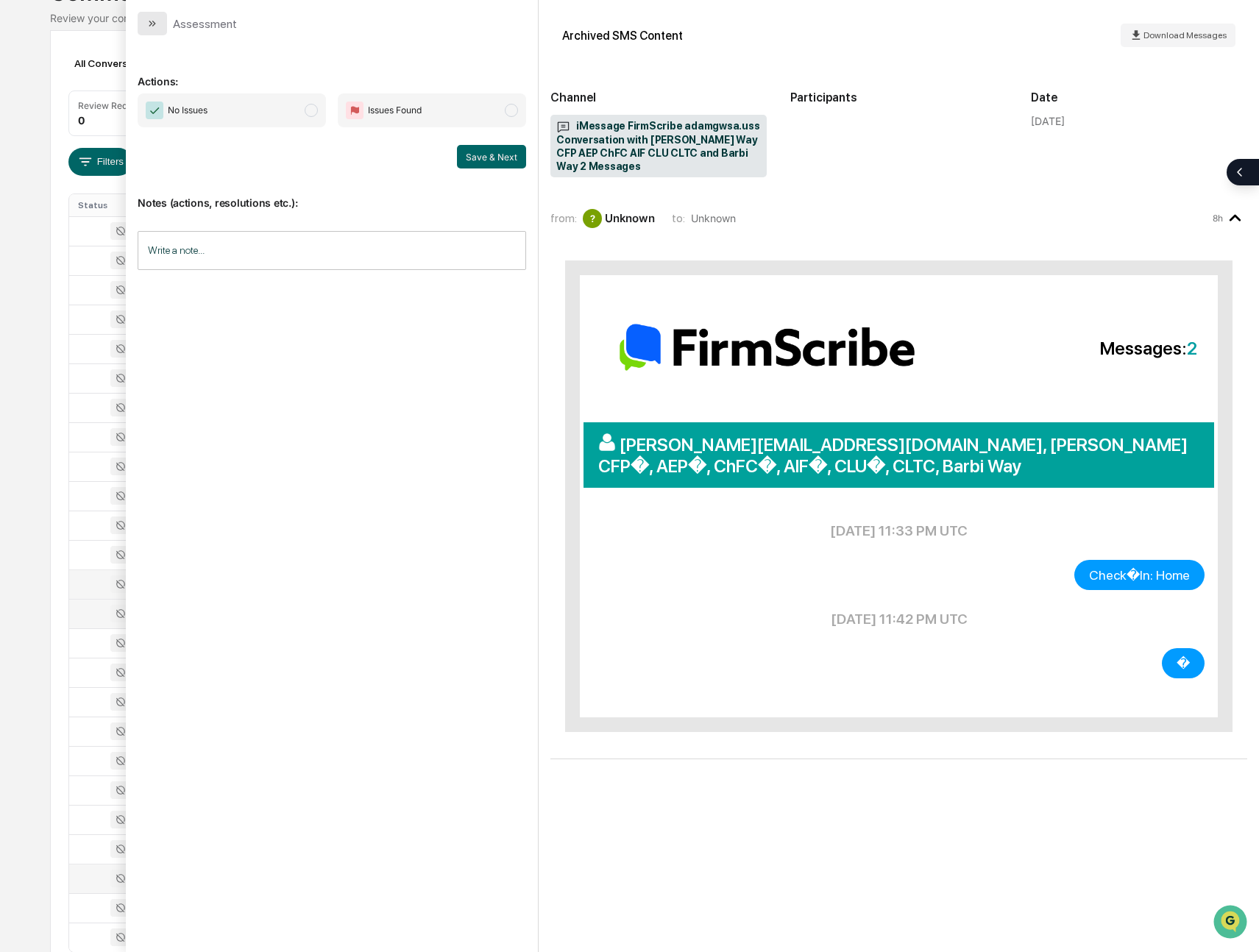
click at [152, 28] on icon "modal" at bounding box center [152, 23] width 12 height 12
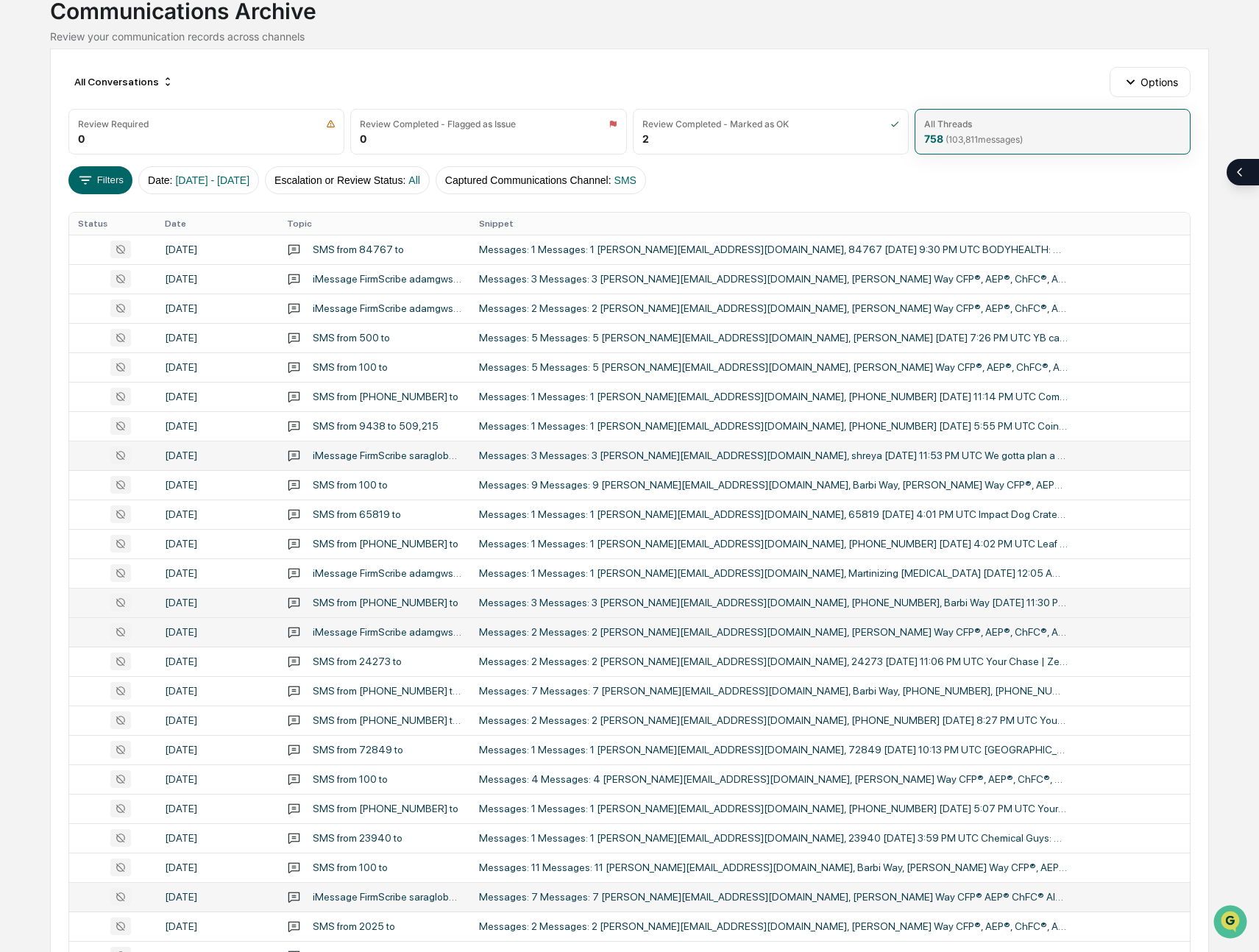
scroll to position [101, 0]
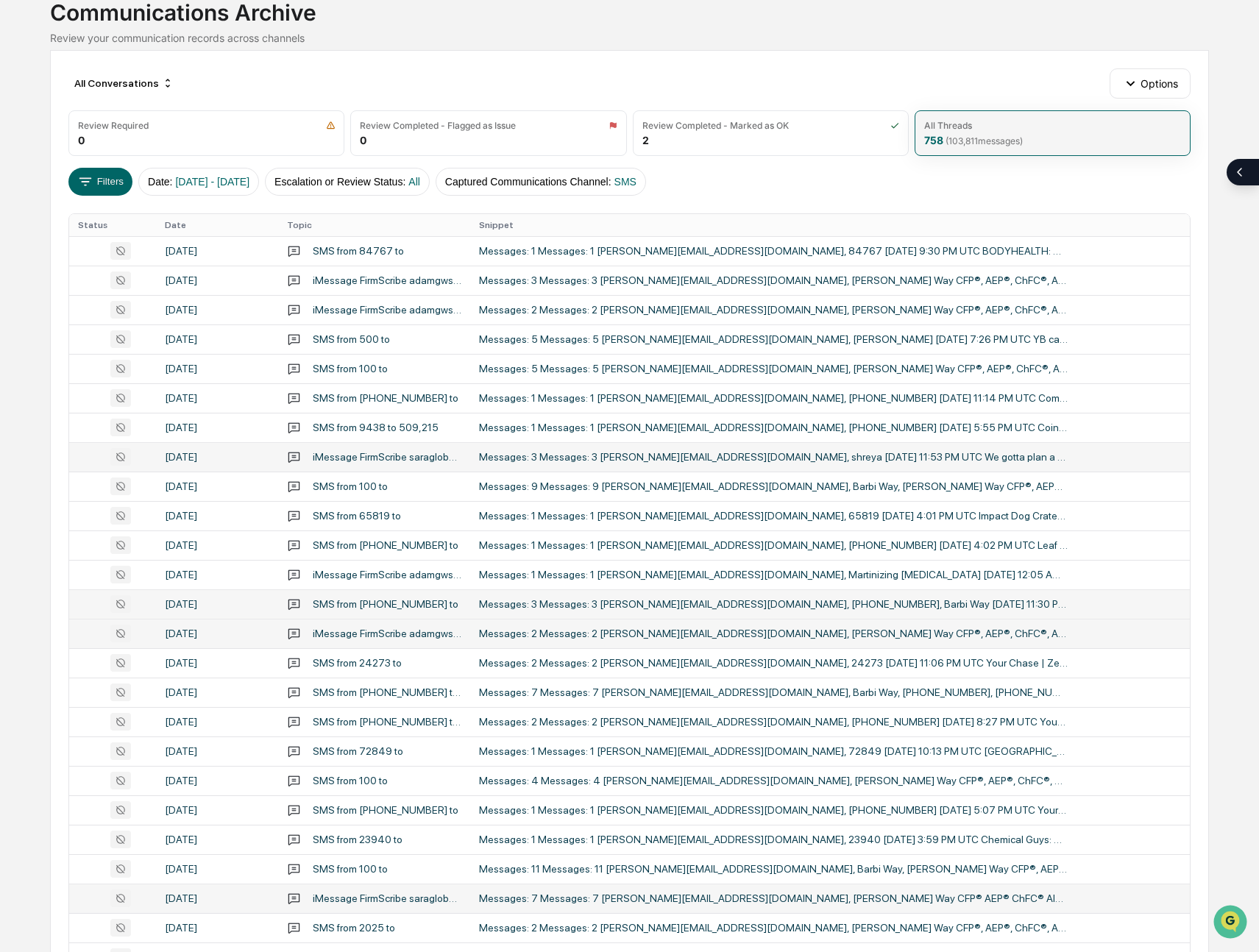
click at [788, 454] on div "Messages: 3 Messages: 3 [PERSON_NAME][EMAIL_ADDRESS][DOMAIN_NAME], shreya [DATE…" at bounding box center [773, 456] width 588 height 12
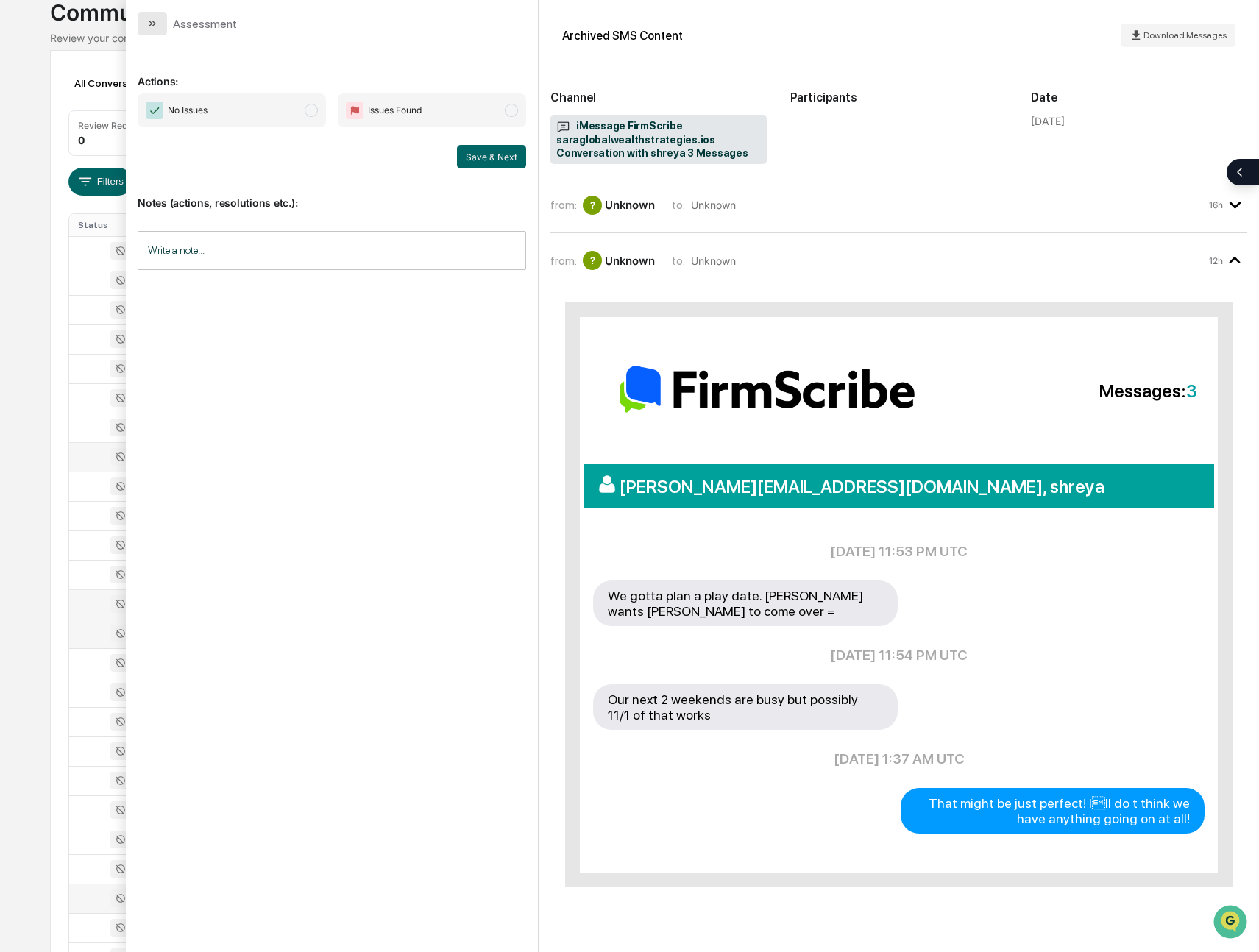
click at [156, 28] on icon "modal" at bounding box center [152, 23] width 12 height 12
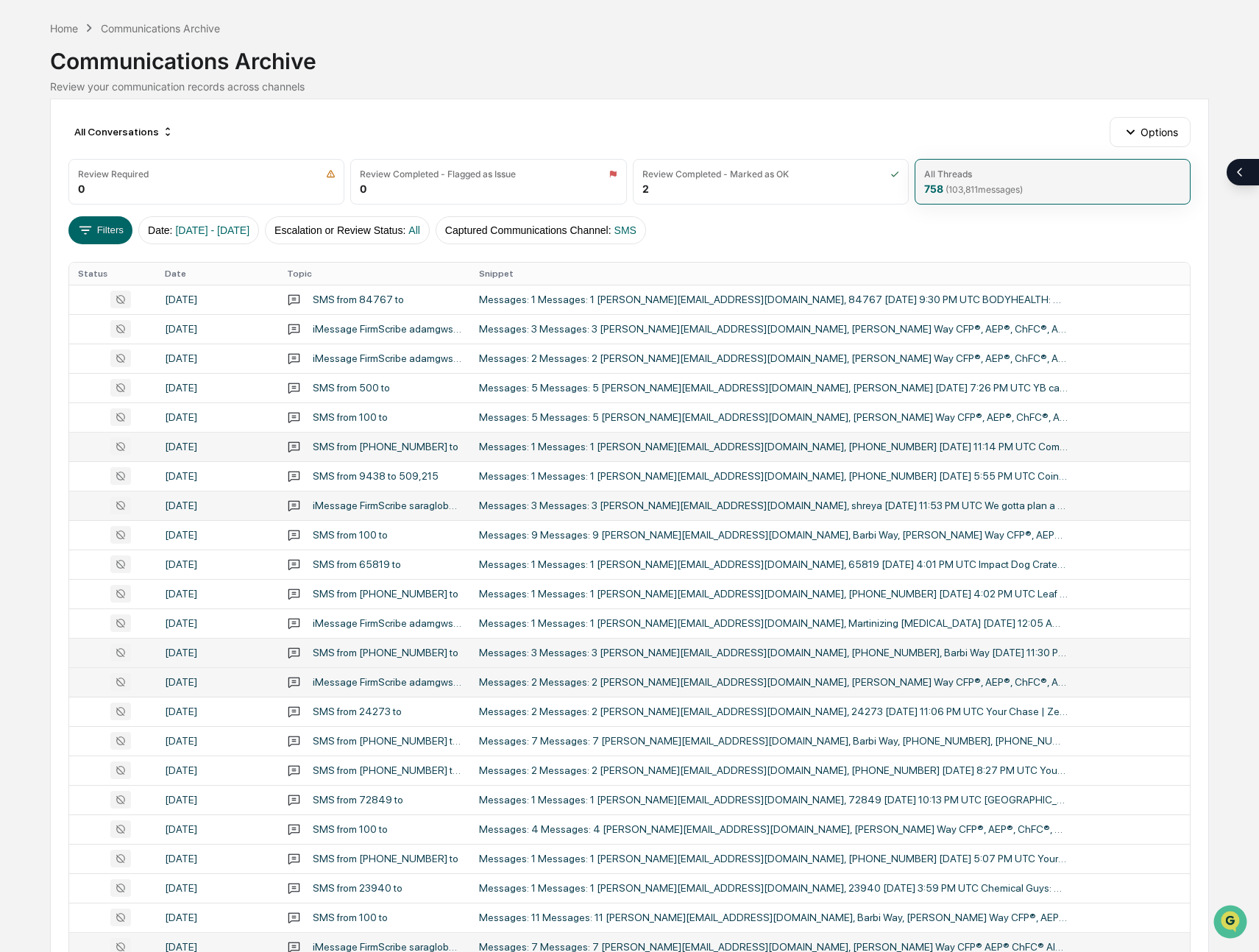
scroll to position [42, 0]
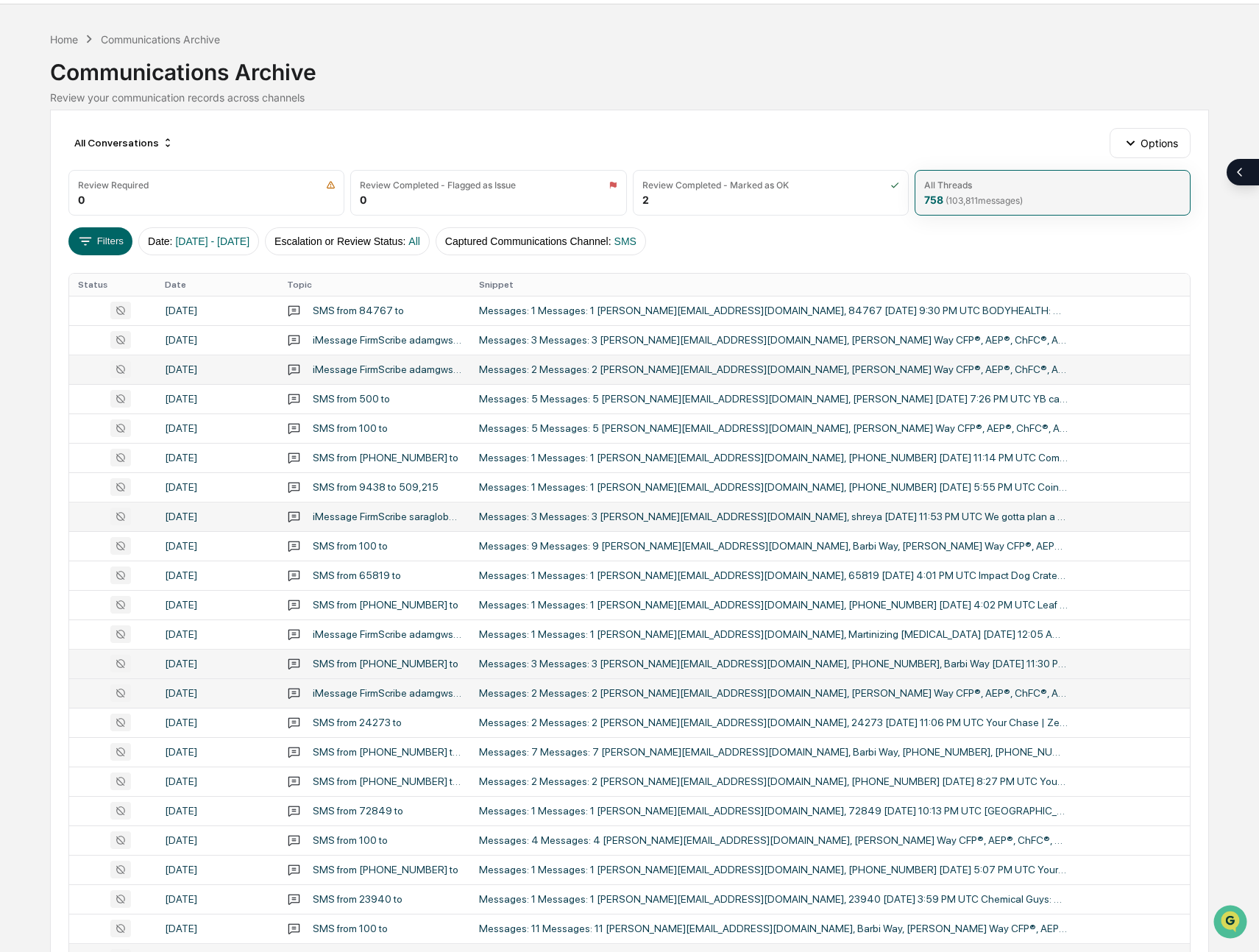
click at [570, 363] on td "Messages: 2 Messages: 2 [PERSON_NAME][EMAIL_ADDRESS][DOMAIN_NAME], [PERSON_NAME…" at bounding box center [830, 368] width 719 height 29
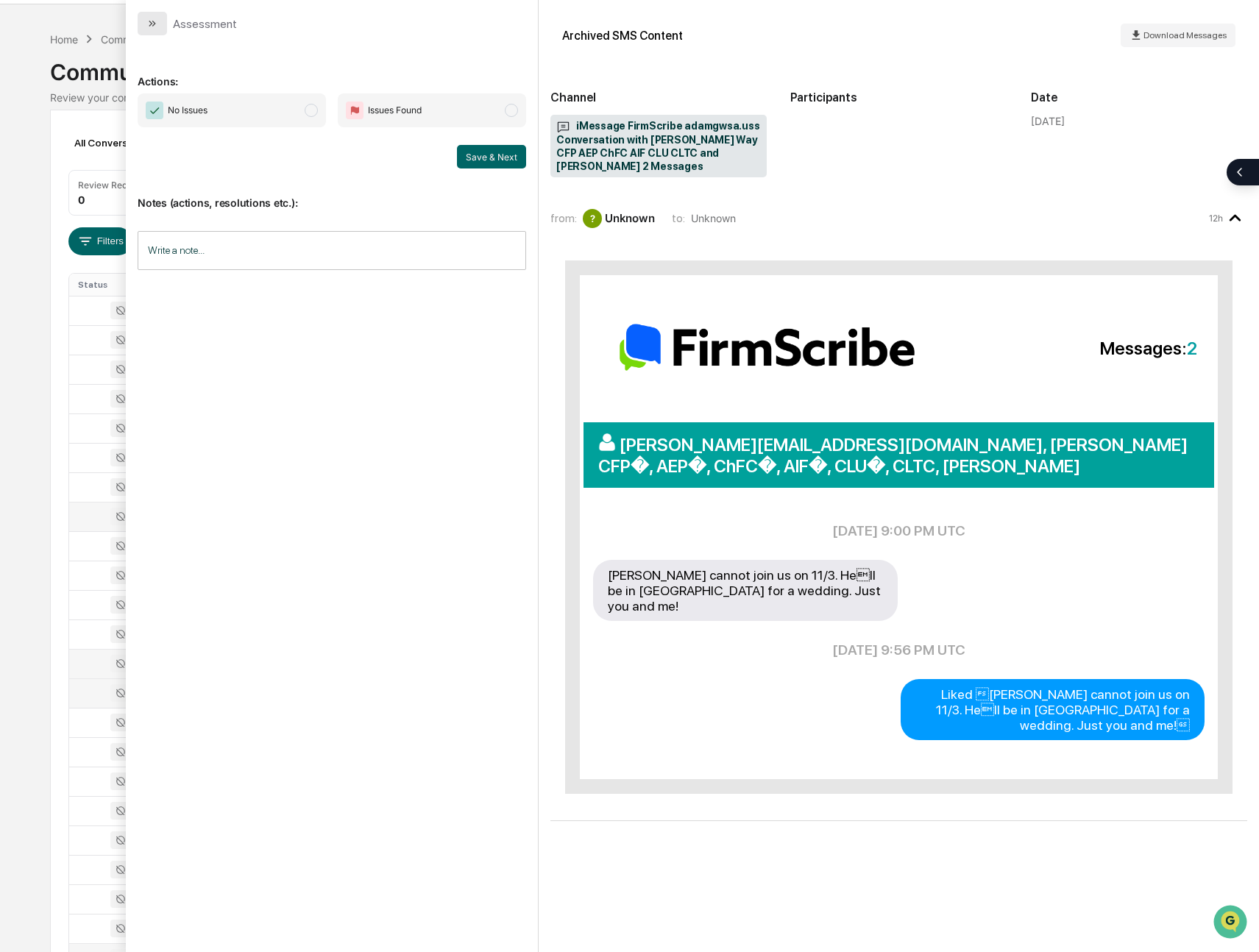
click at [155, 25] on icon "modal" at bounding box center [152, 23] width 12 height 12
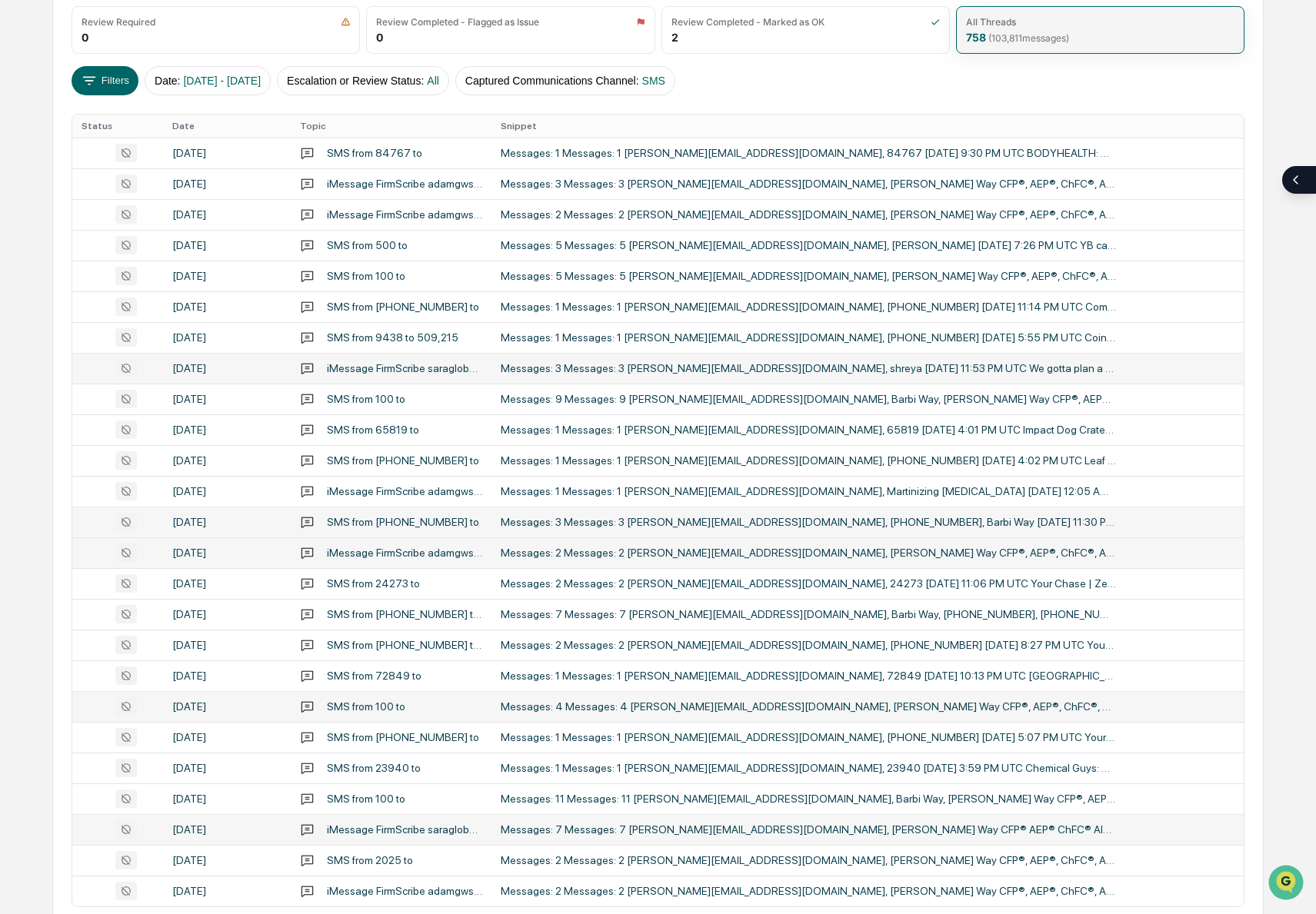
scroll to position [296, 0]
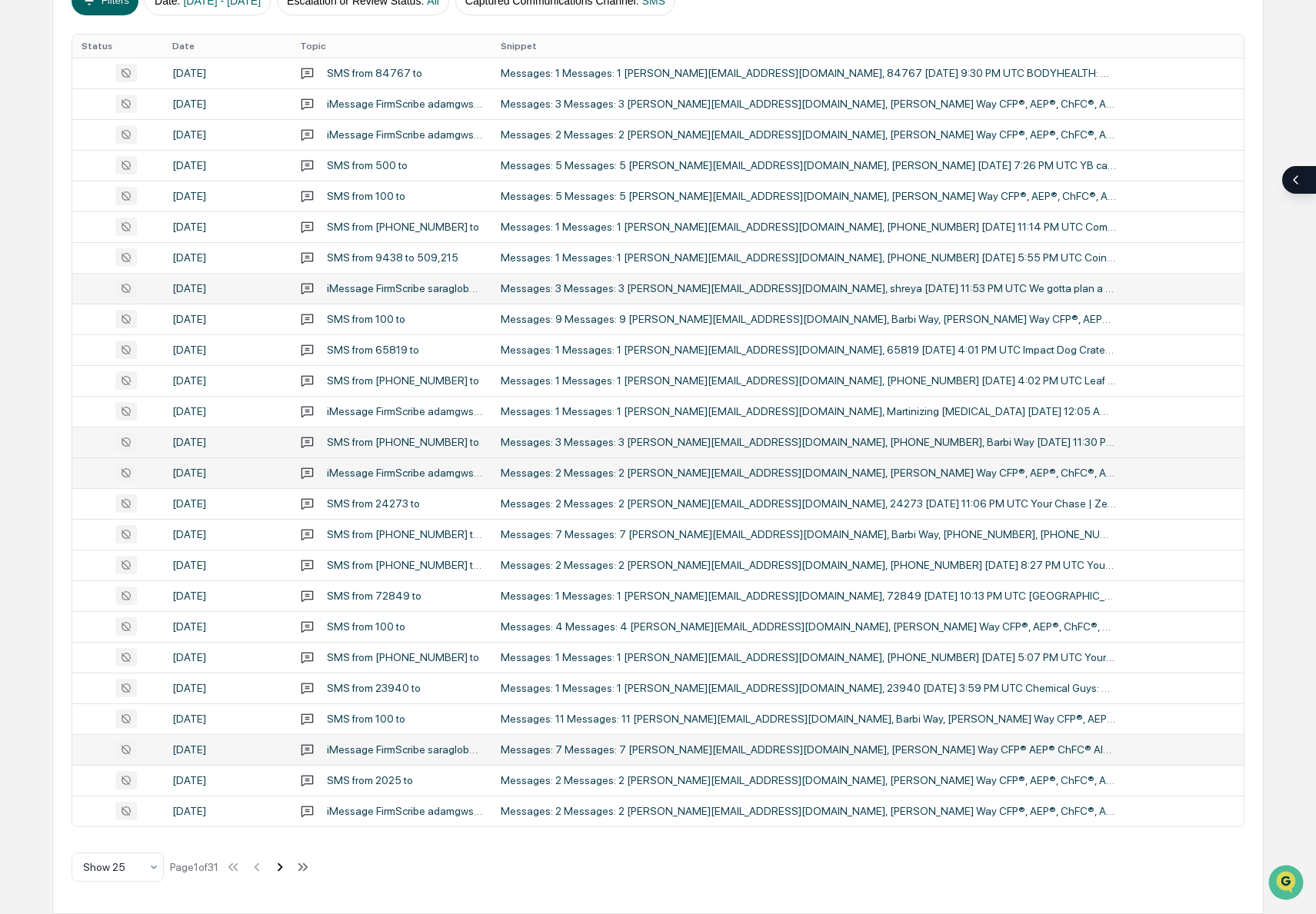
click at [288, 863] on icon at bounding box center [279, 867] width 17 height 17
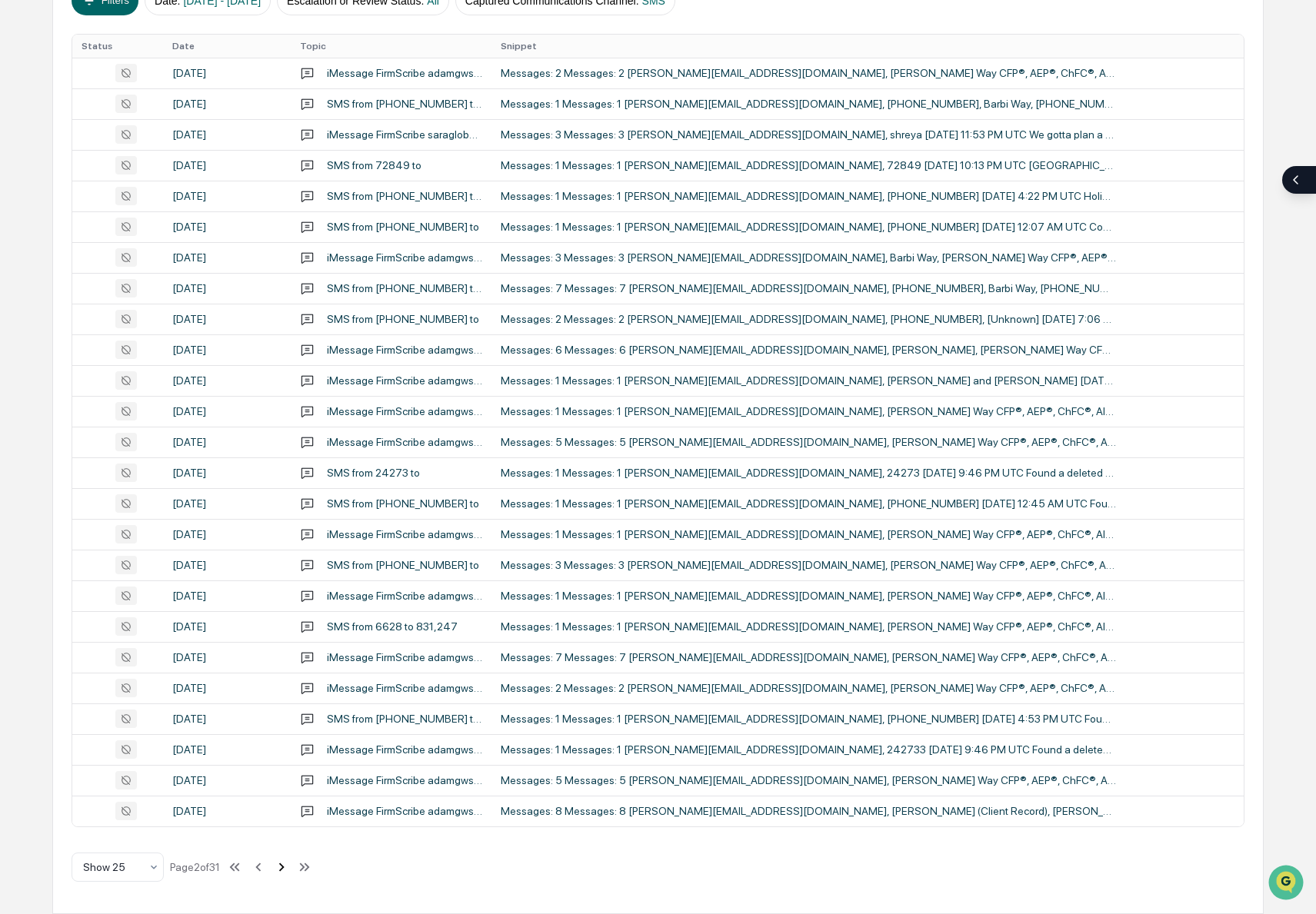
drag, startPoint x: 270, startPoint y: 866, endPoint x: 283, endPoint y: 855, distance: 17.0
click at [267, 866] on icon at bounding box center [258, 867] width 17 height 17
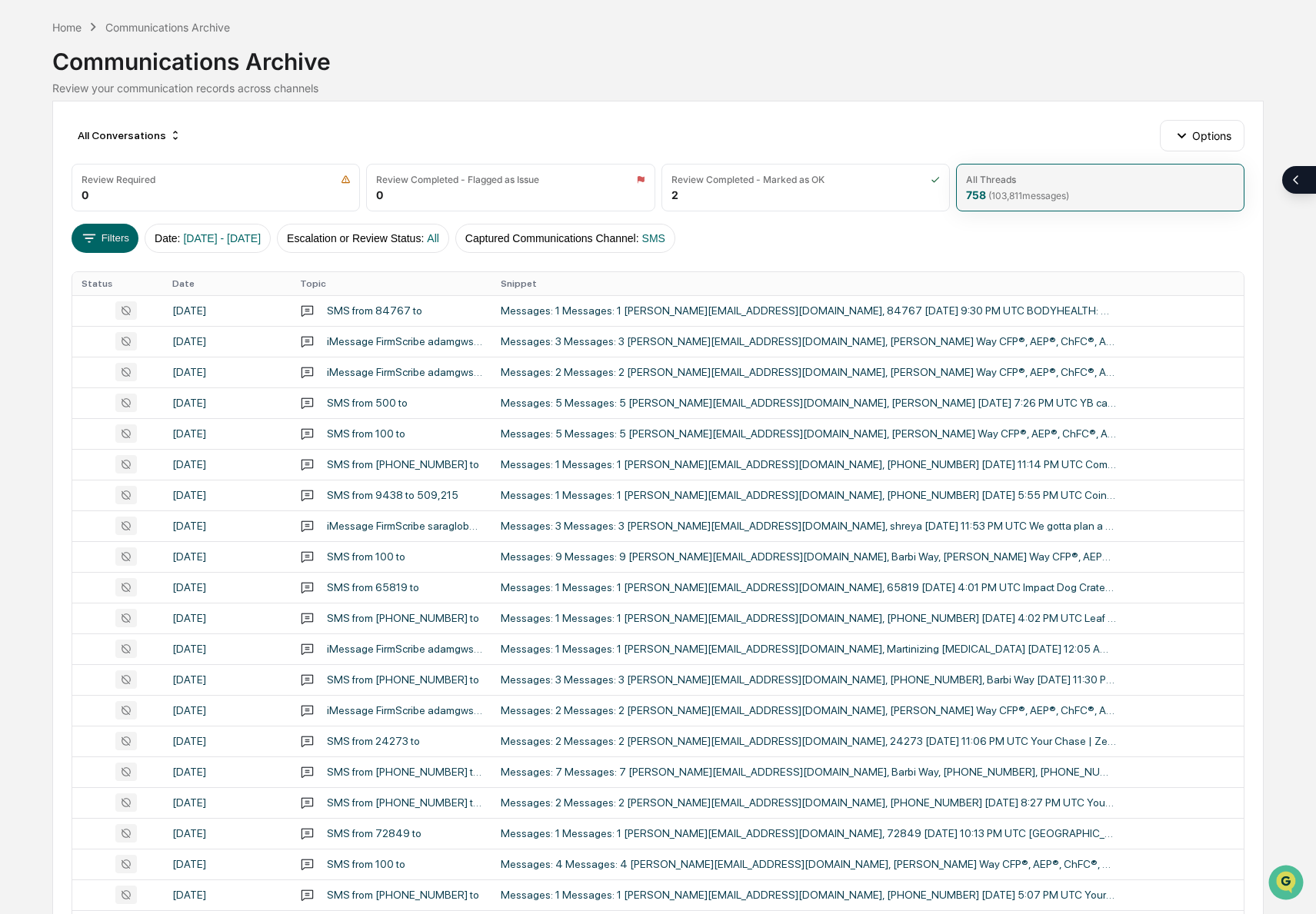
scroll to position [0, 0]
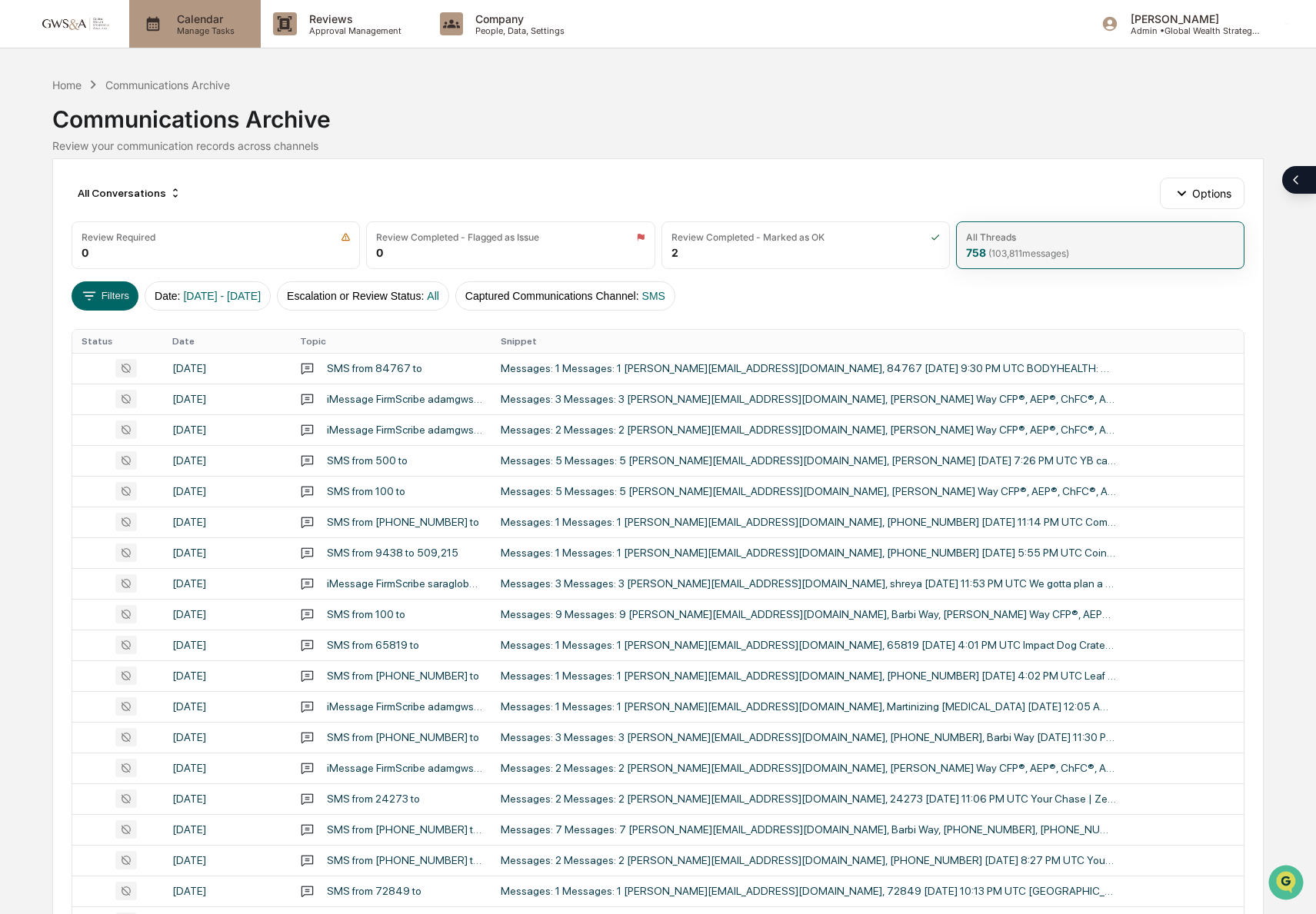
click at [226, 26] on p "Manage Tasks" at bounding box center [203, 31] width 78 height 11
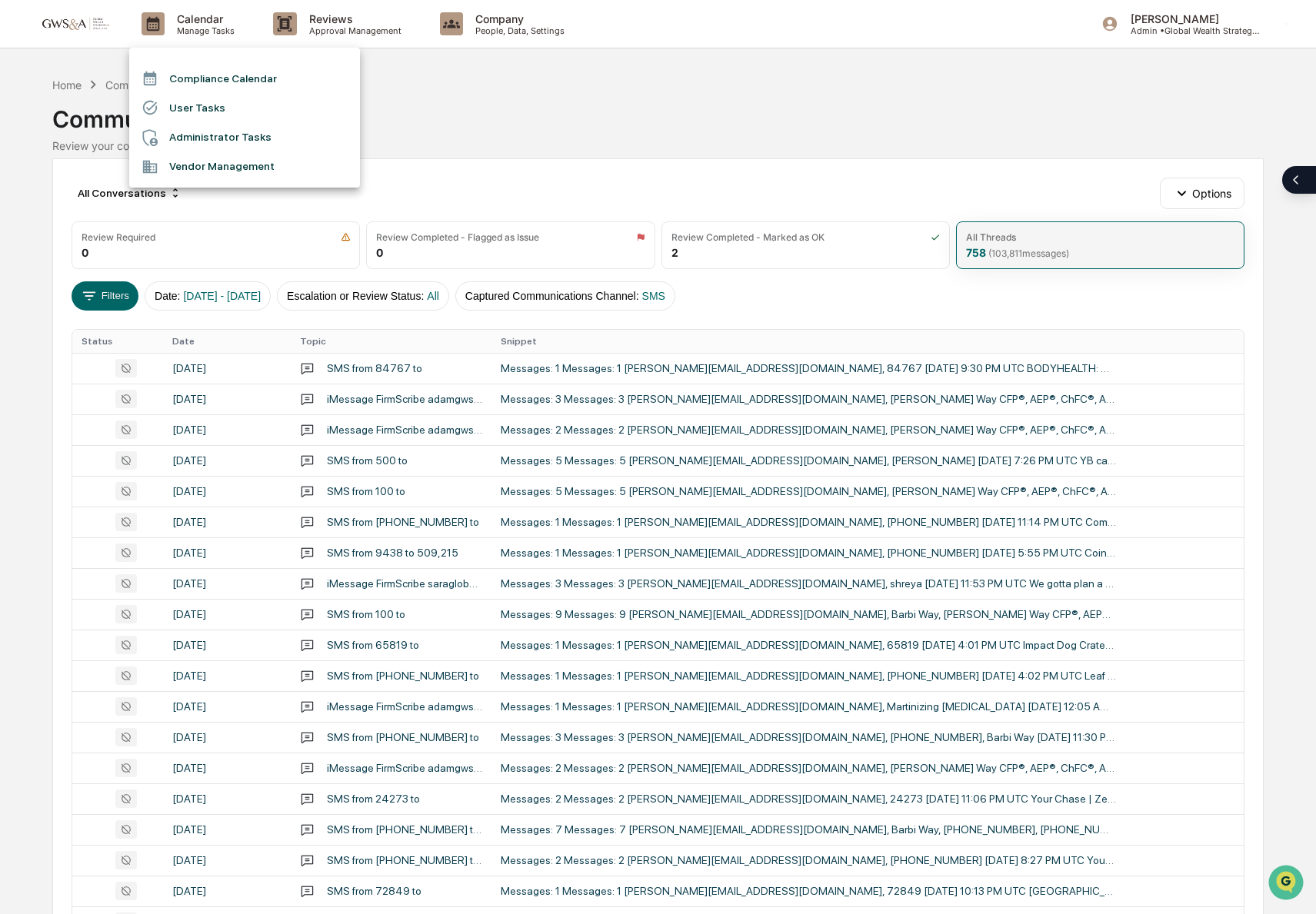
click at [262, 170] on li "Vendor Management" at bounding box center [244, 166] width 231 height 29
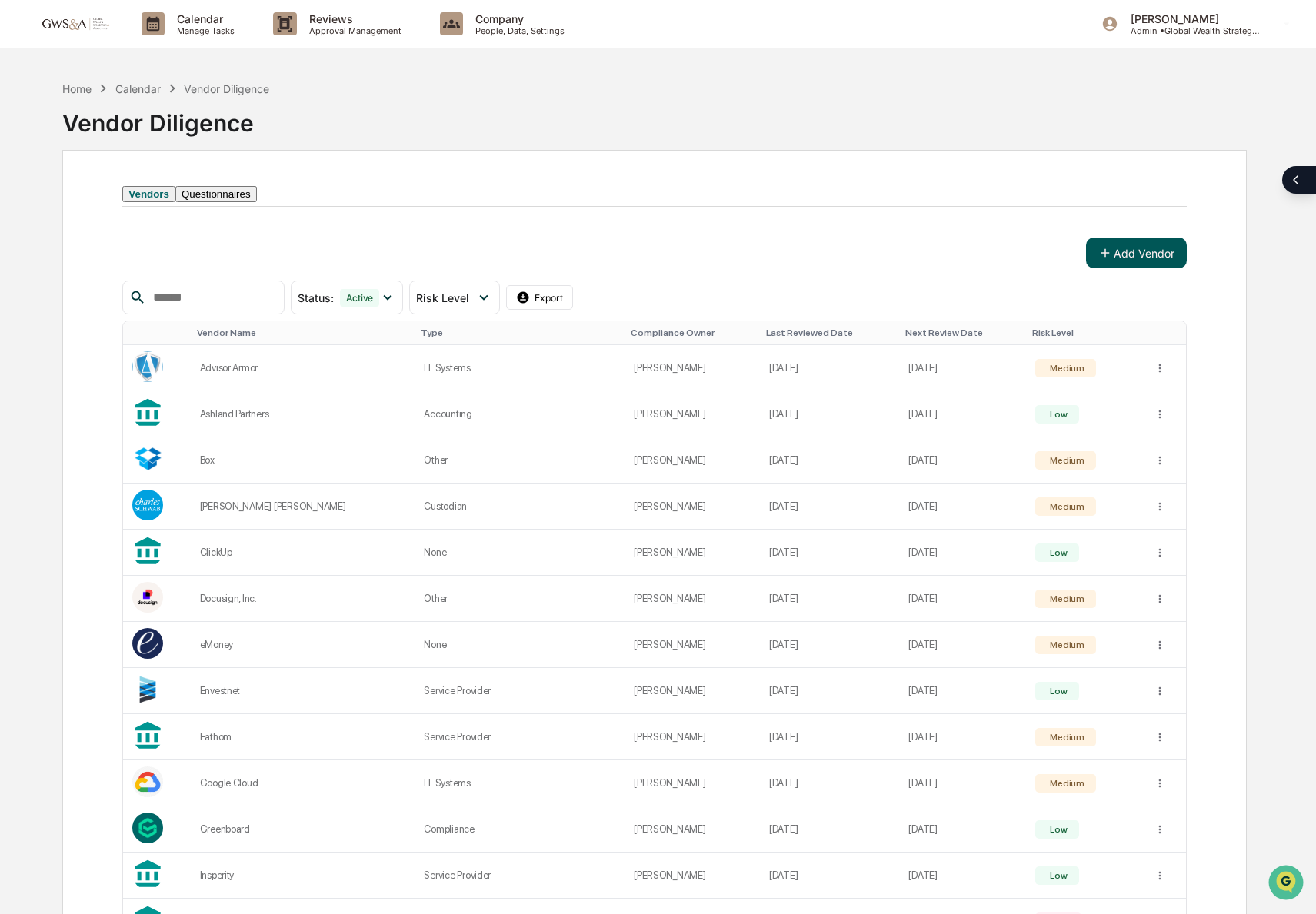
click at [1123, 269] on button "Add Vendor" at bounding box center [1137, 253] width 101 height 31
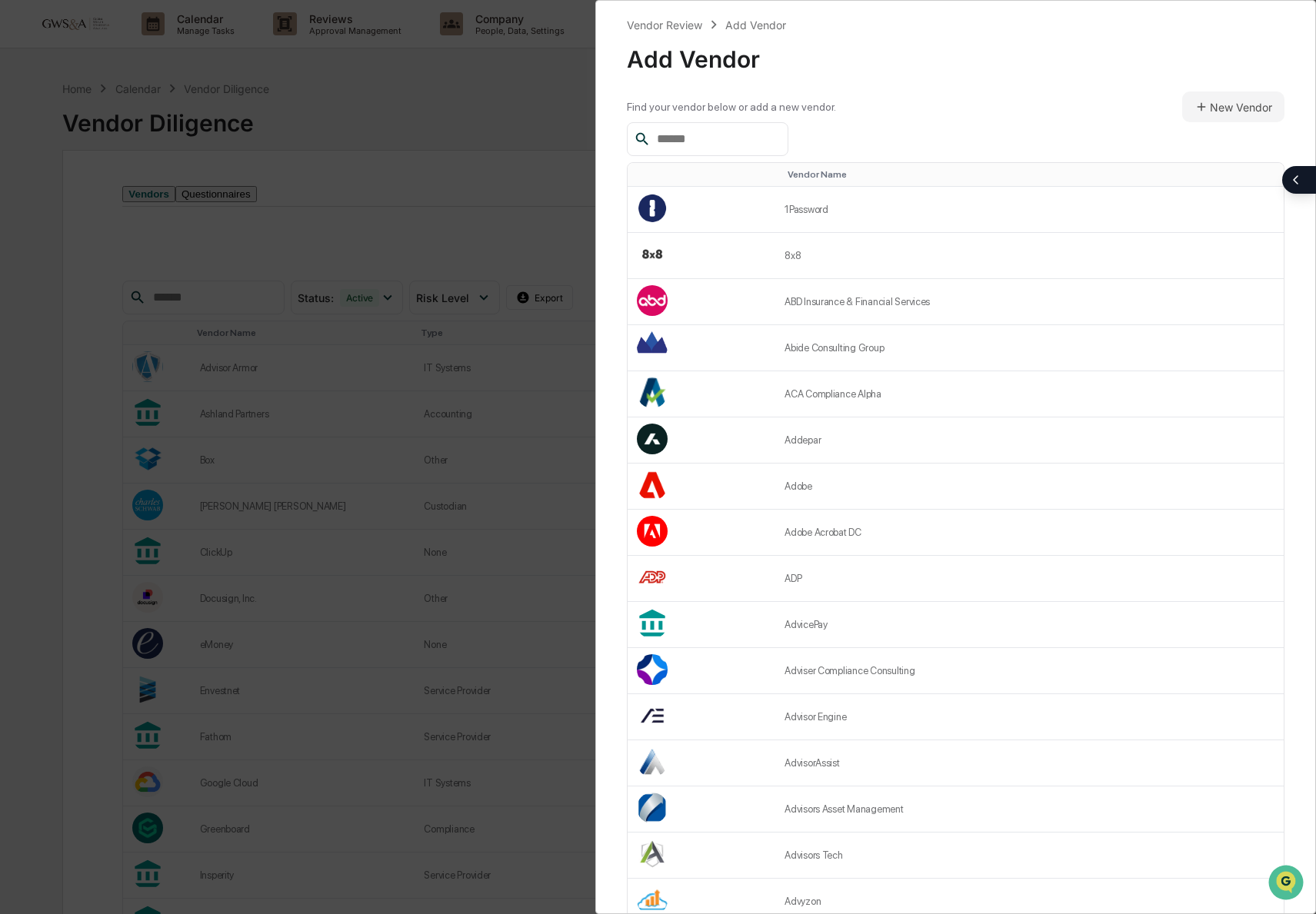
click at [732, 142] on input "text" at bounding box center [716, 139] width 131 height 20
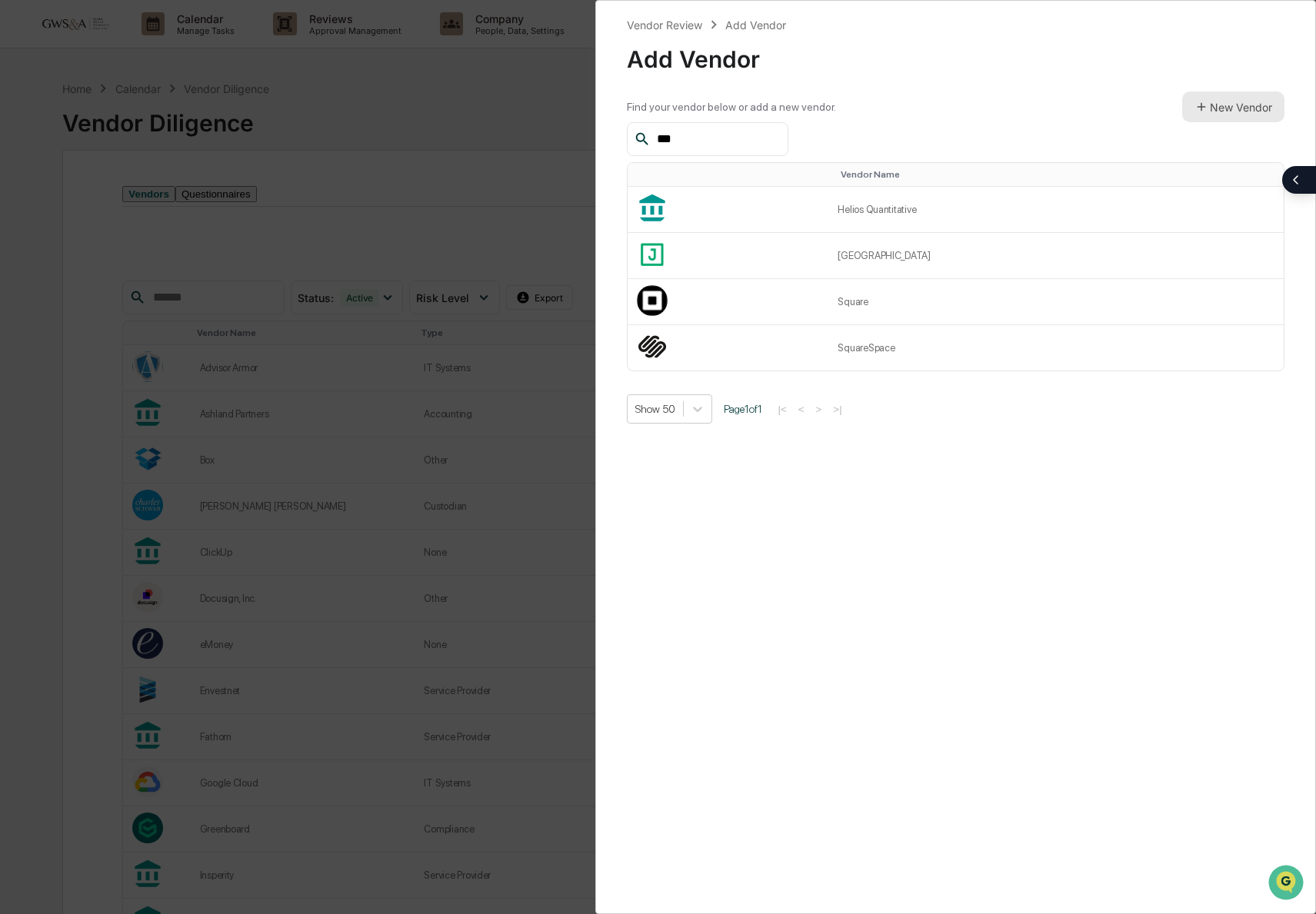
type input "***"
click at [1204, 109] on icon at bounding box center [1201, 107] width 14 height 14
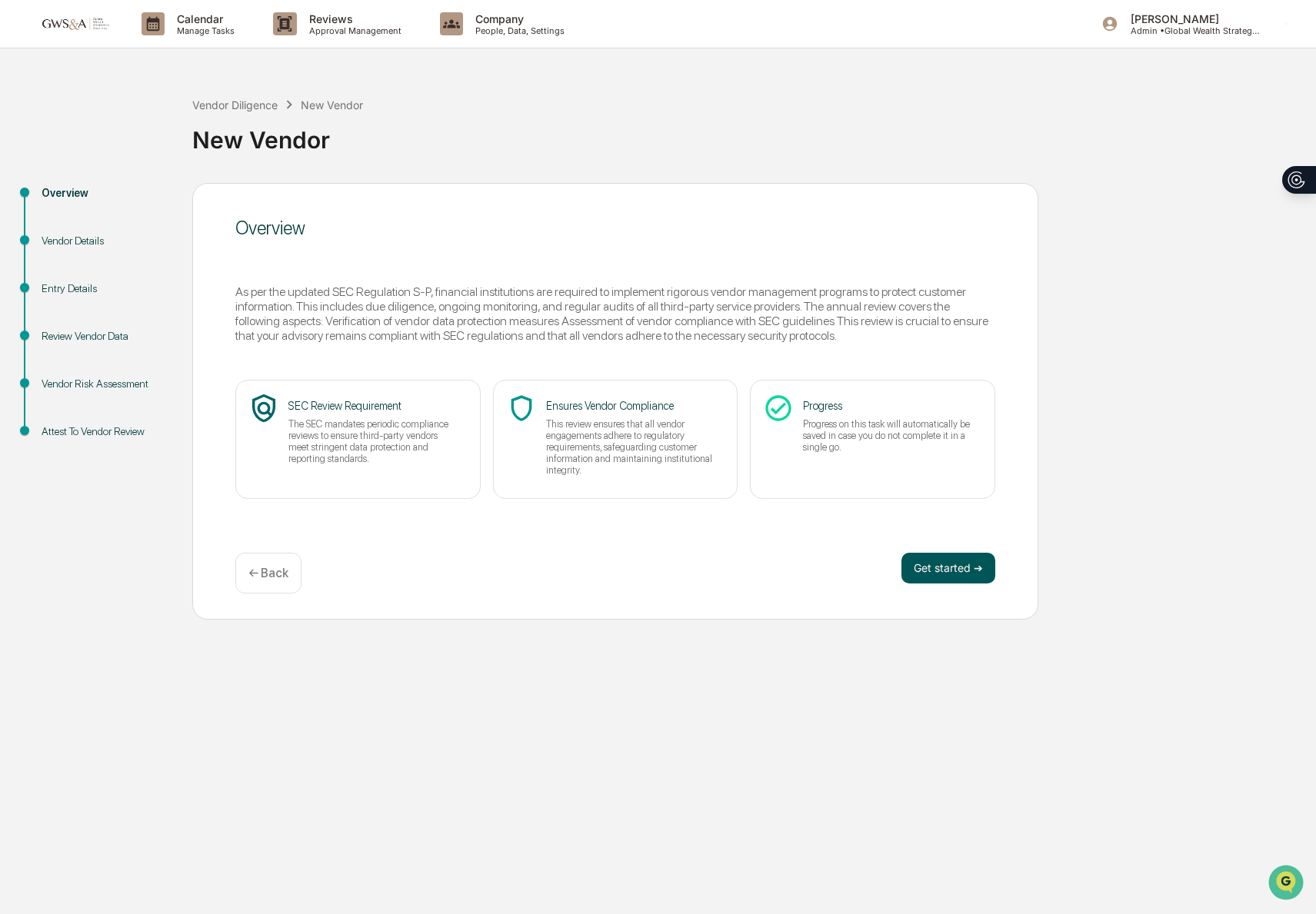
click at [968, 574] on button "Get started ➔" at bounding box center [949, 568] width 94 height 31
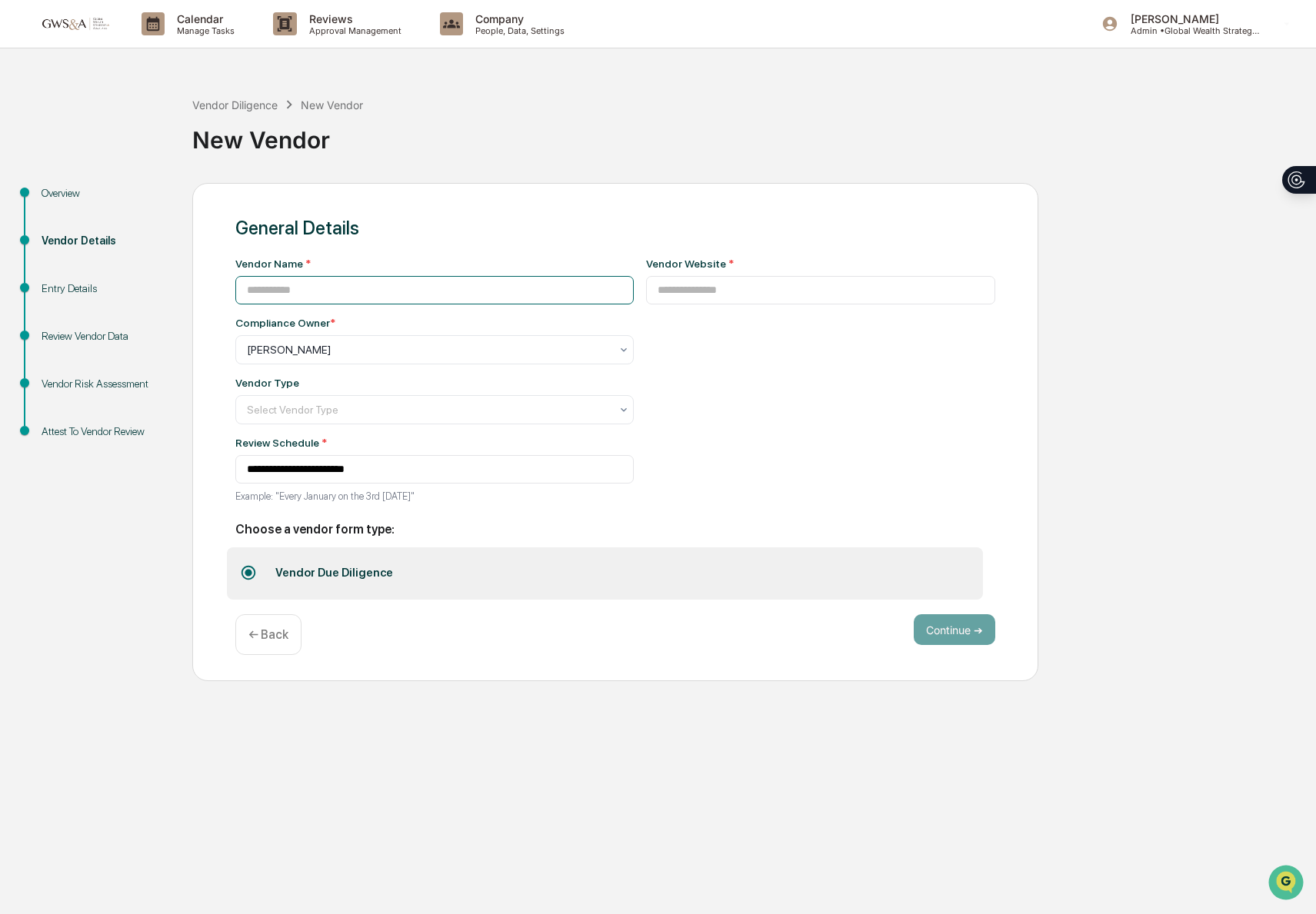
click at [284, 276] on input at bounding box center [435, 290] width 398 height 28
type input "**********"
click at [725, 288] on input at bounding box center [821, 290] width 350 height 28
paste input "**********"
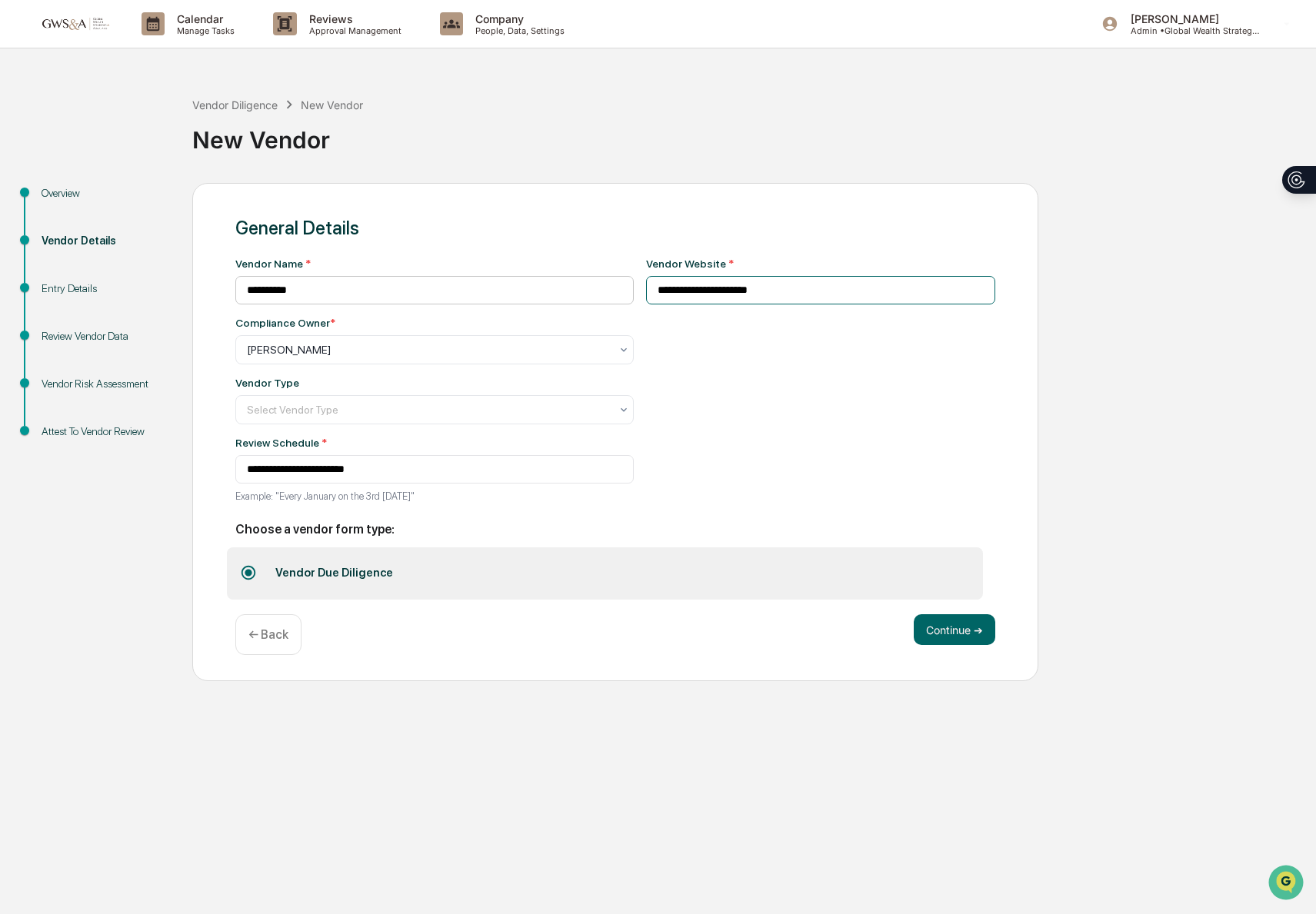
type input "**********"
click at [305, 283] on input "**********" at bounding box center [435, 290] width 398 height 28
click at [308, 288] on input "**********" at bounding box center [435, 290] width 398 height 28
type input "******"
